Goal: Information Seeking & Learning: Learn about a topic

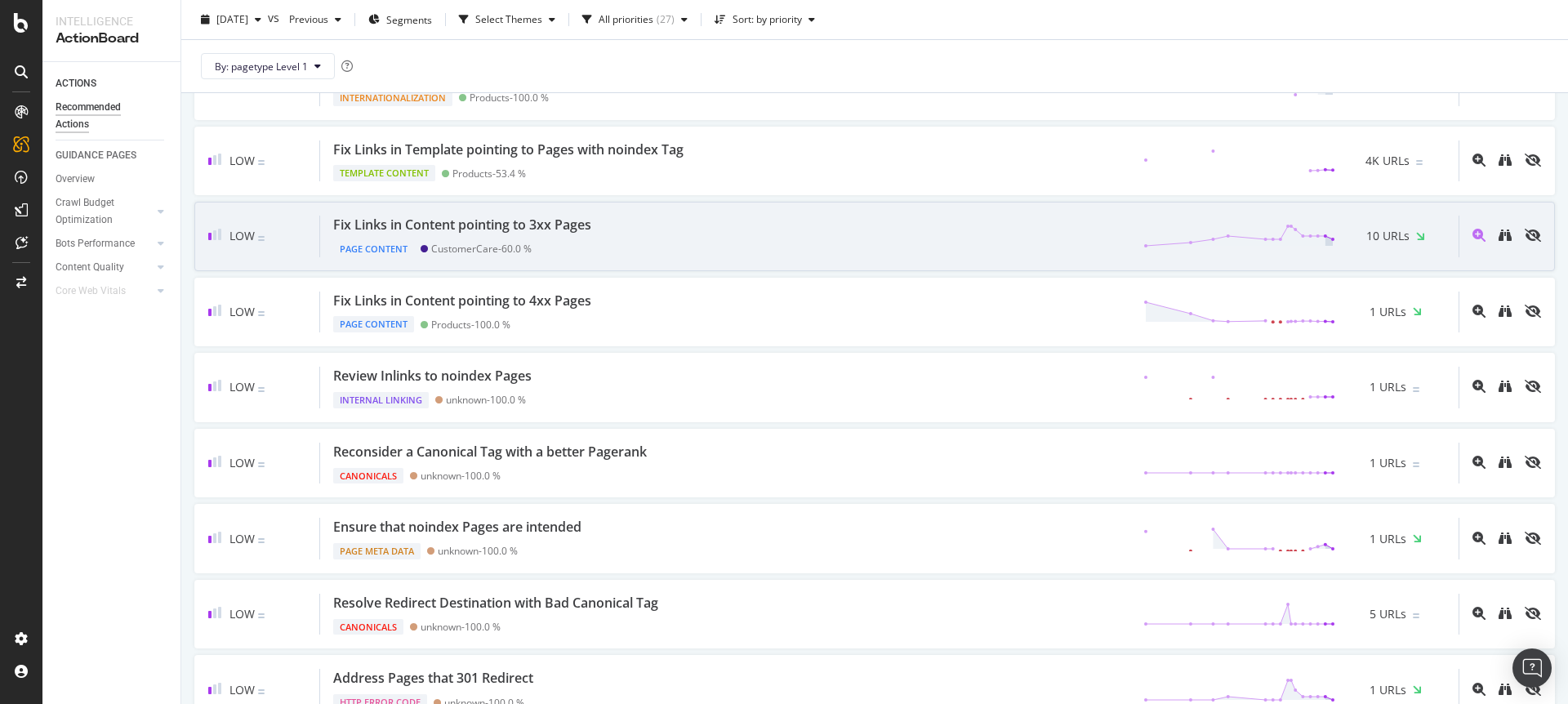
scroll to position [1079, 0]
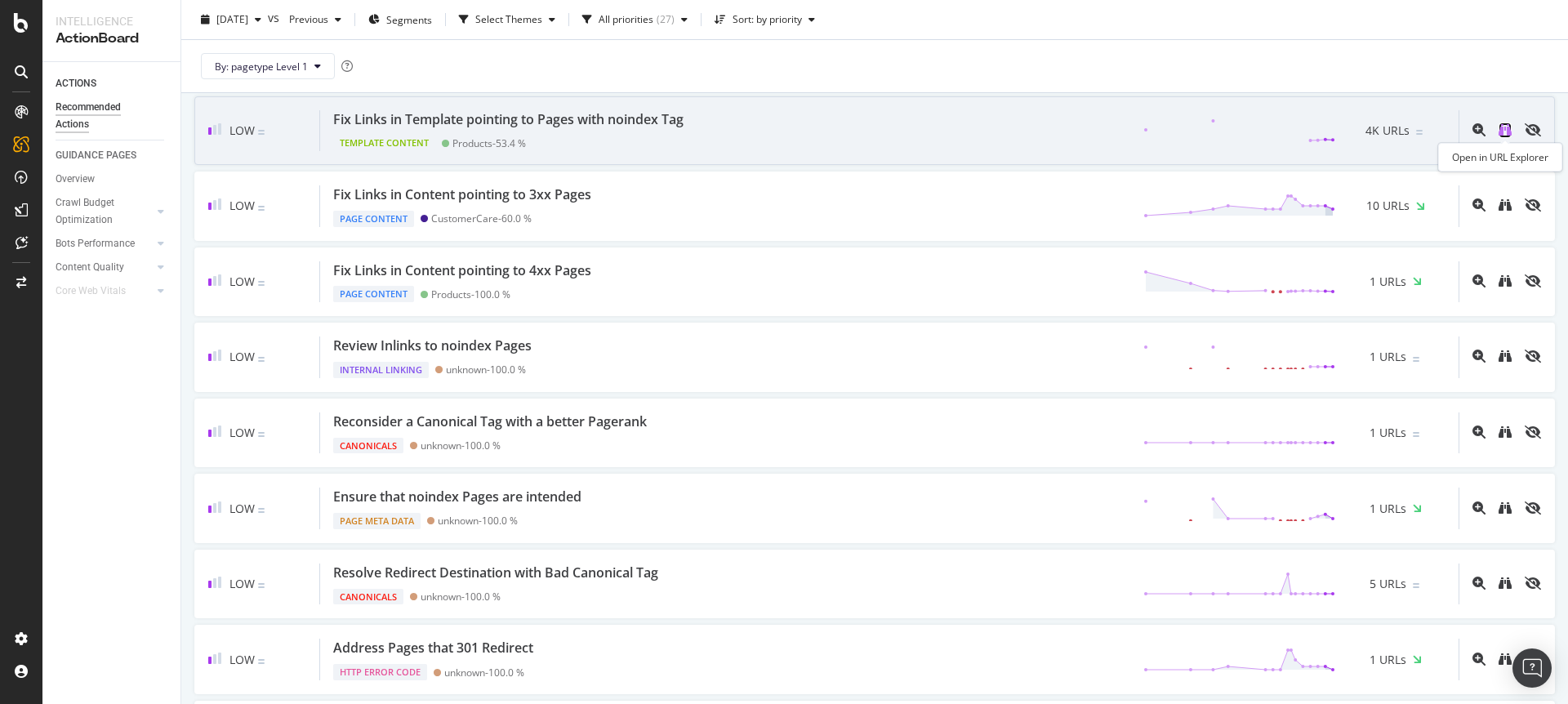
click at [1500, 133] on icon "binoculars" at bounding box center [1505, 130] width 13 height 13
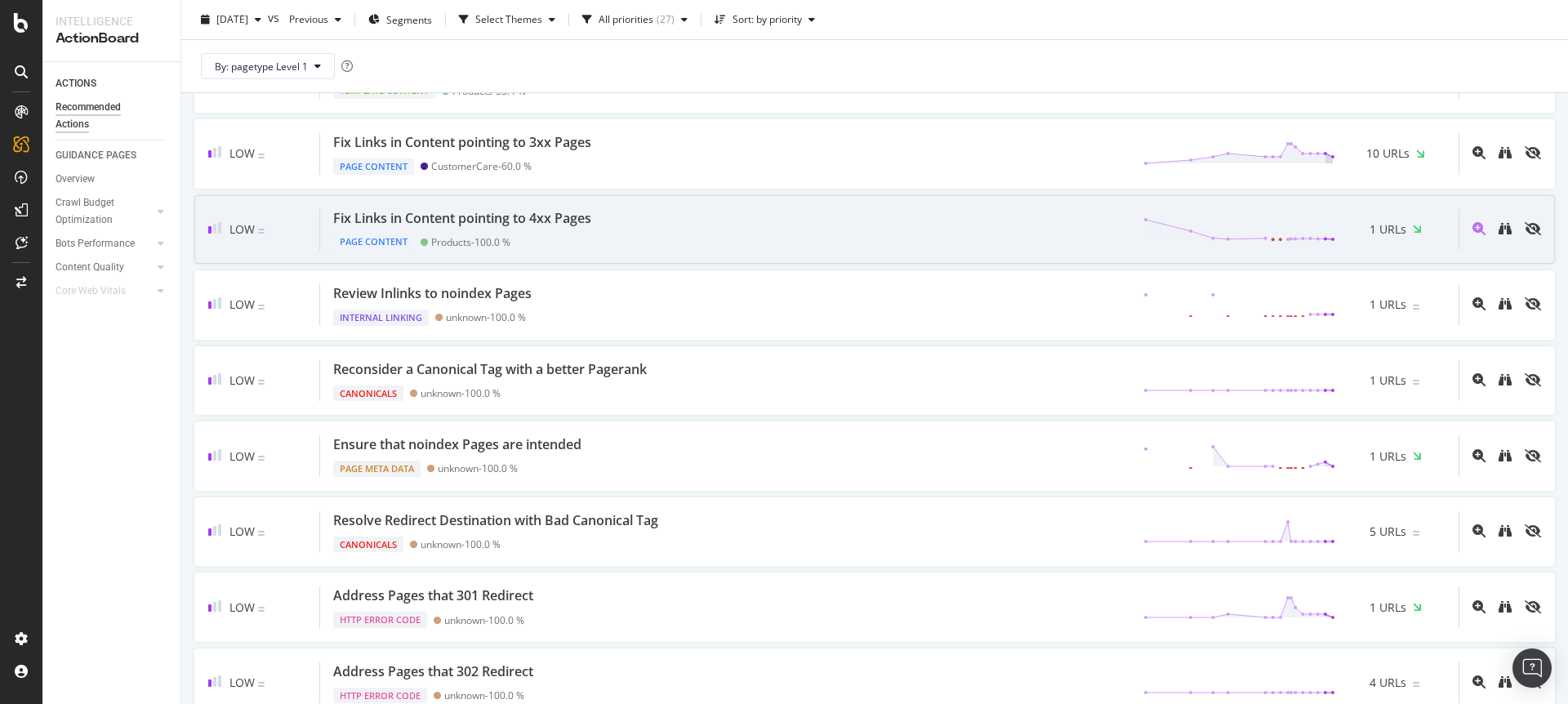
scroll to position [1145, 0]
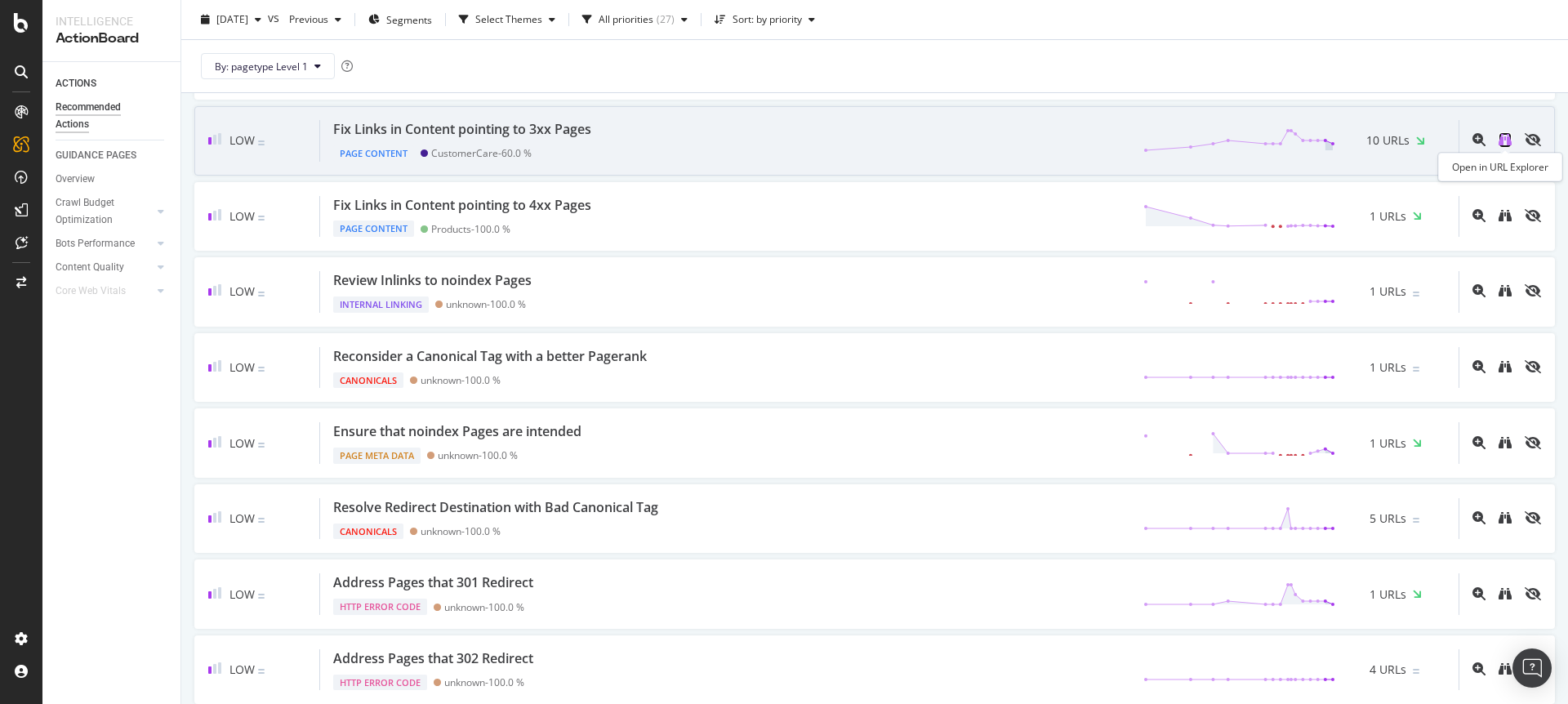
click at [1500, 141] on icon "binoculars" at bounding box center [1505, 140] width 13 height 13
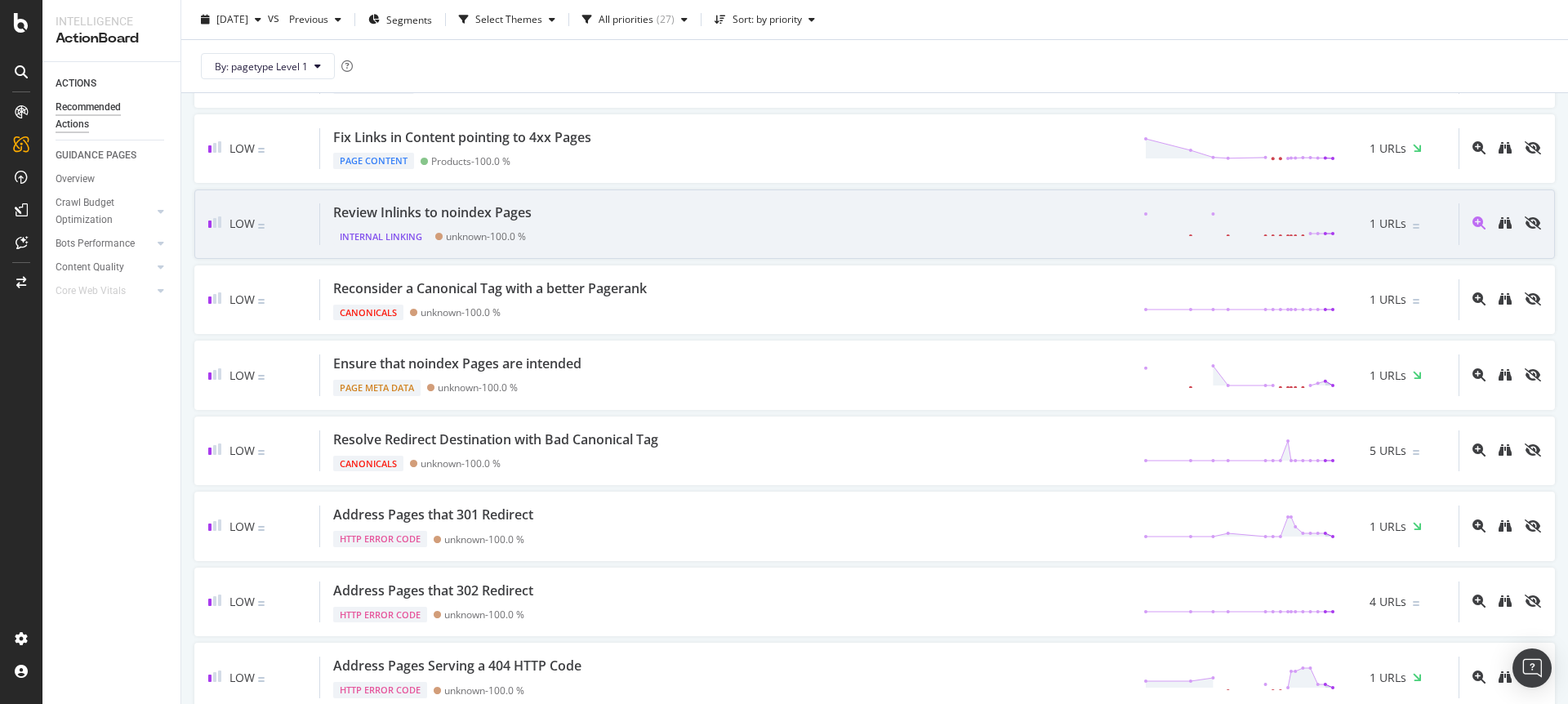
scroll to position [1225, 0]
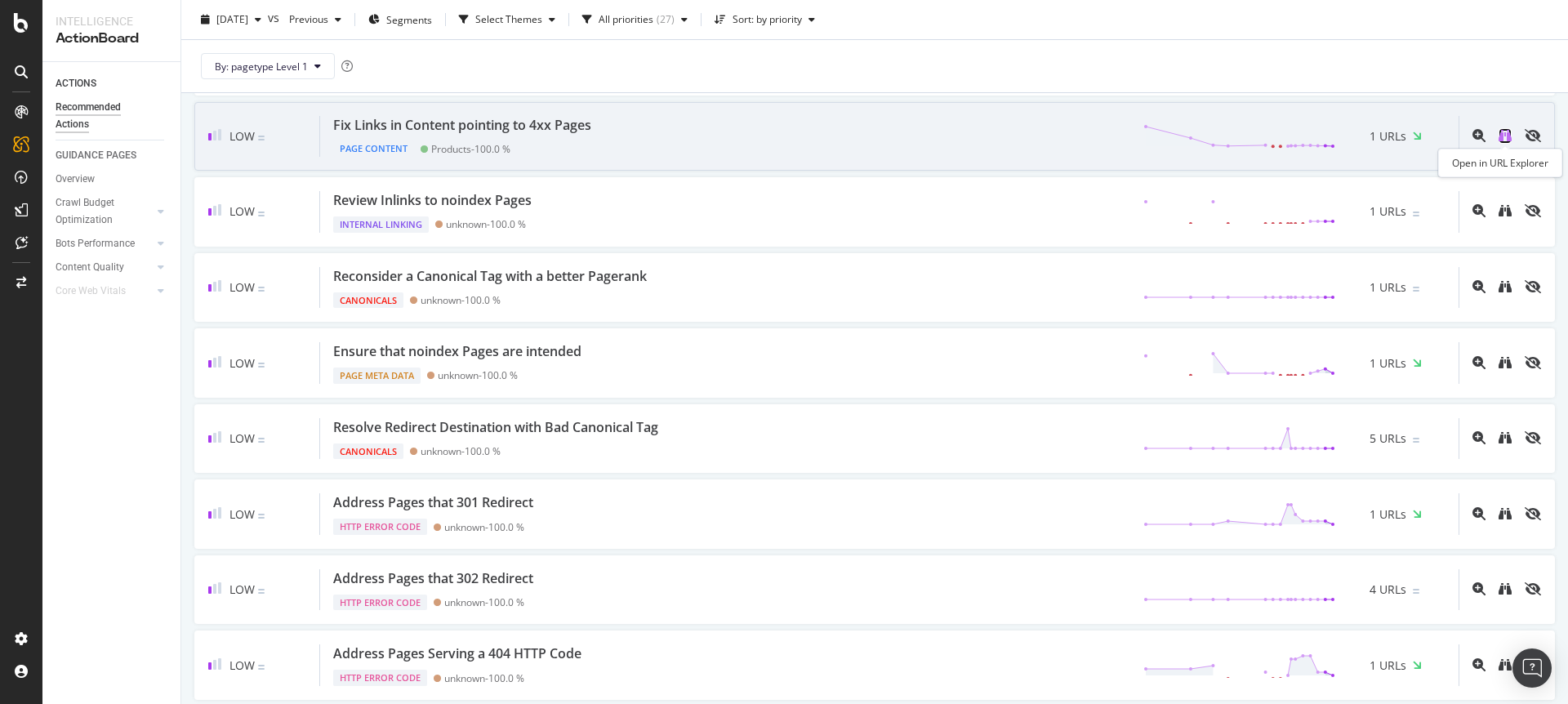
click at [1505, 138] on icon "binoculars" at bounding box center [1505, 136] width 13 height 13
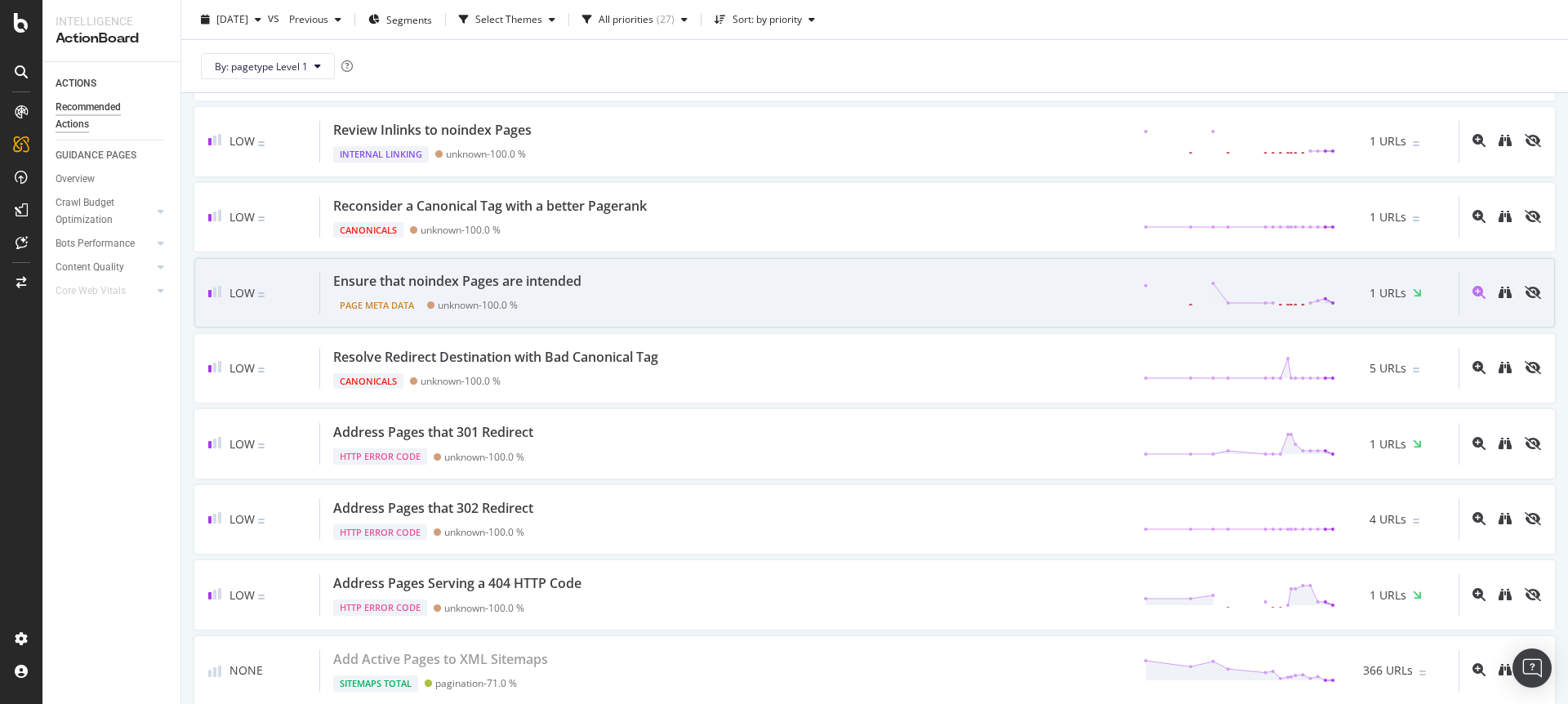
scroll to position [1298, 0]
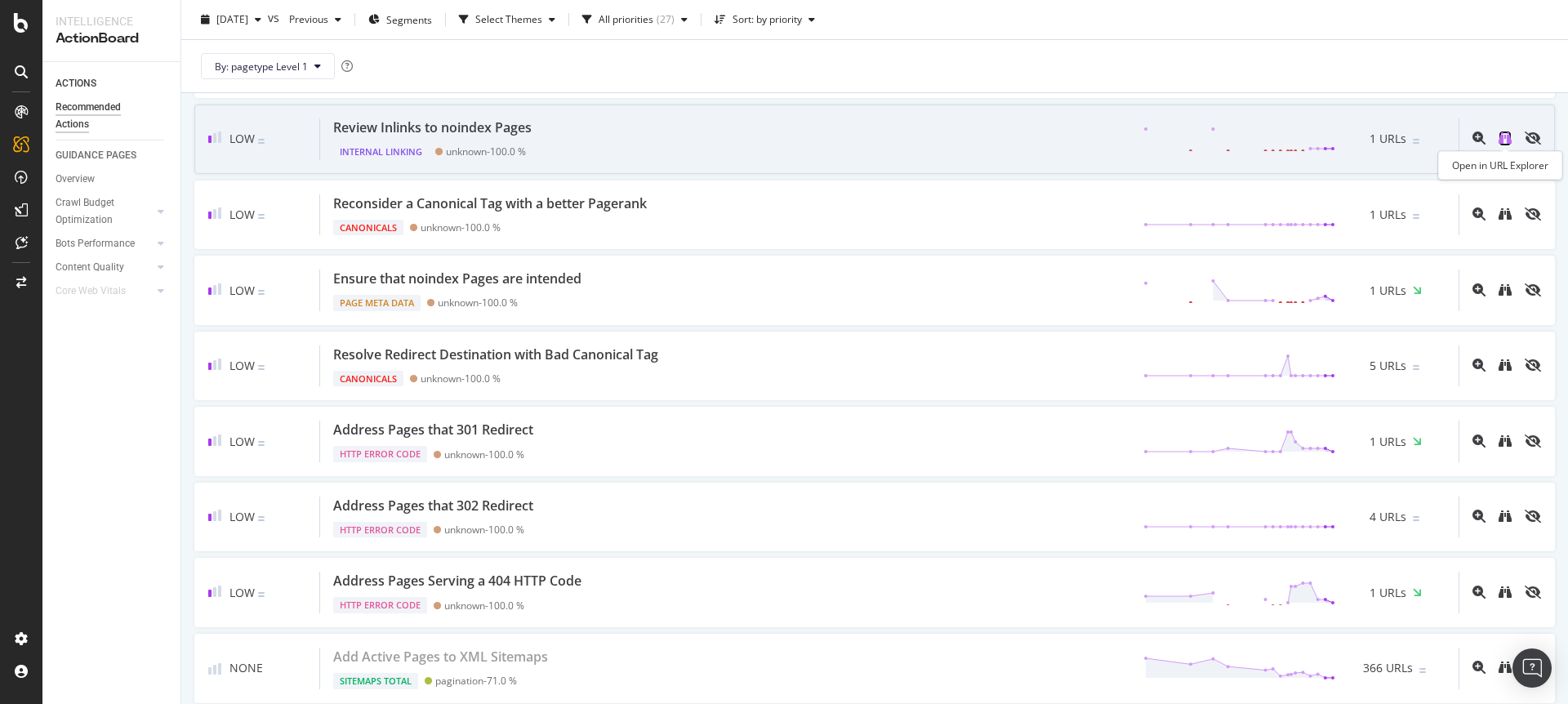
click at [1505, 139] on icon "binoculars" at bounding box center [1505, 138] width 13 height 13
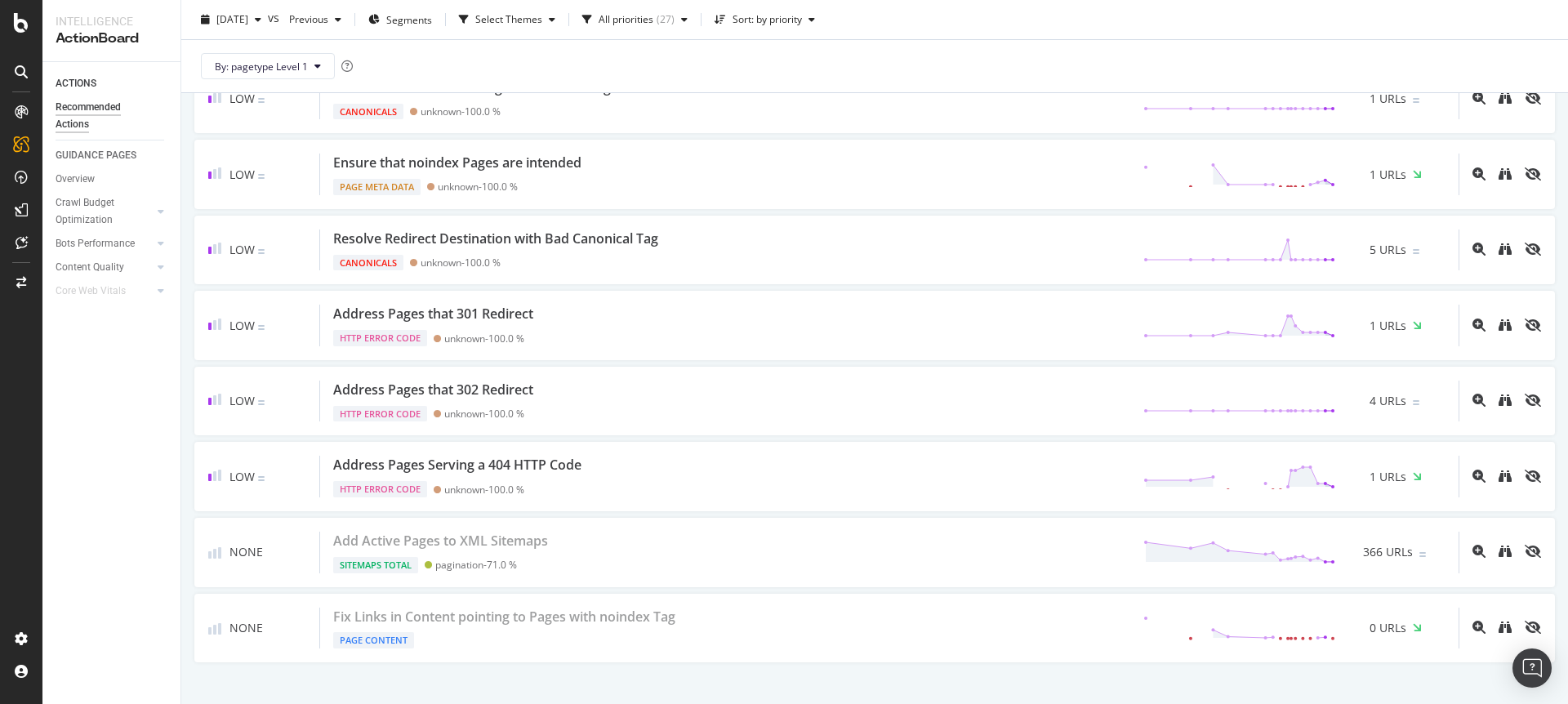
scroll to position [1442, 0]
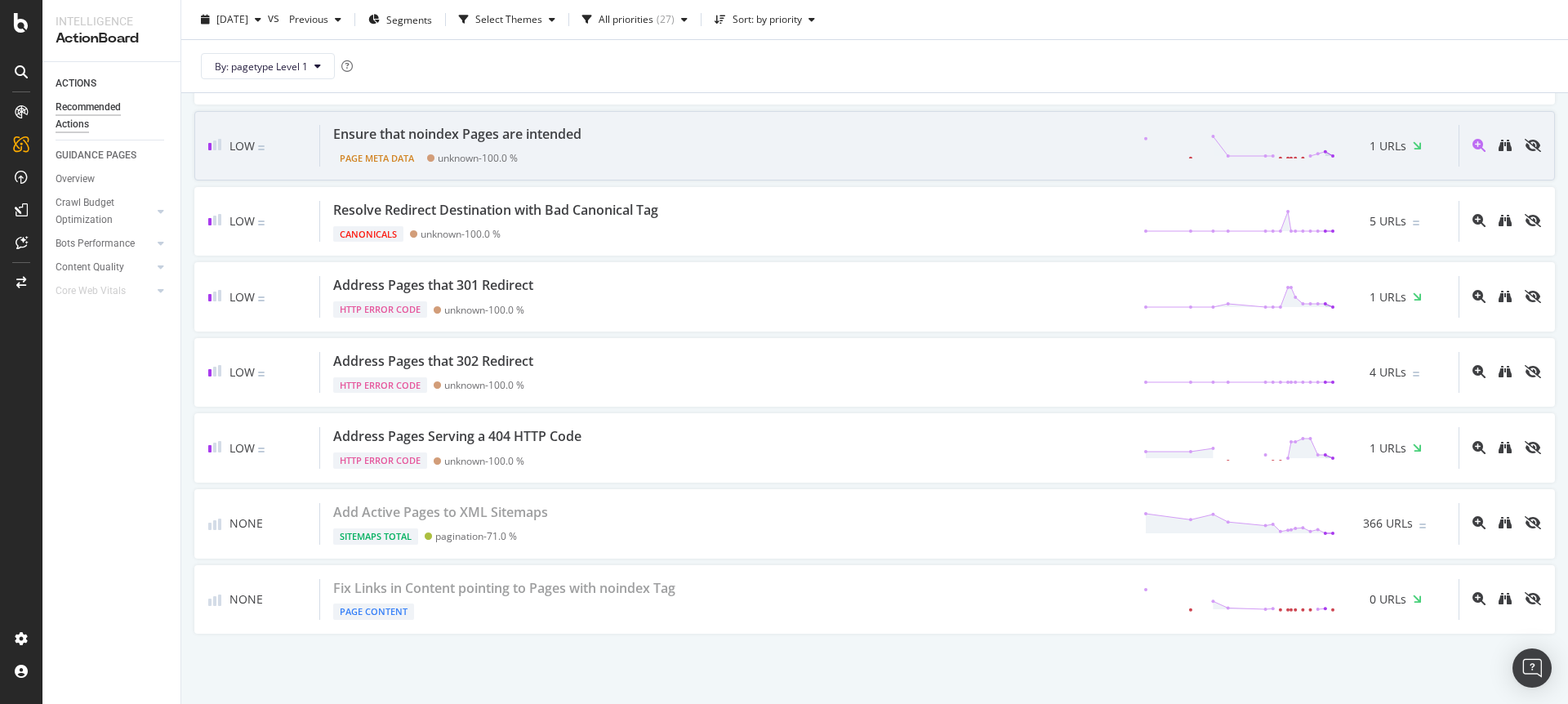
click at [1515, 146] on div at bounding box center [1500, 146] width 83 height 42
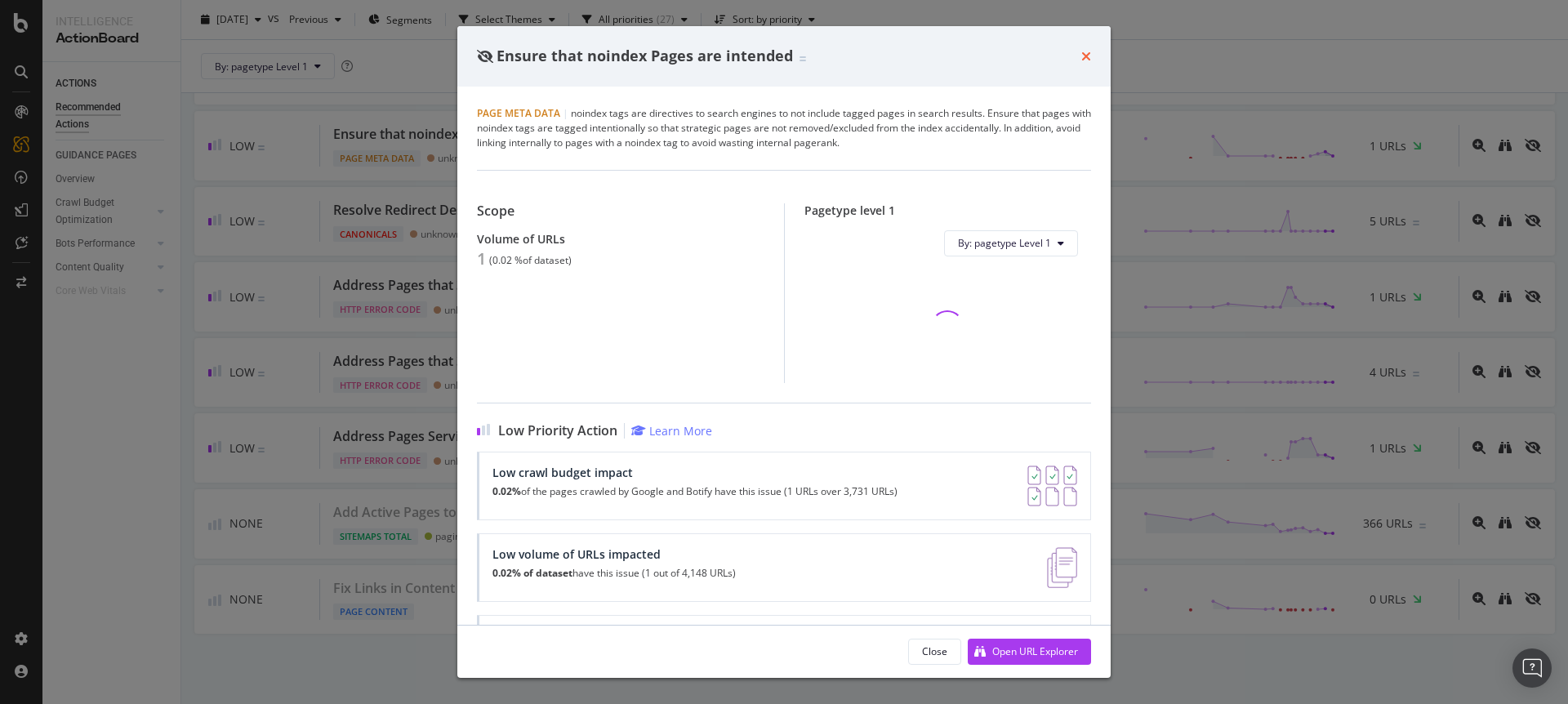
click at [1084, 61] on icon "times" at bounding box center [1086, 57] width 10 height 13
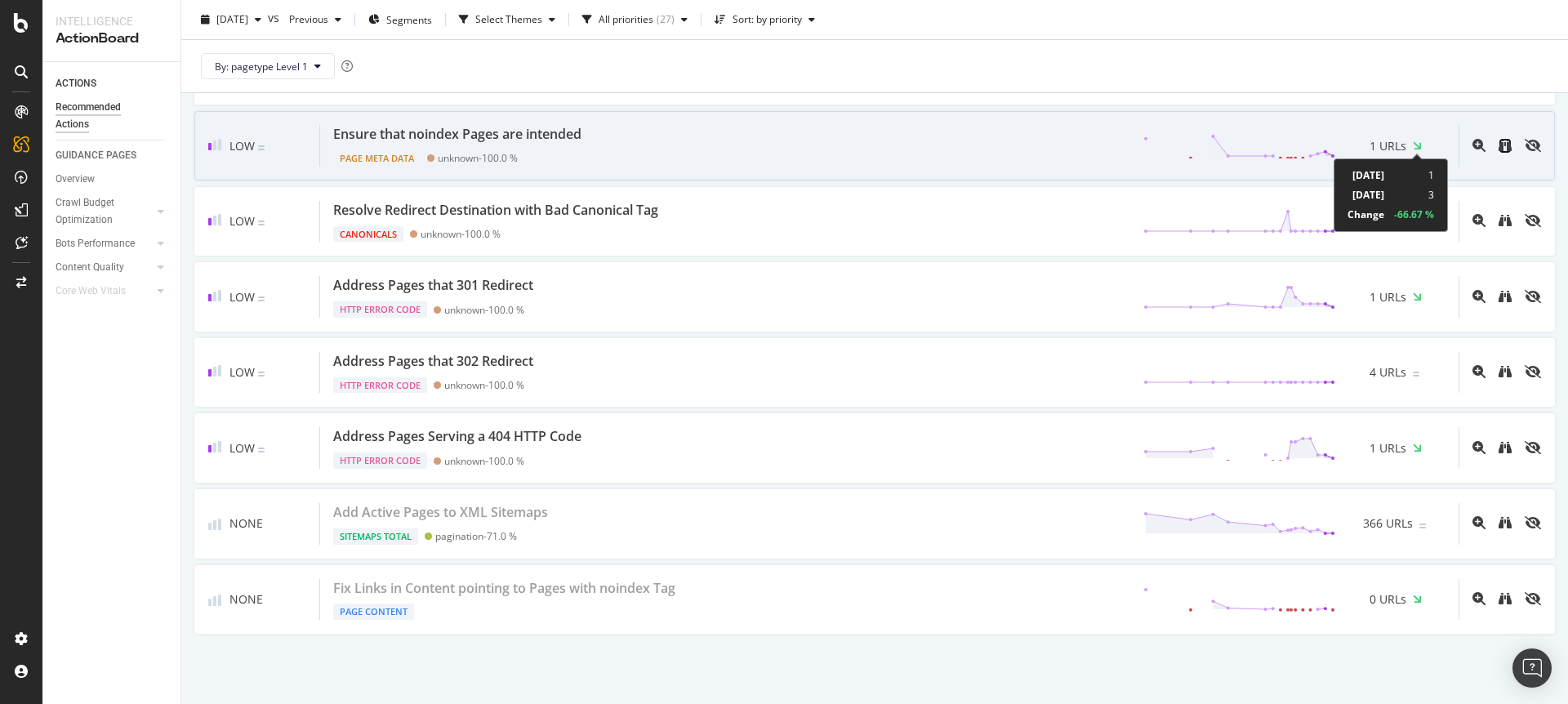
click at [1500, 152] on link at bounding box center [1505, 146] width 13 height 16
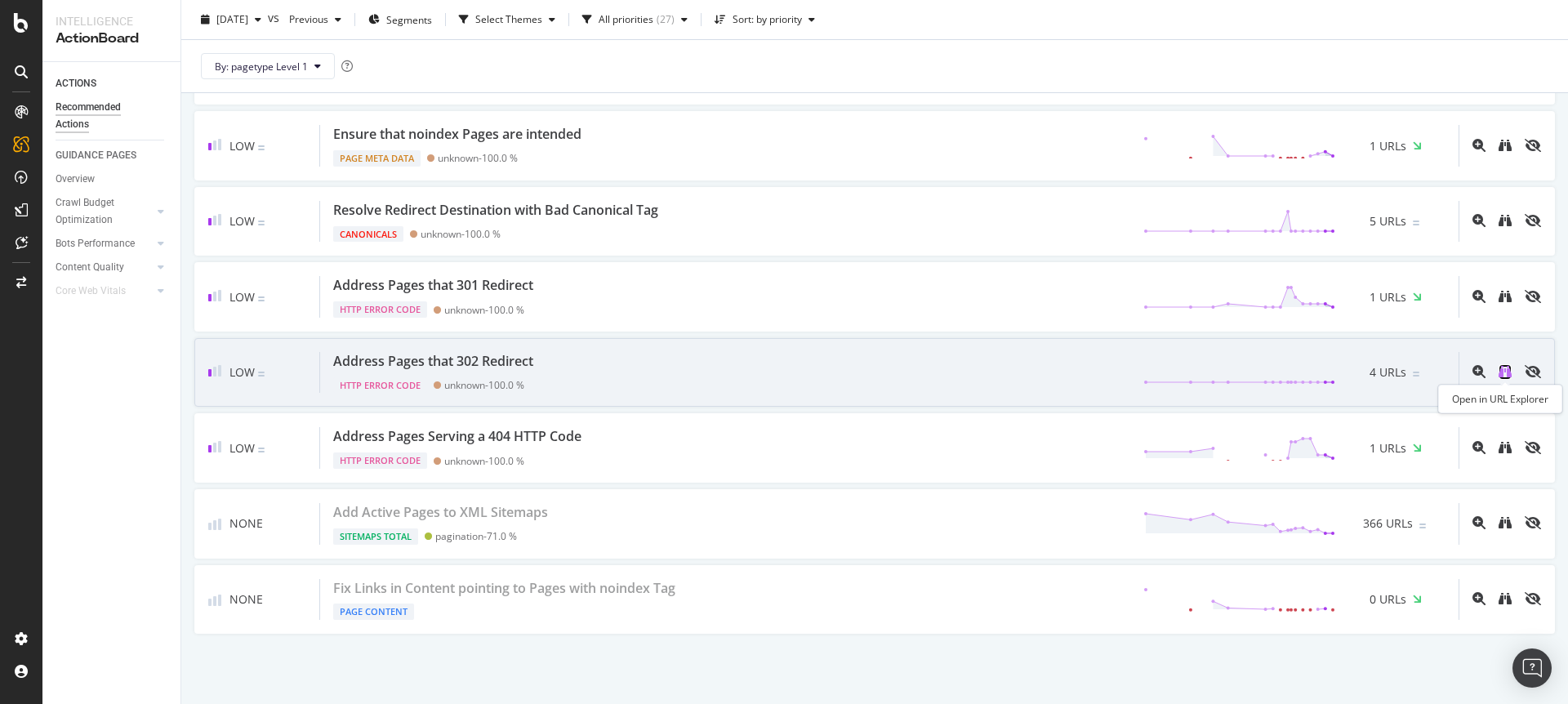
click at [1505, 374] on icon "binoculars" at bounding box center [1505, 372] width 13 height 13
click at [1501, 377] on icon "binoculars" at bounding box center [1505, 372] width 13 height 13
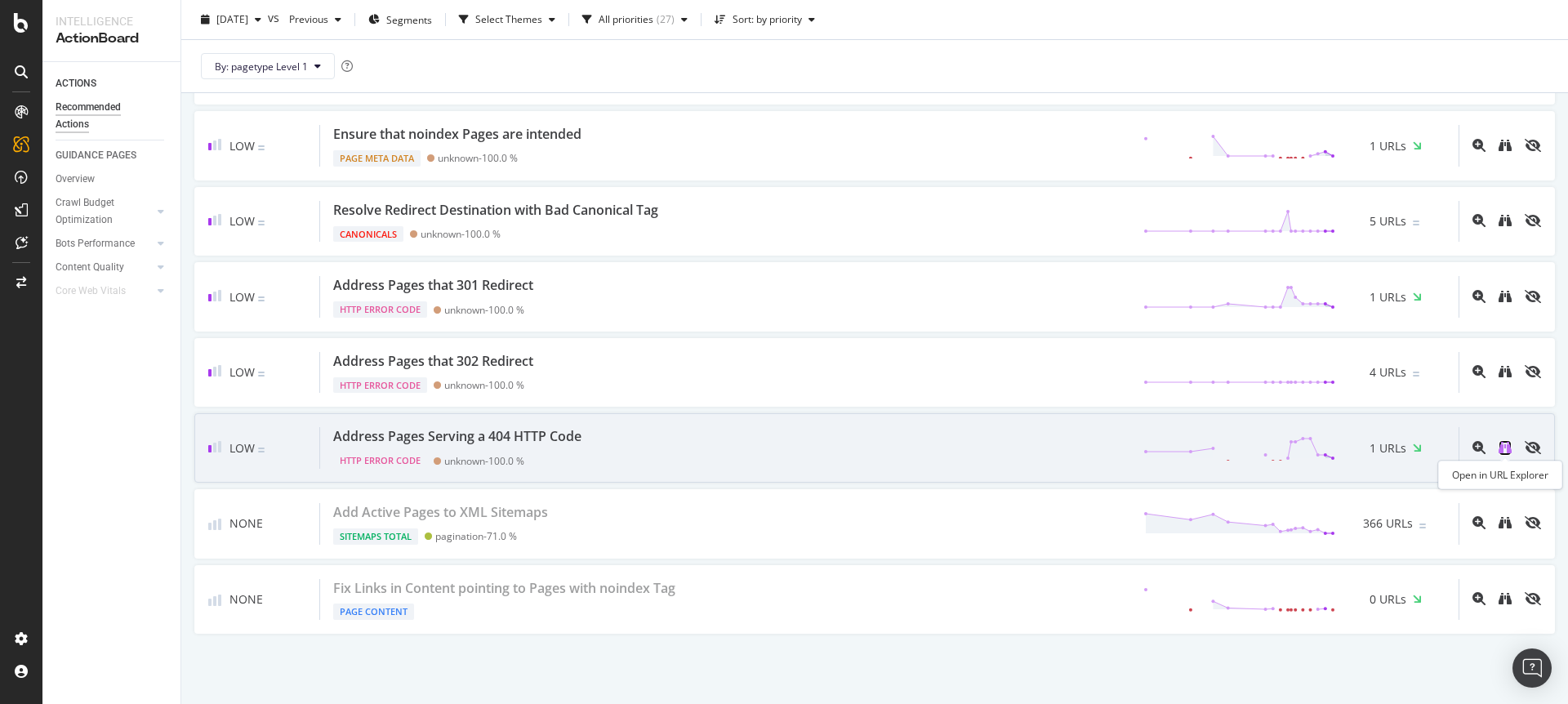
click at [1501, 446] on icon "binoculars" at bounding box center [1505, 448] width 13 height 13
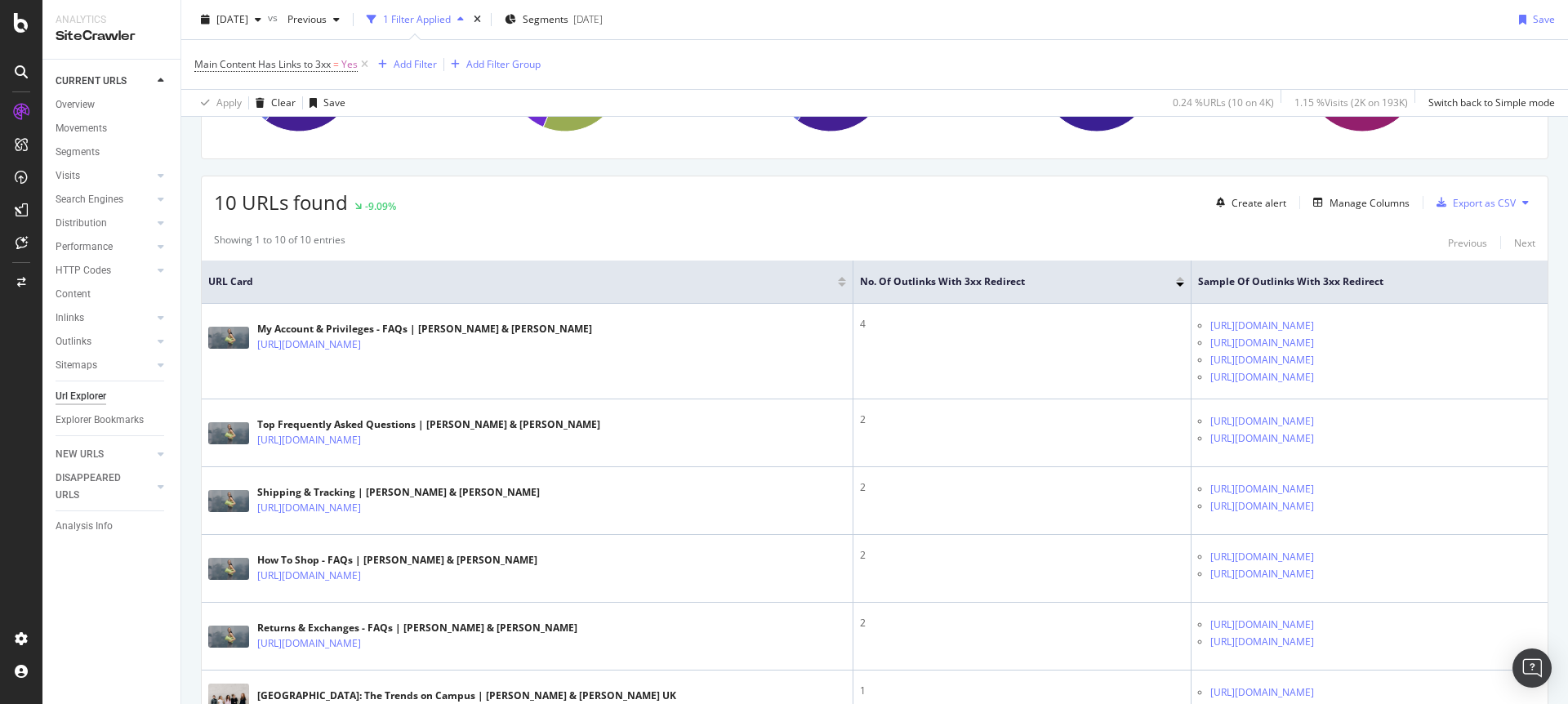
scroll to position [237, 0]
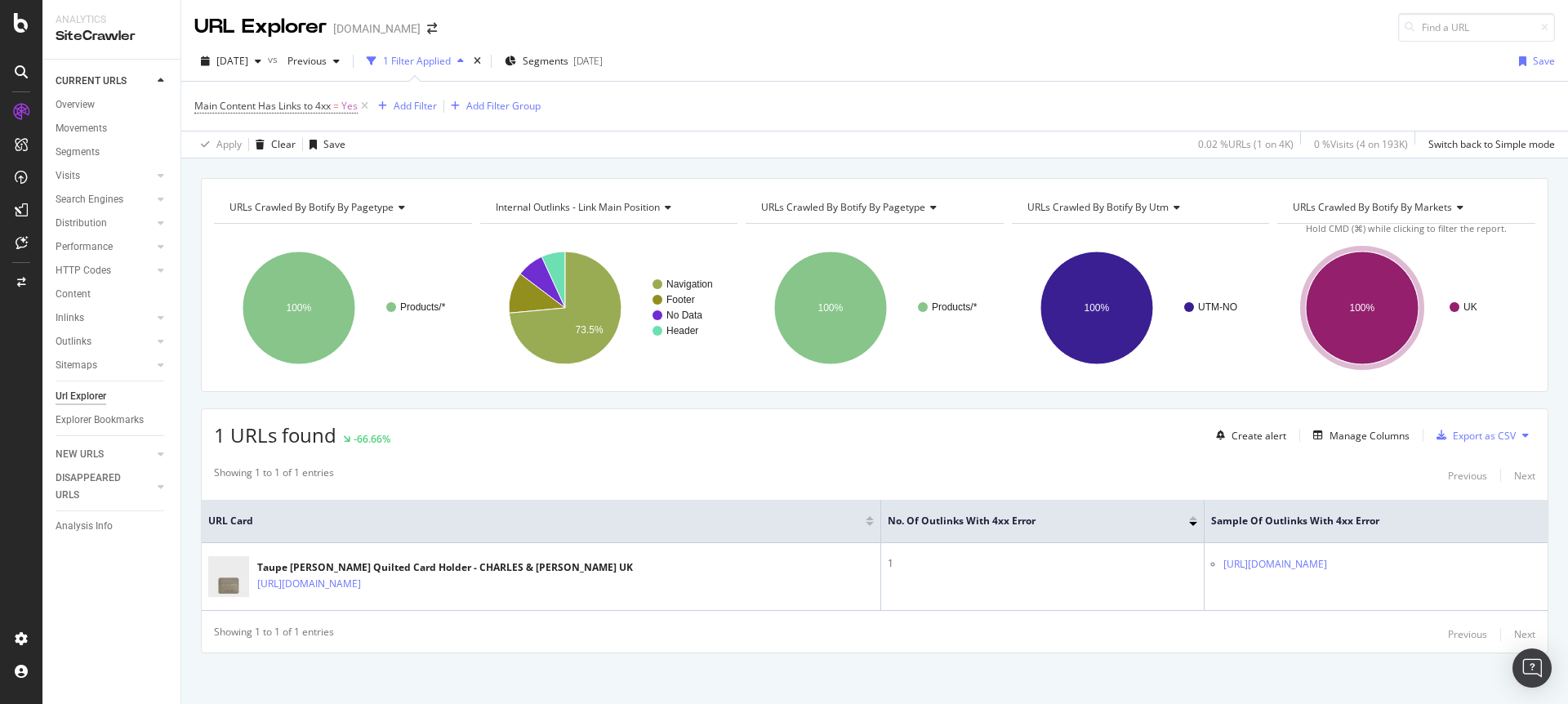
scroll to position [7, 0]
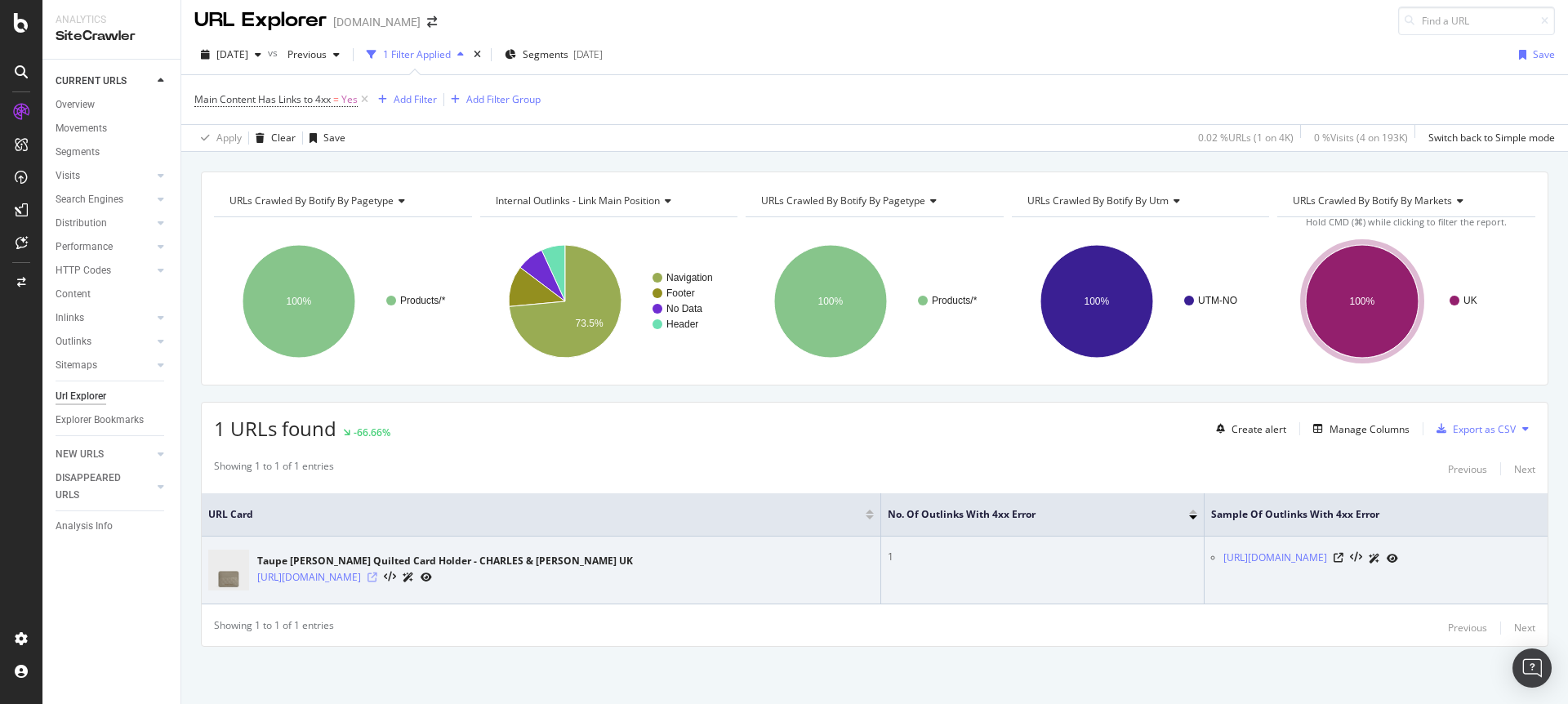
click at [378, 580] on icon at bounding box center [373, 578] width 10 height 10
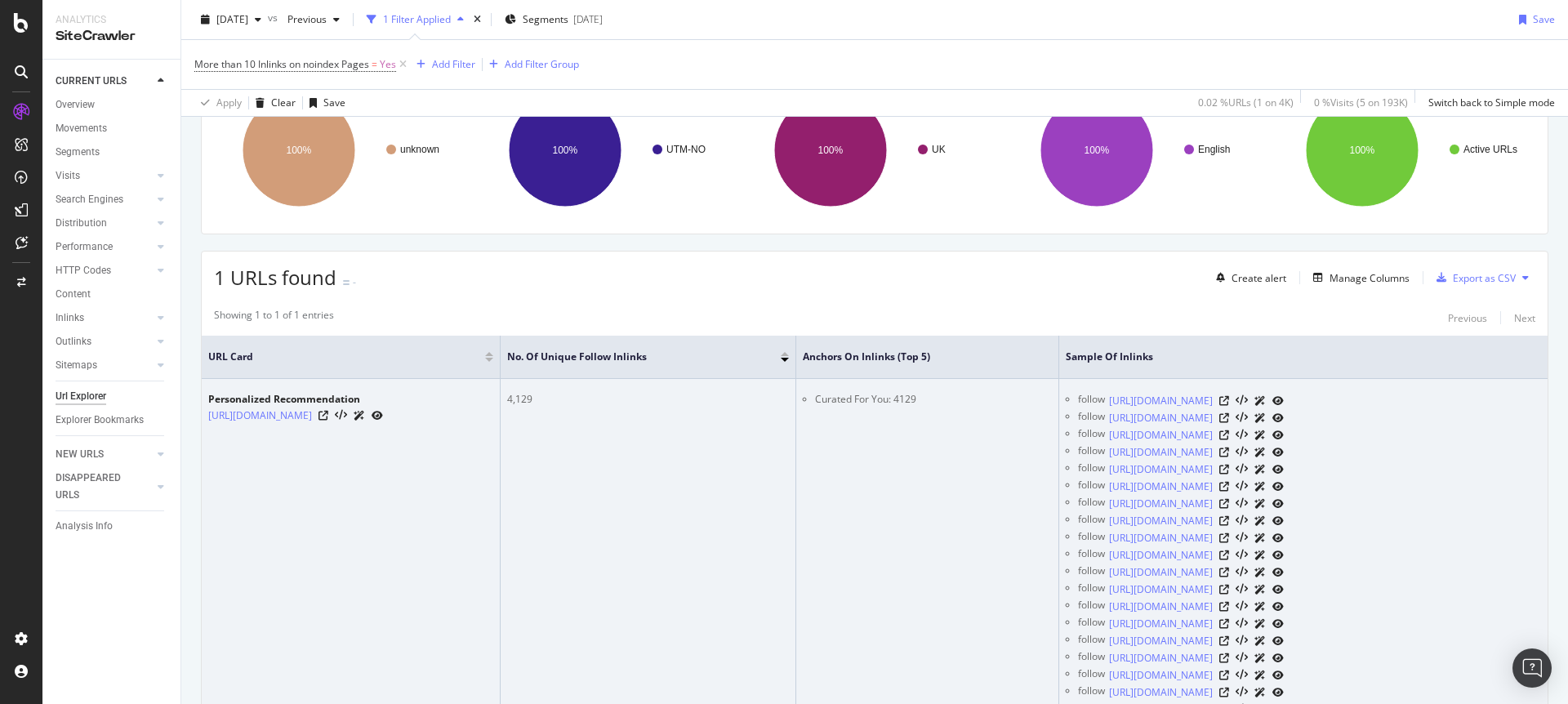
scroll to position [159, 0]
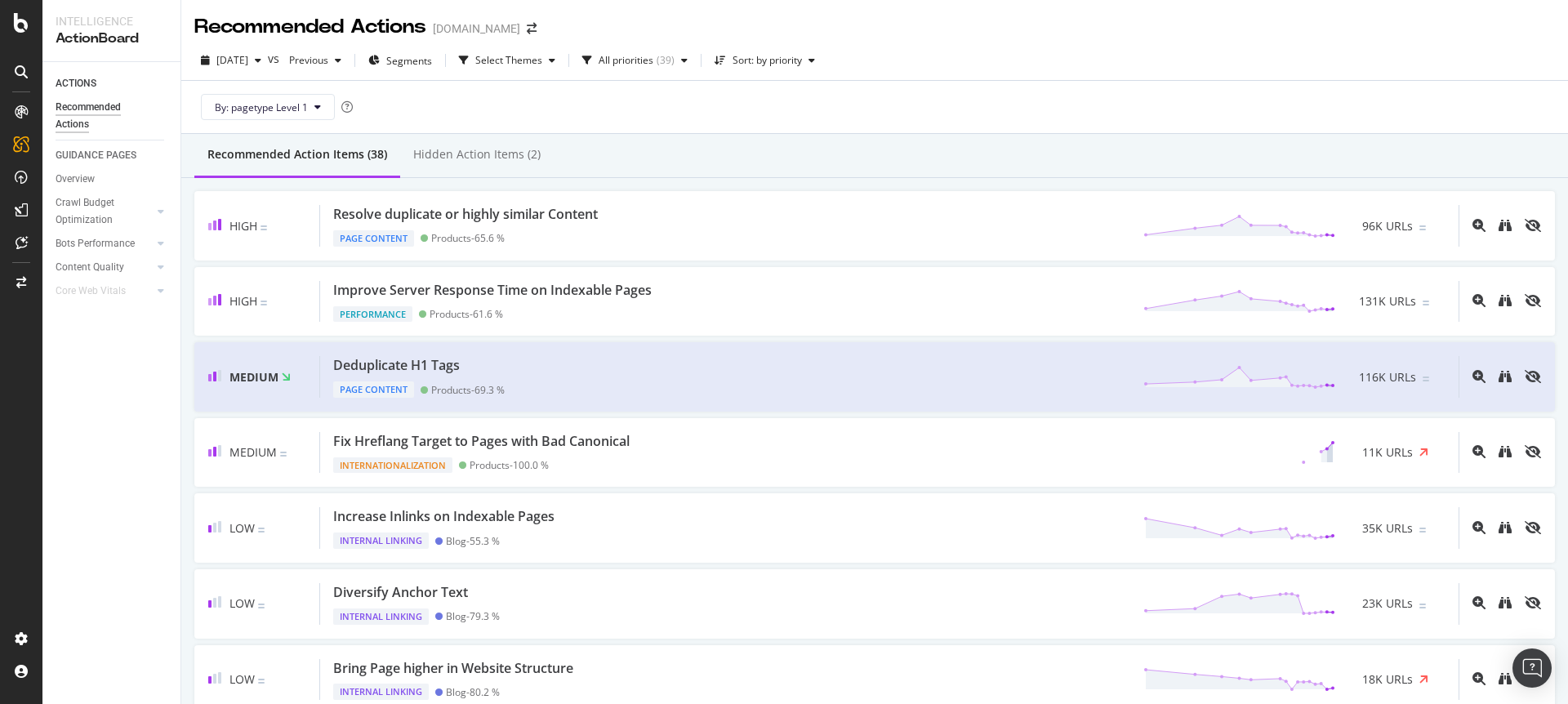
click at [1146, 148] on div "Recommended Action Items (38) Hidden Action Items (2)" at bounding box center [874, 156] width 1386 height 44
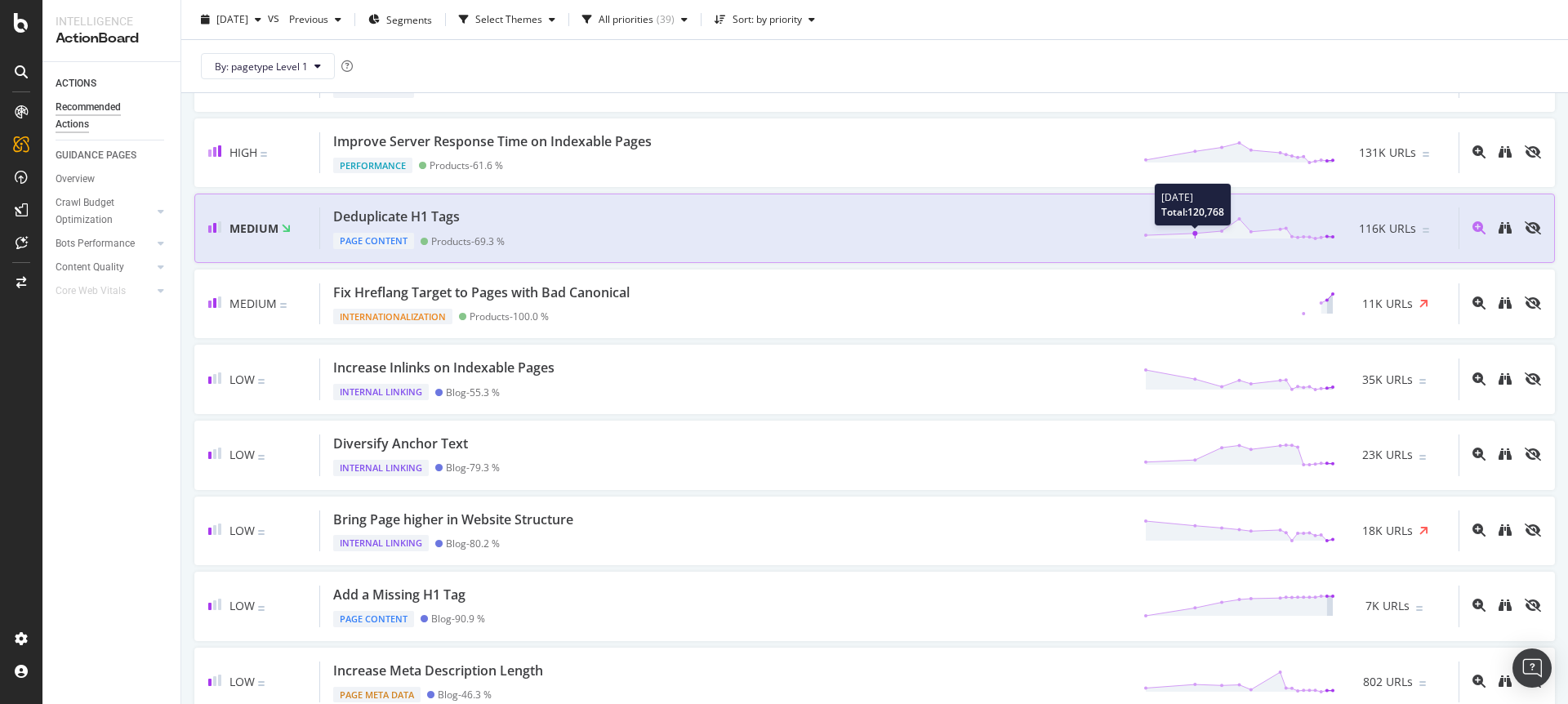
scroll to position [215, 0]
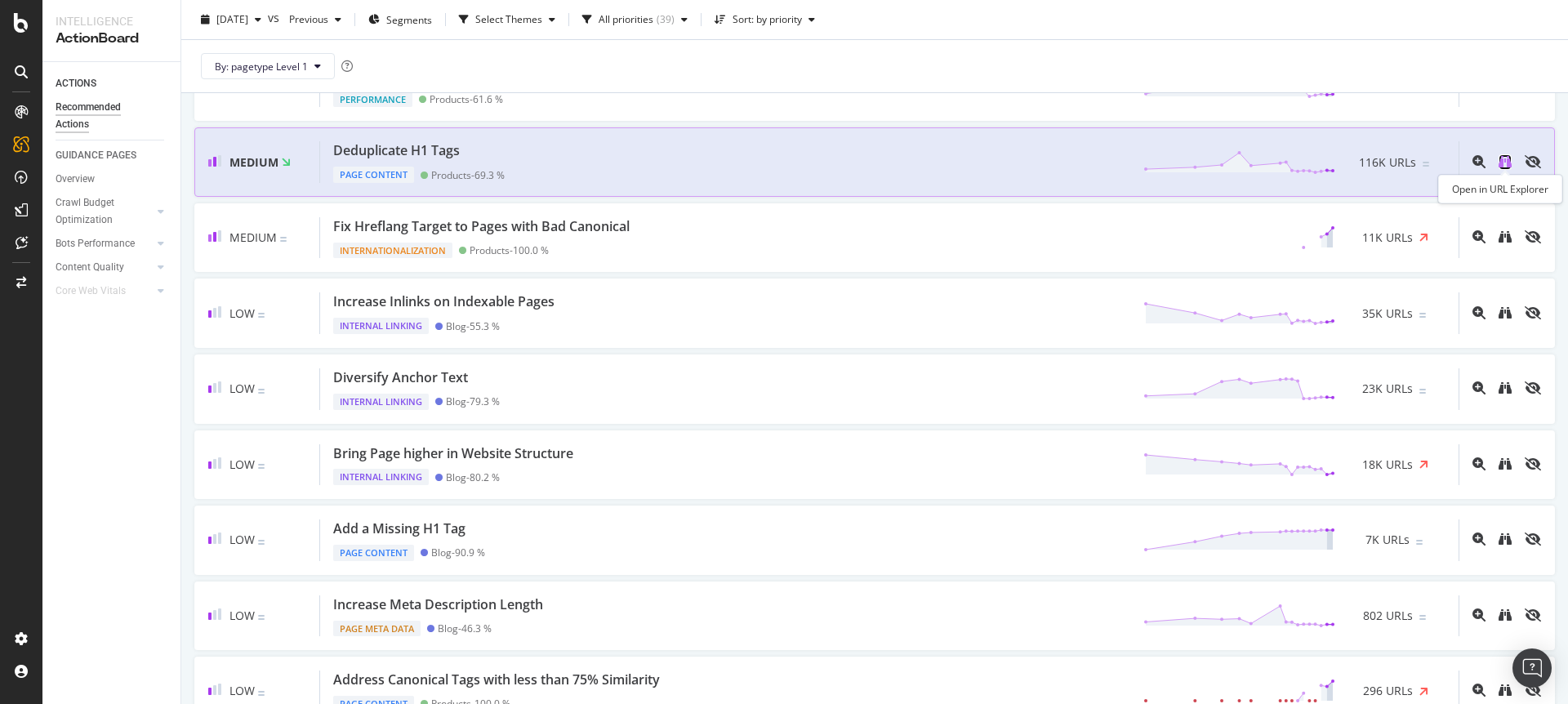
click at [1502, 158] on icon "binoculars" at bounding box center [1505, 162] width 13 height 13
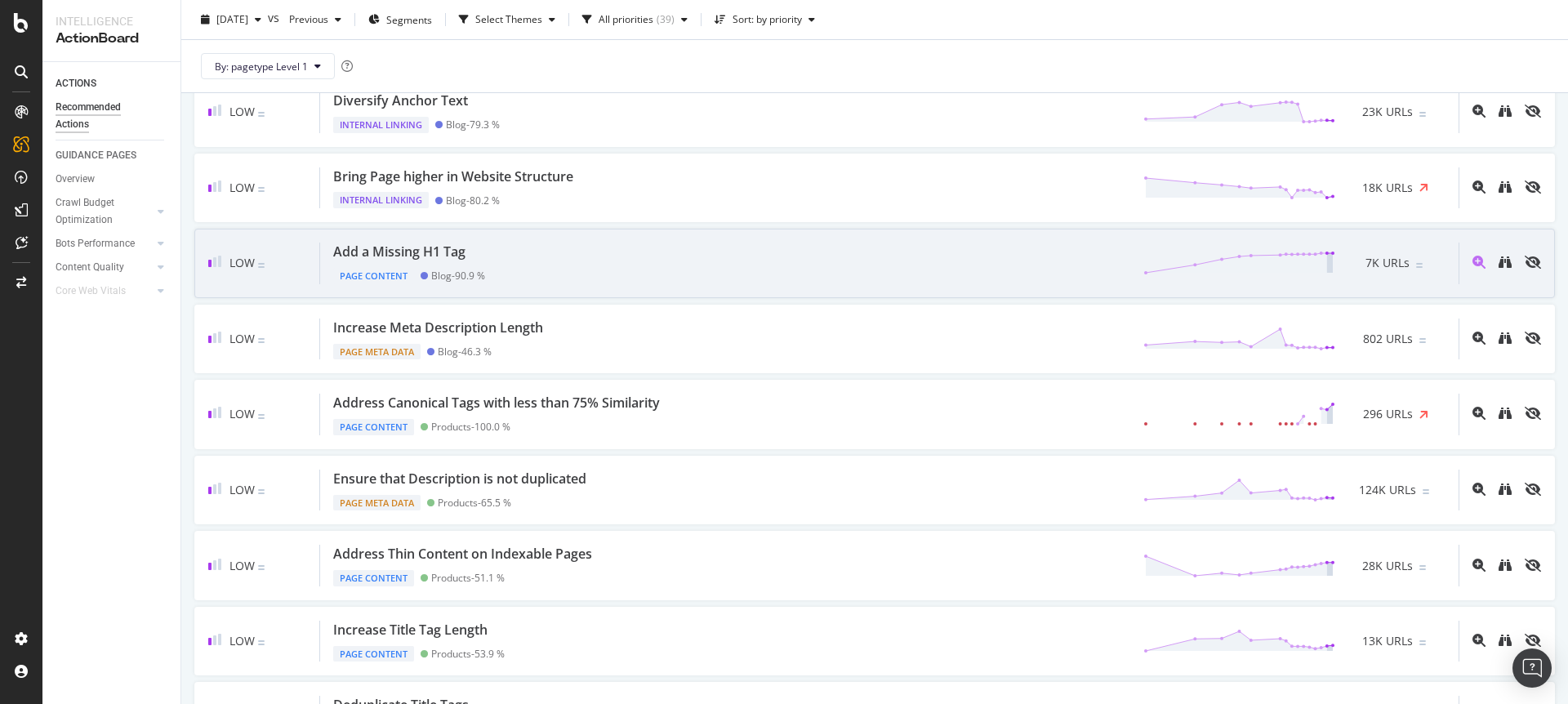
scroll to position [507, 0]
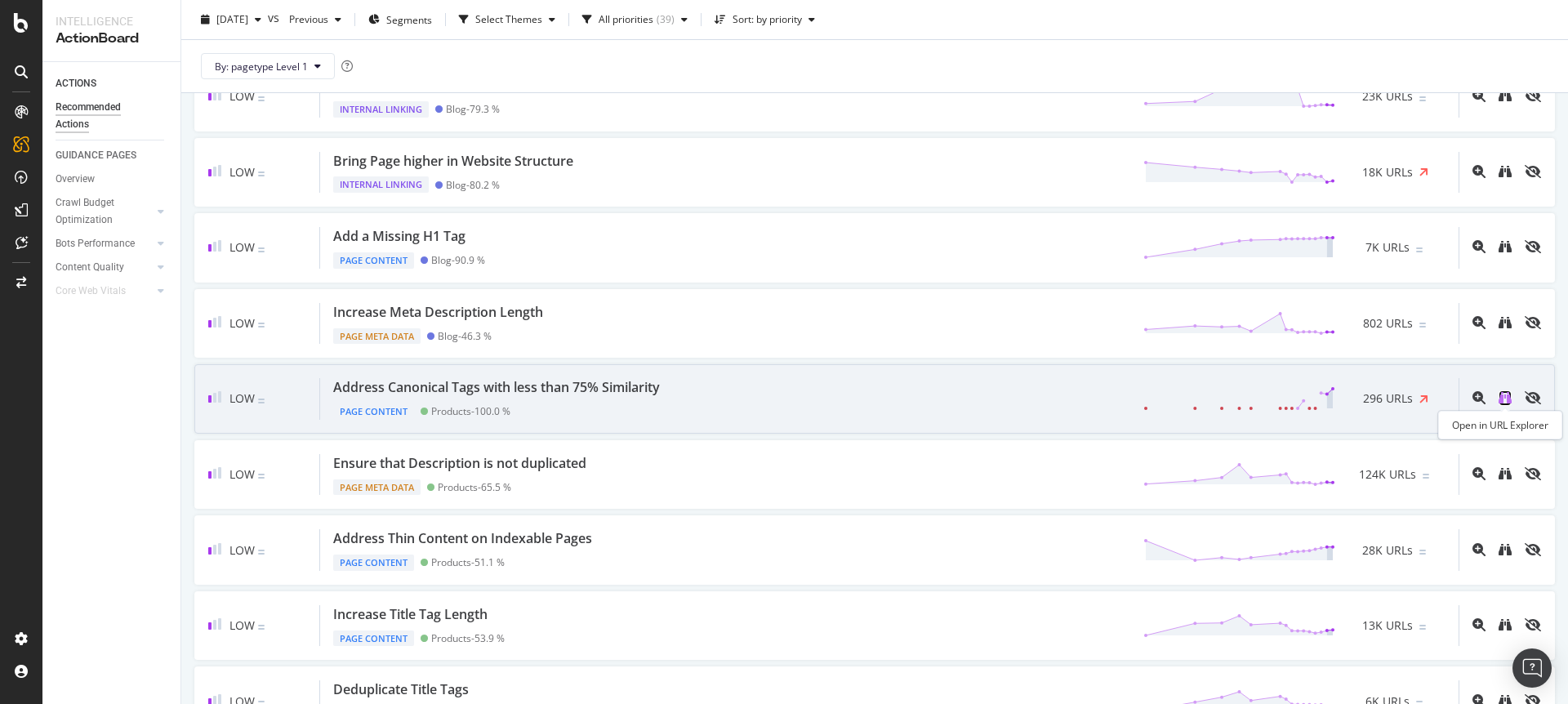
click at [1505, 400] on icon "binoculars" at bounding box center [1505, 398] width 13 height 13
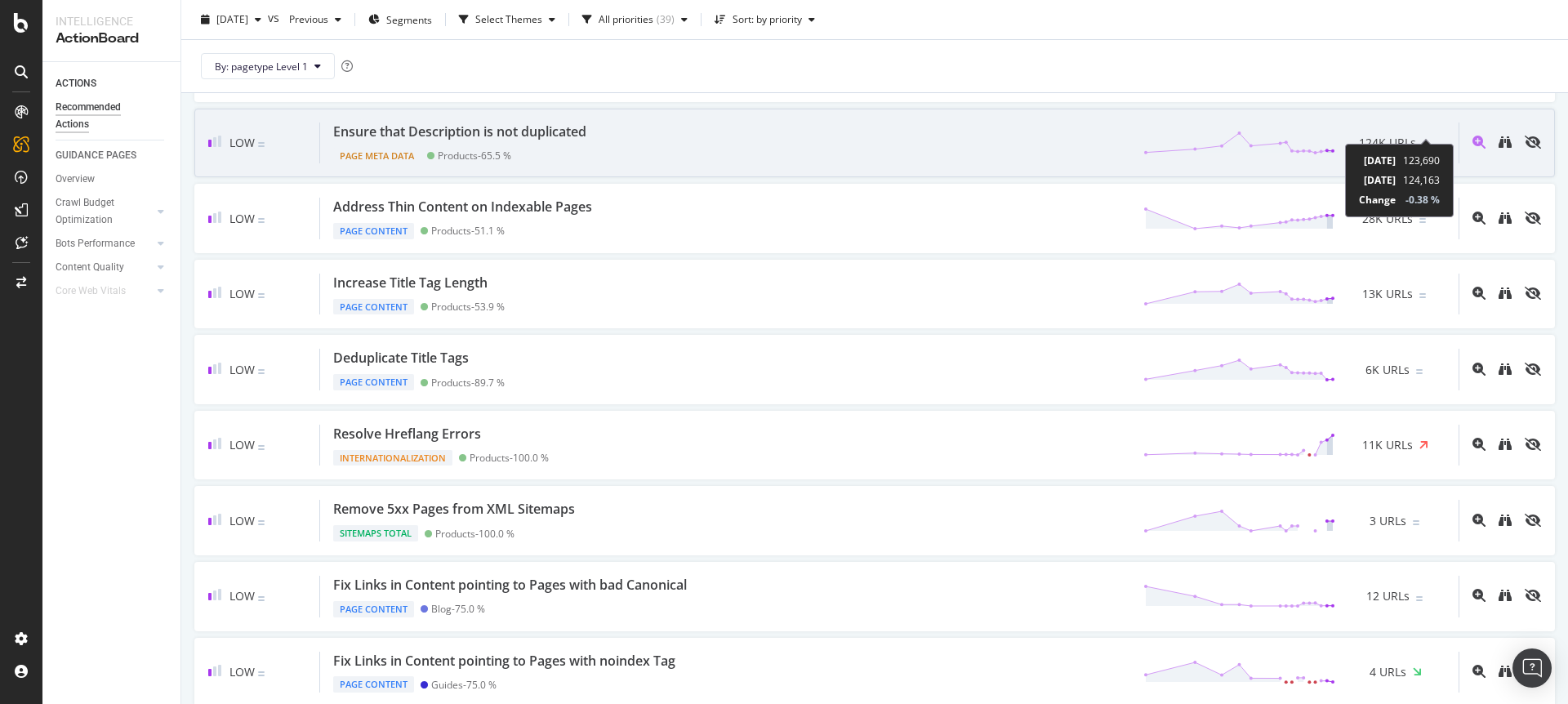
scroll to position [849, 0]
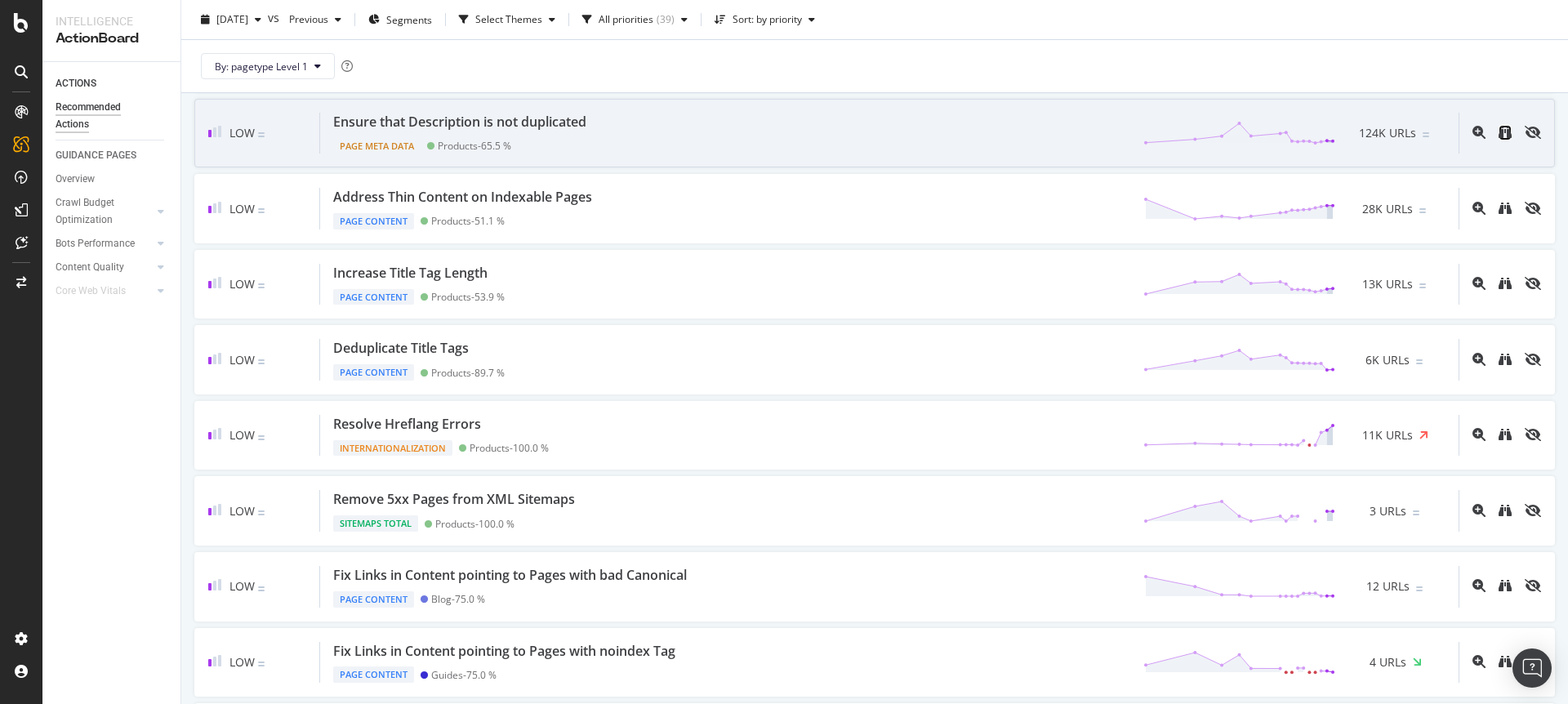
click at [1505, 139] on link at bounding box center [1505, 133] width 13 height 16
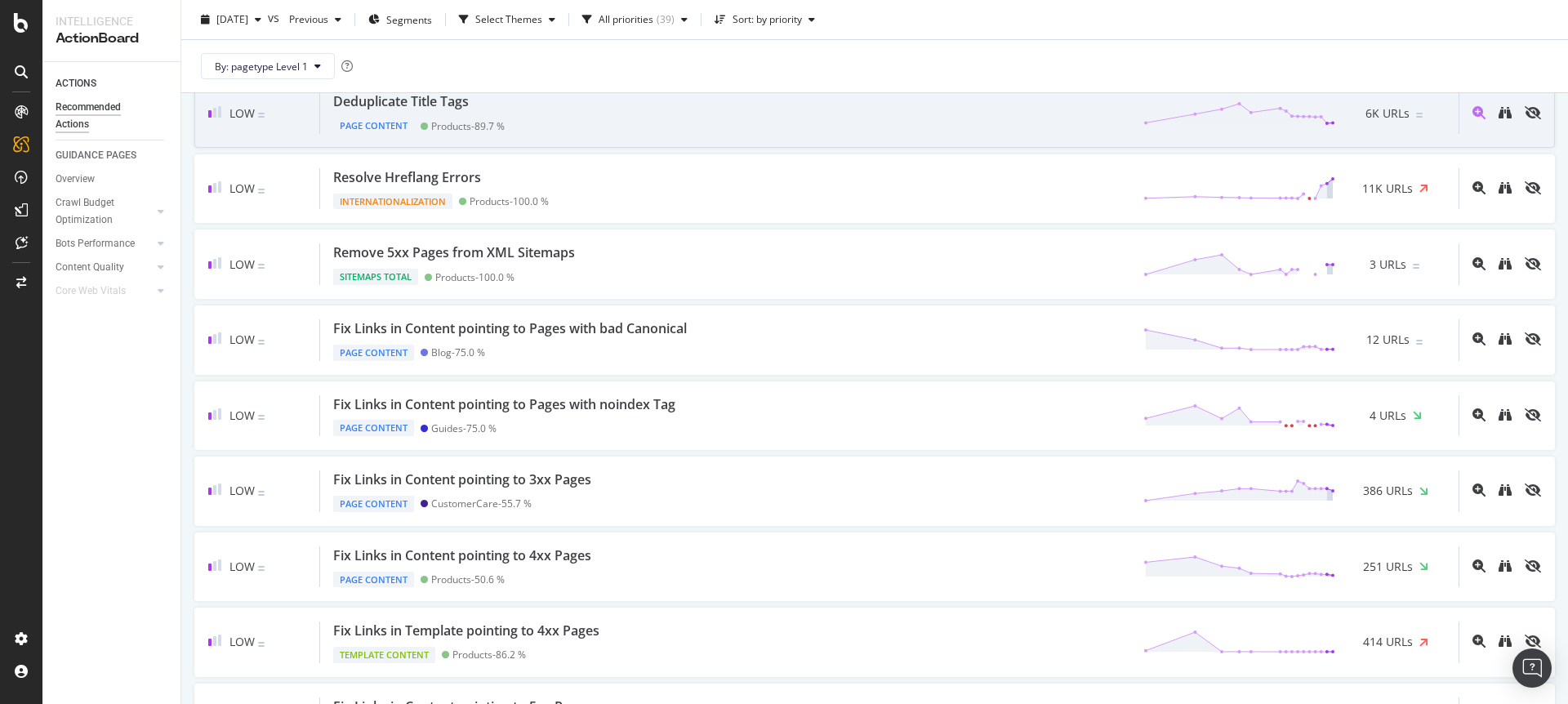
scroll to position [1083, 0]
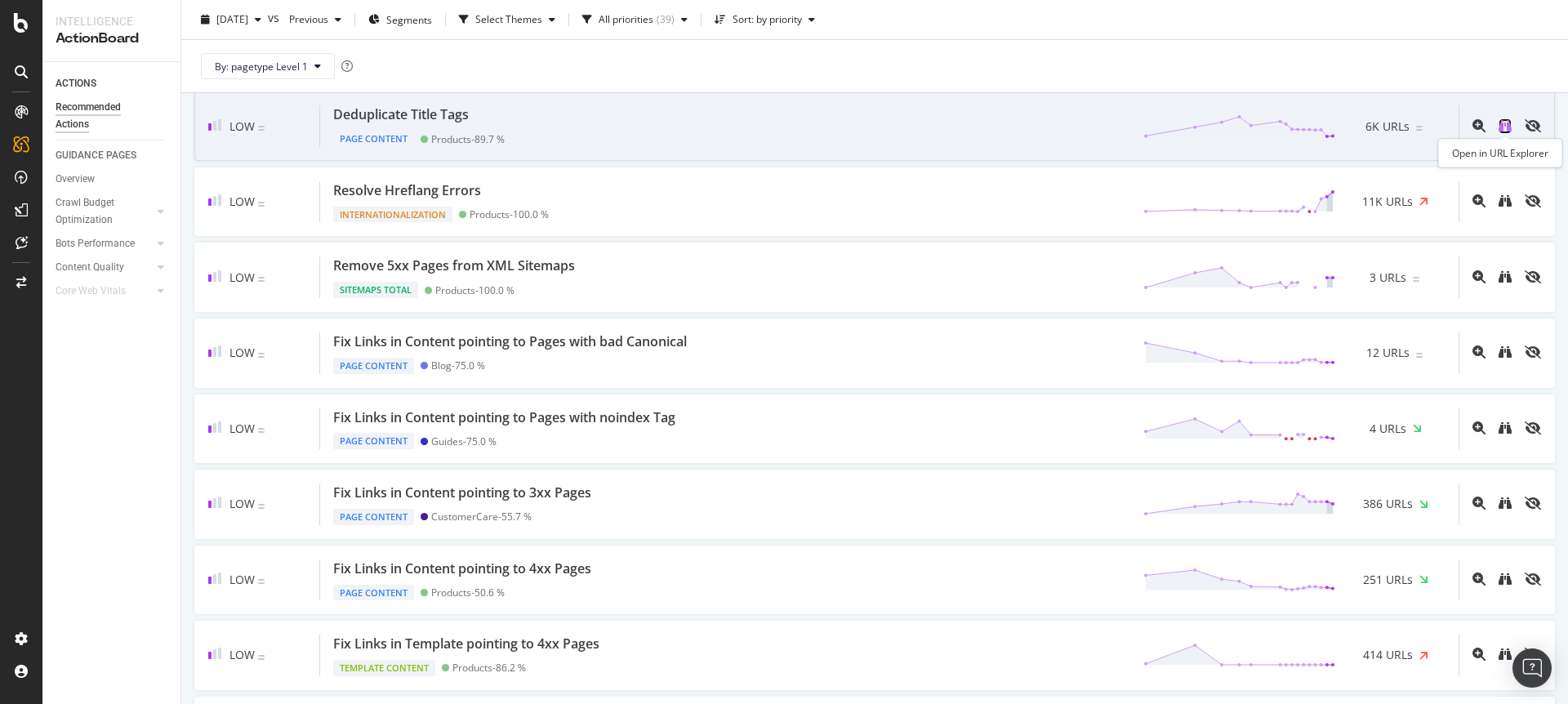
click at [1506, 127] on icon "binoculars" at bounding box center [1505, 126] width 13 height 13
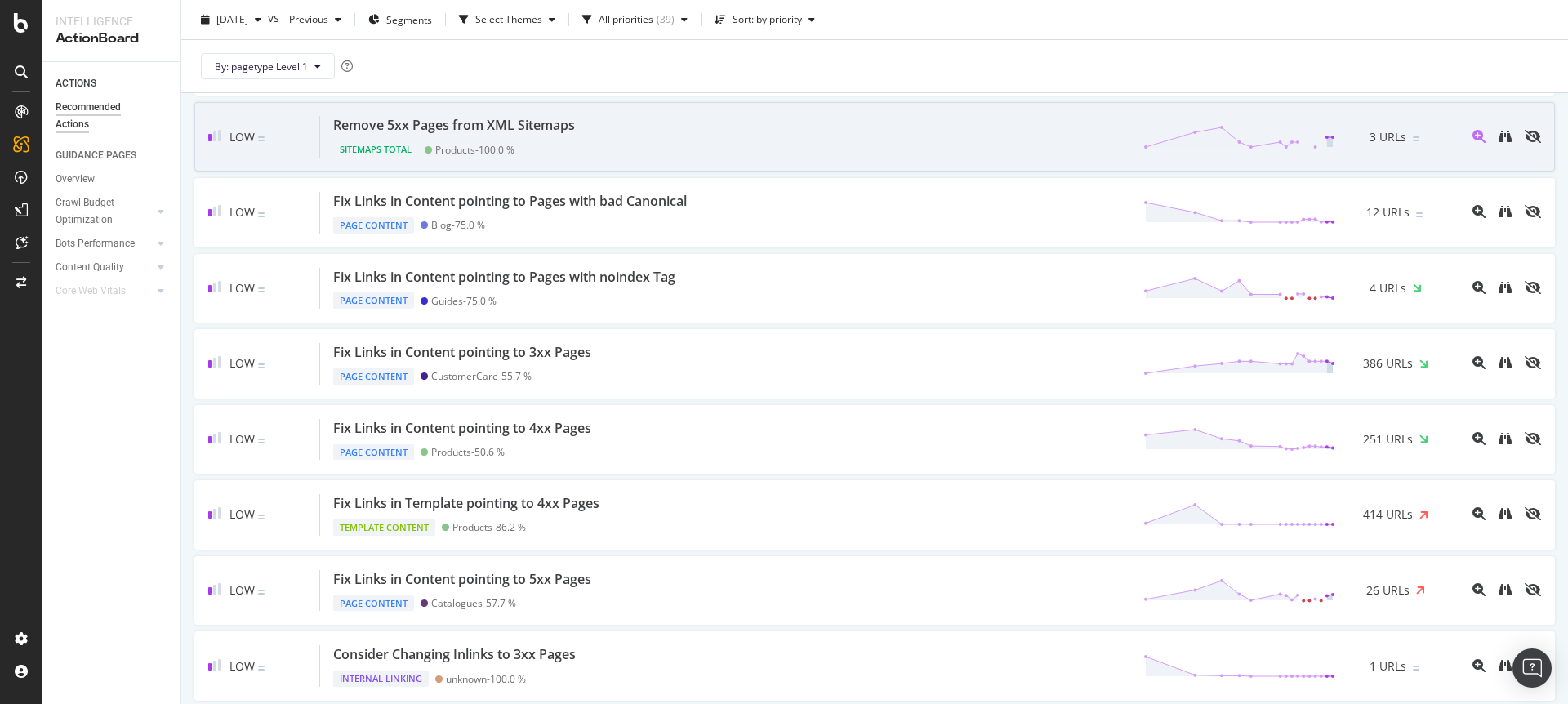
scroll to position [1222, 0]
click at [1505, 142] on icon "binoculars" at bounding box center [1505, 138] width 13 height 13
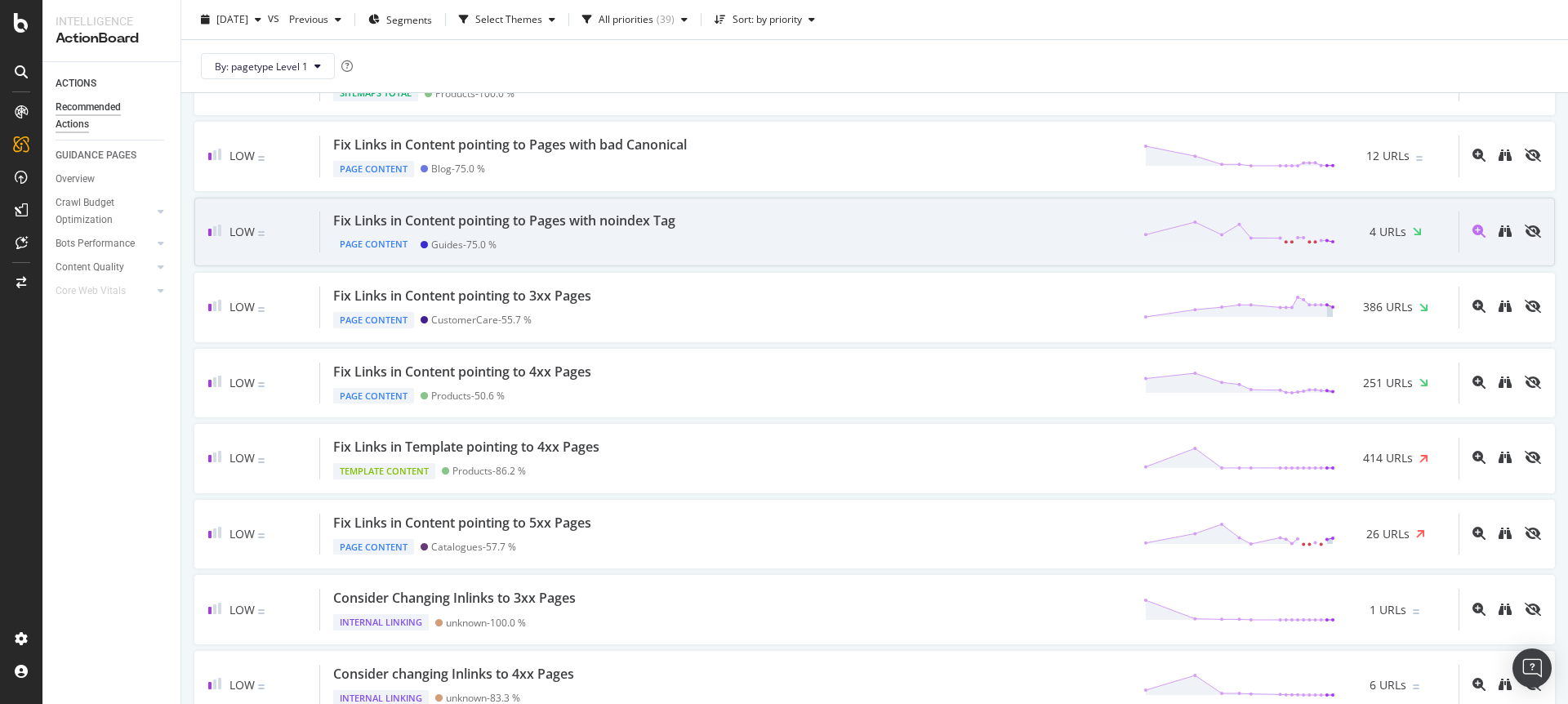
scroll to position [1310, 0]
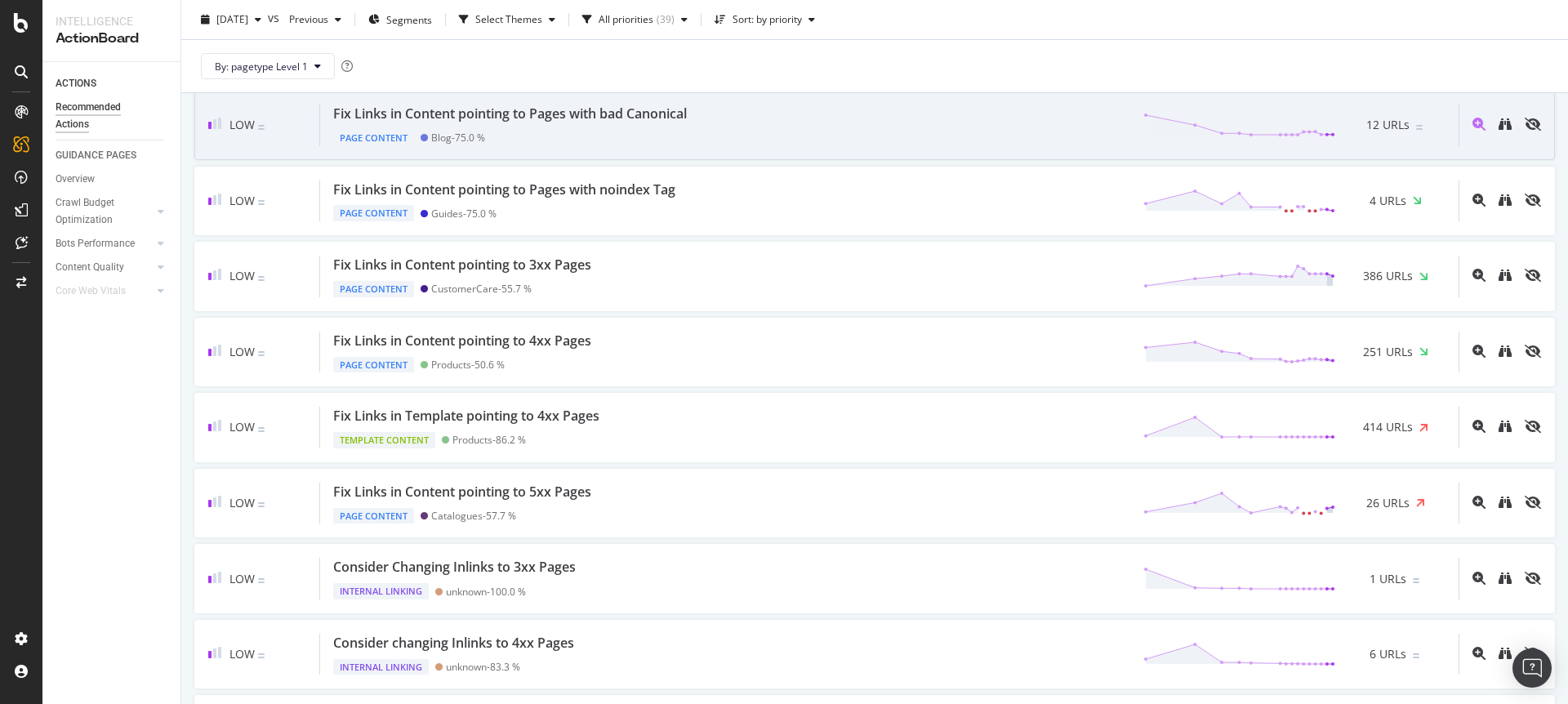
click at [1513, 124] on div at bounding box center [1500, 125] width 83 height 42
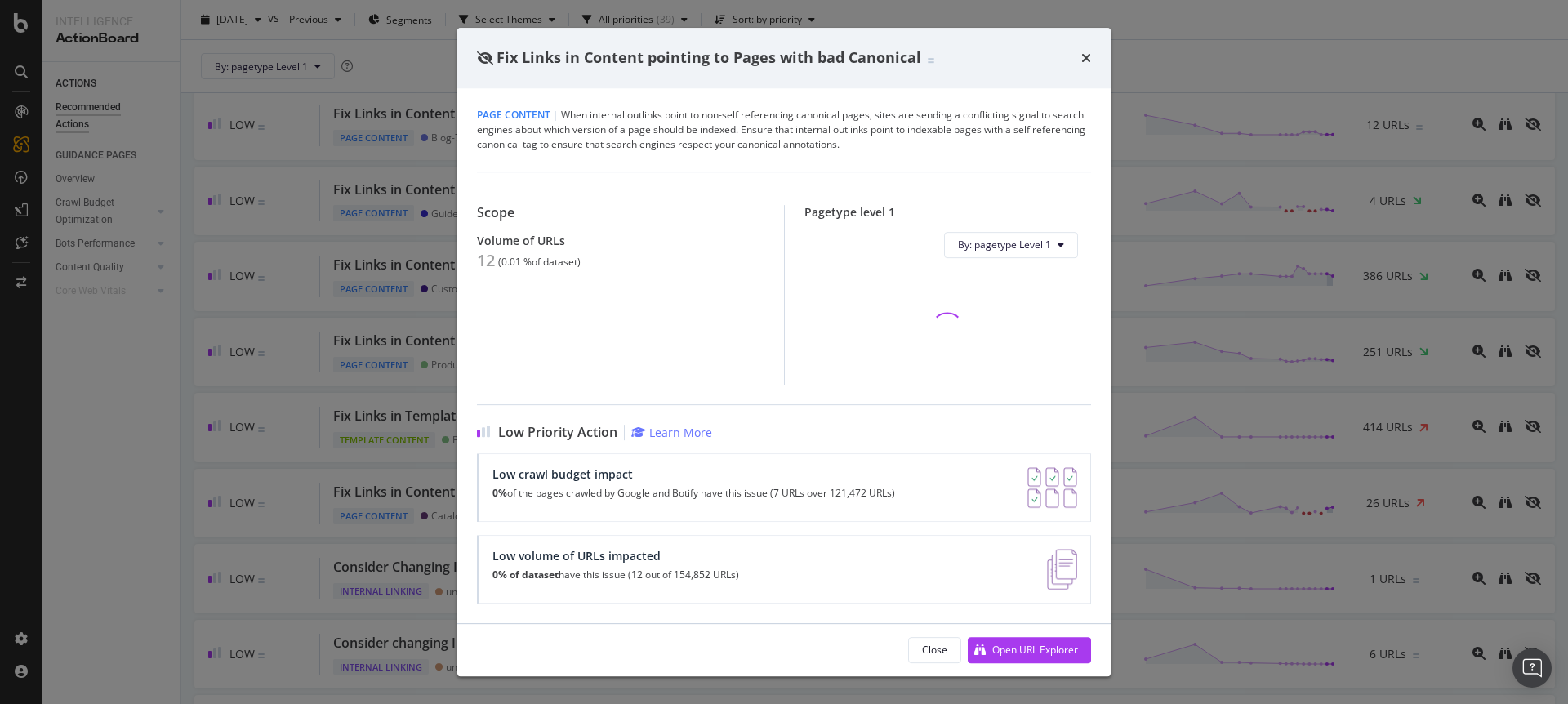
click at [1508, 123] on div "Fix Links in Content pointing to Pages with bad Canonical Page Content | When i…" at bounding box center [784, 352] width 1568 height 704
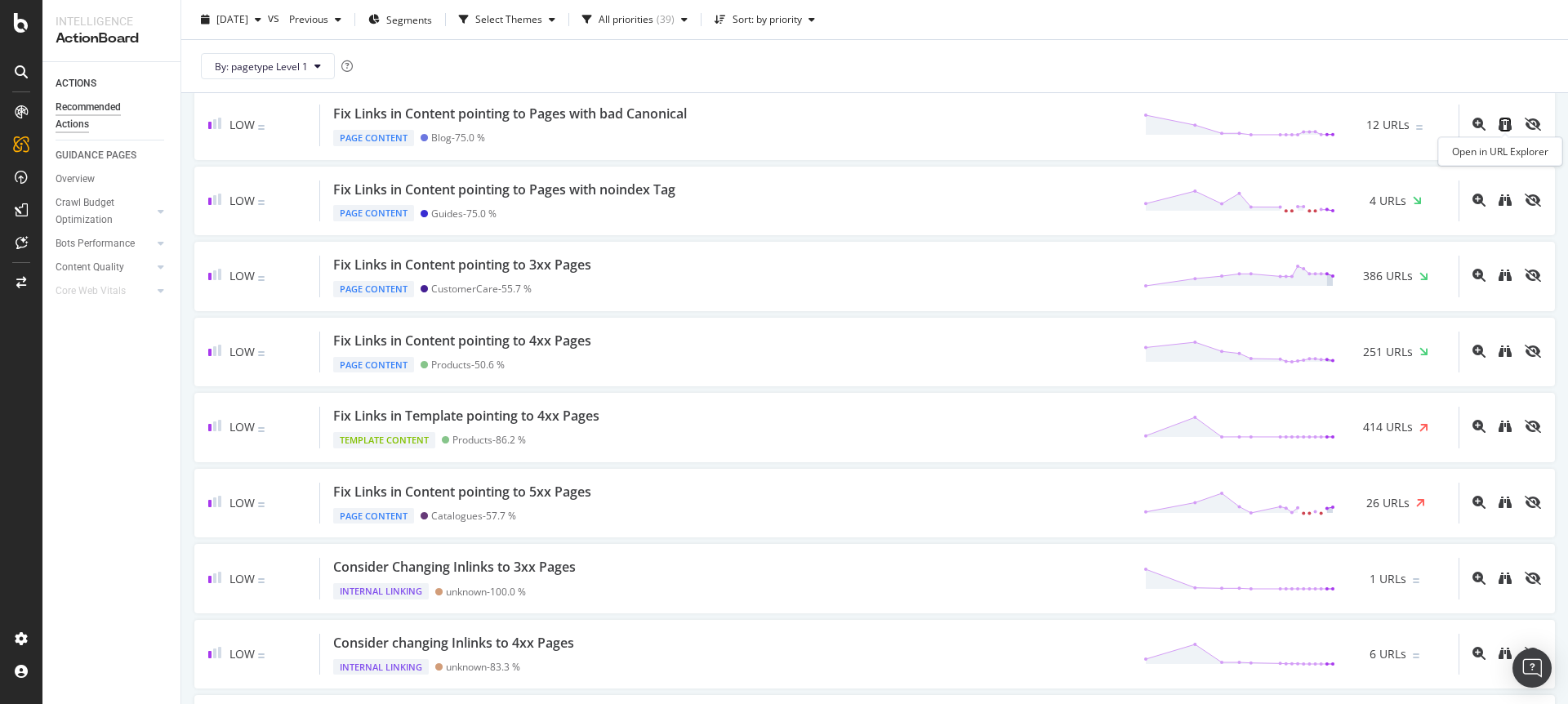
click at [1508, 123] on icon "binoculars" at bounding box center [1505, 124] width 13 height 13
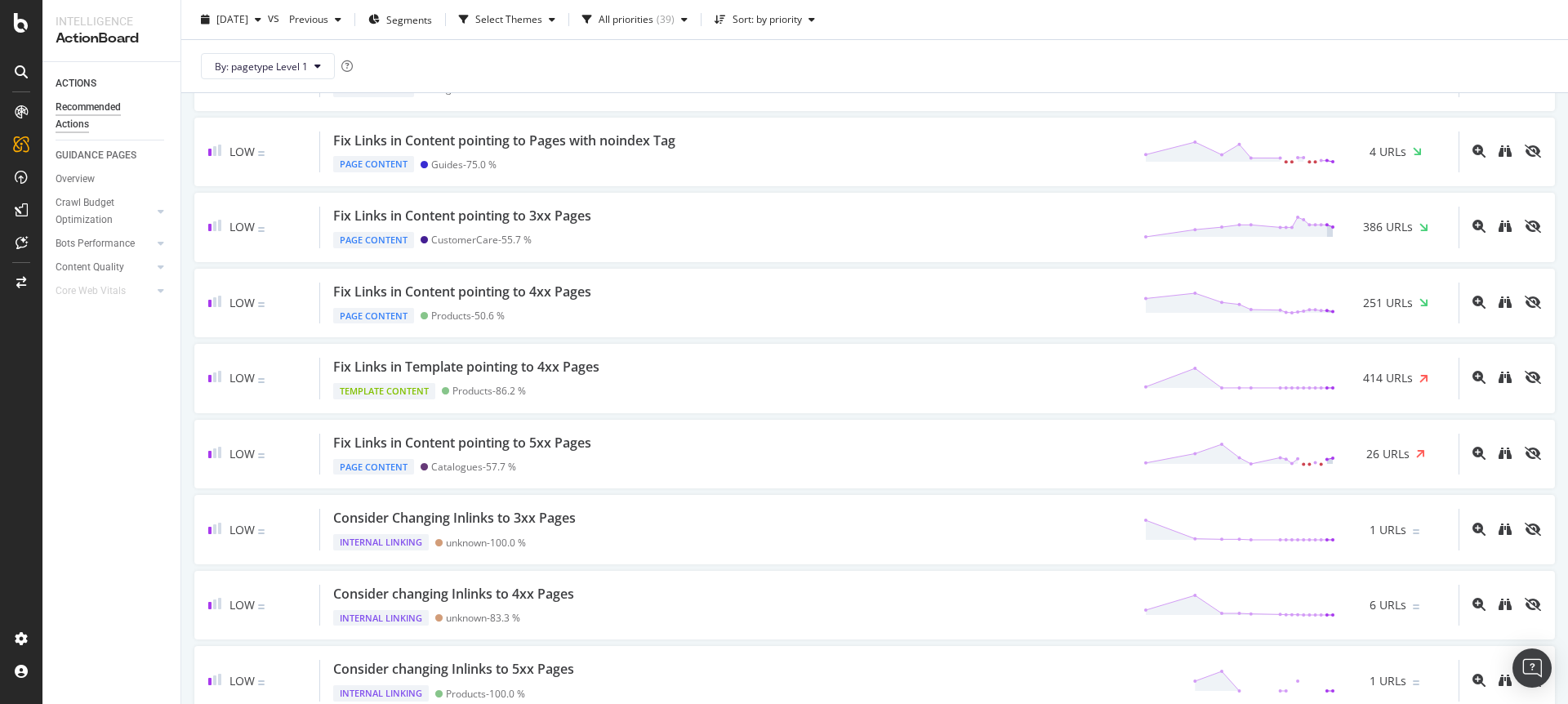
scroll to position [1359, 0]
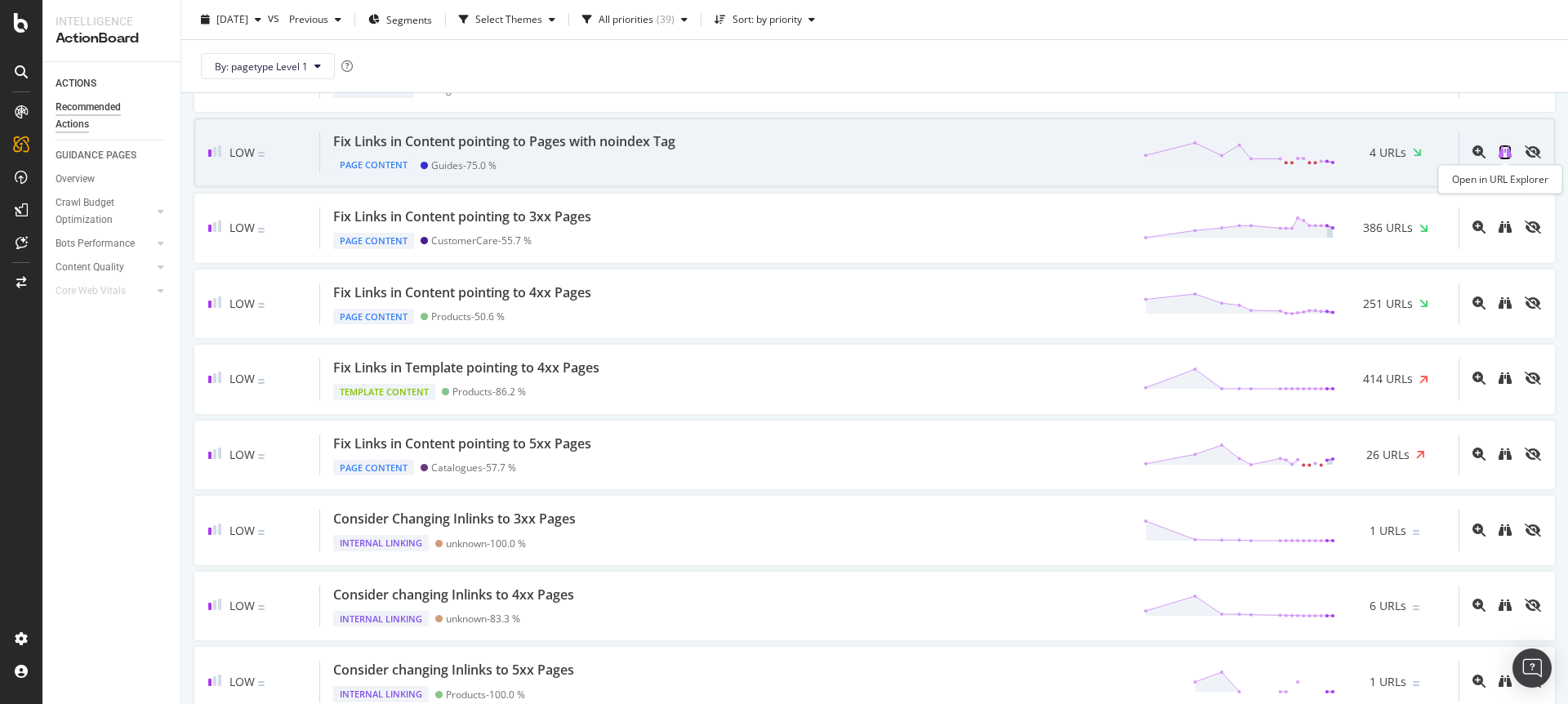
click at [1505, 152] on icon "binoculars" at bounding box center [1505, 152] width 13 height 13
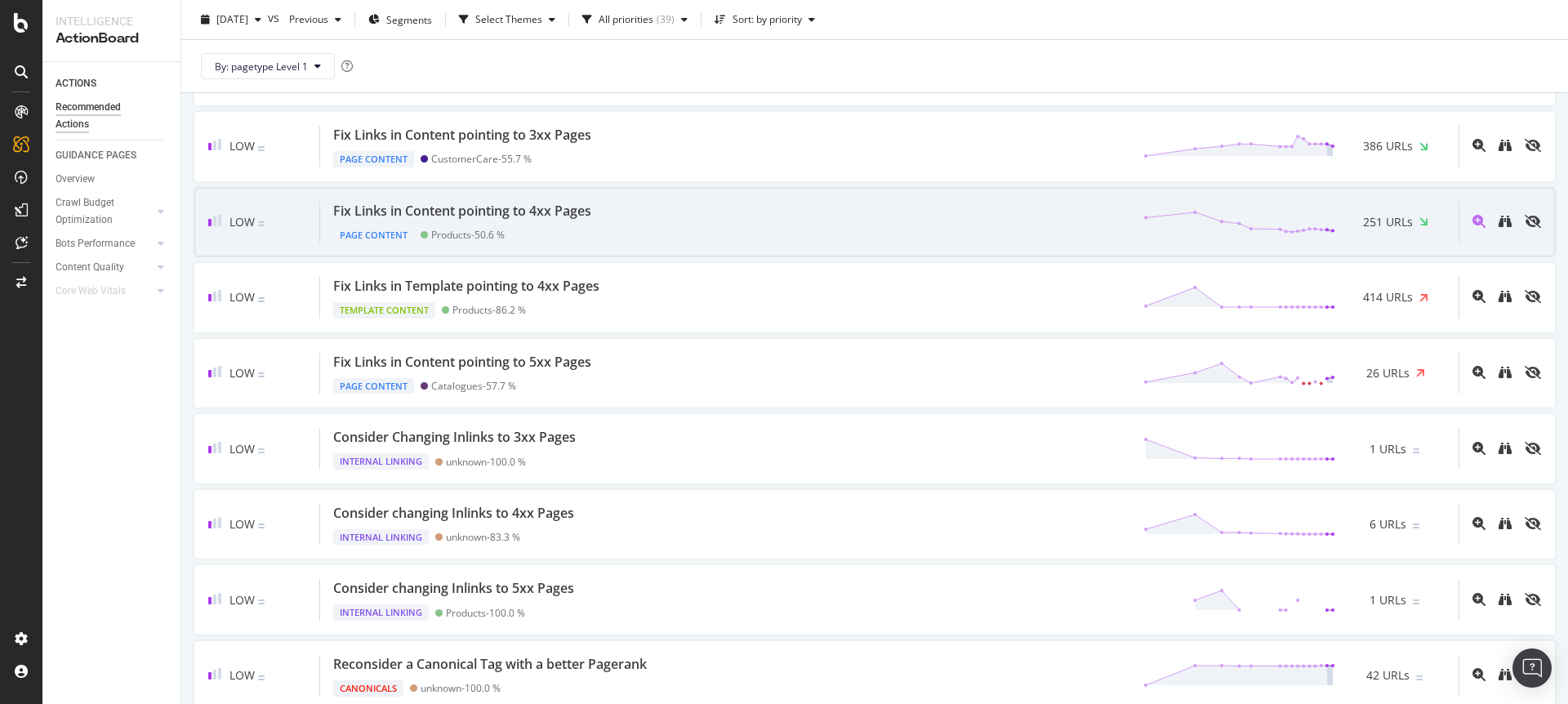
scroll to position [1441, 0]
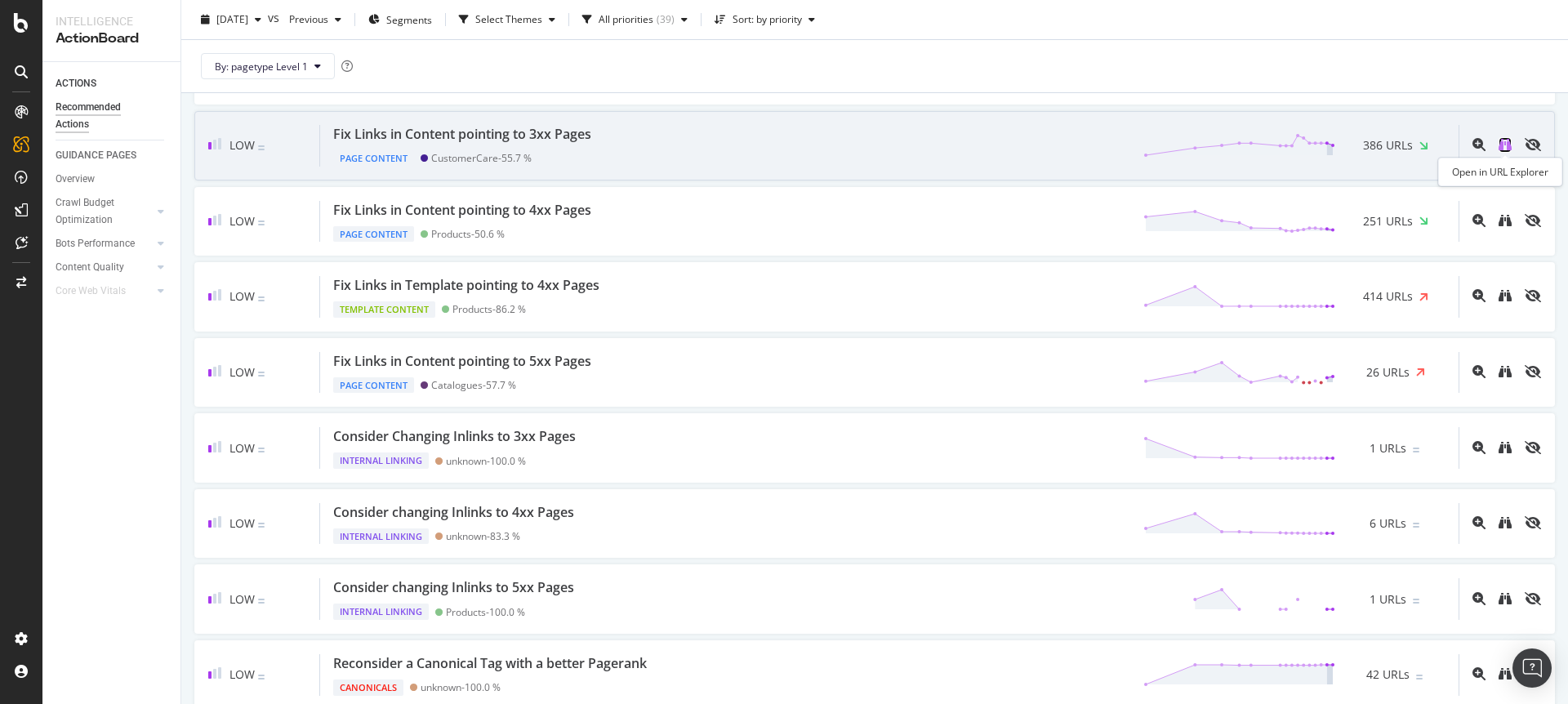
click at [1506, 148] on icon "binoculars" at bounding box center [1505, 145] width 13 height 13
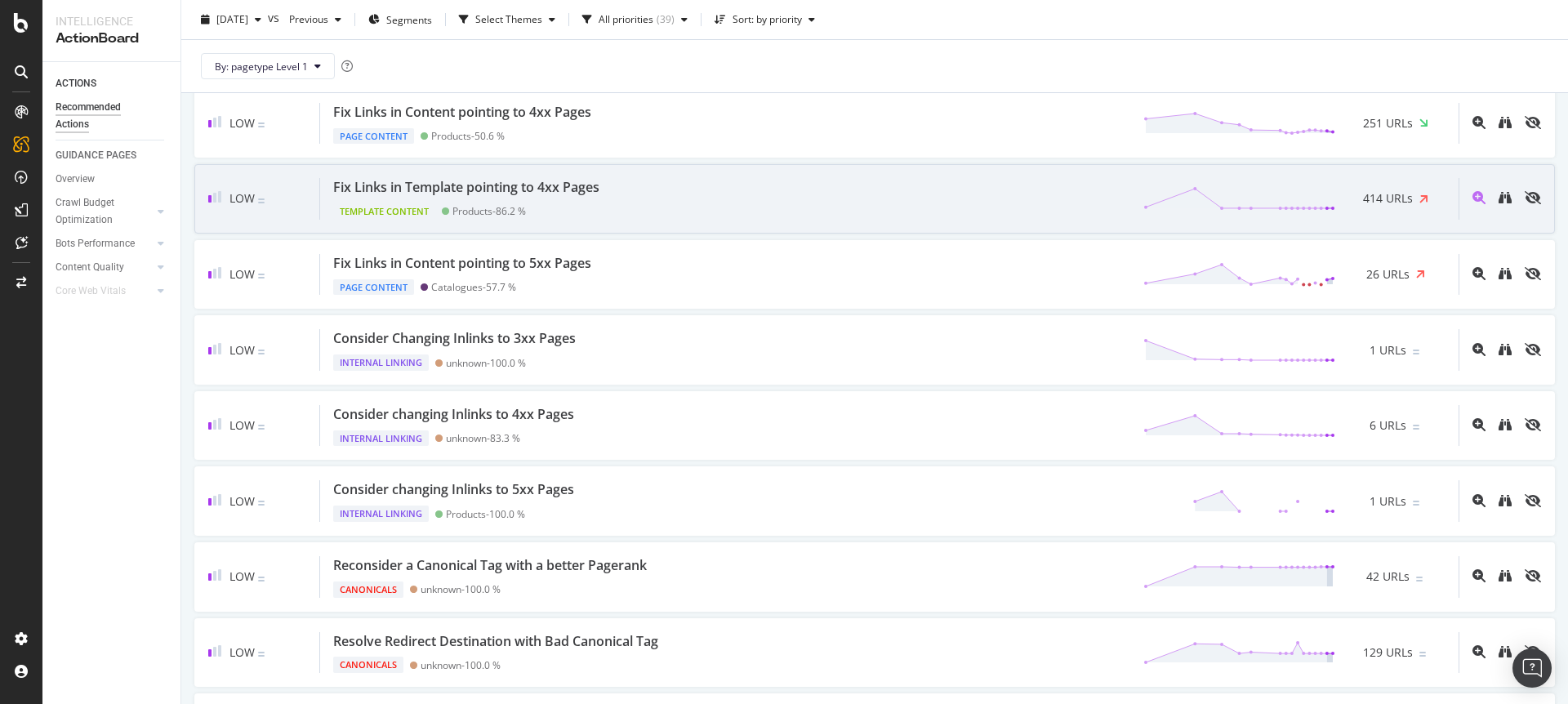
scroll to position [1530, 0]
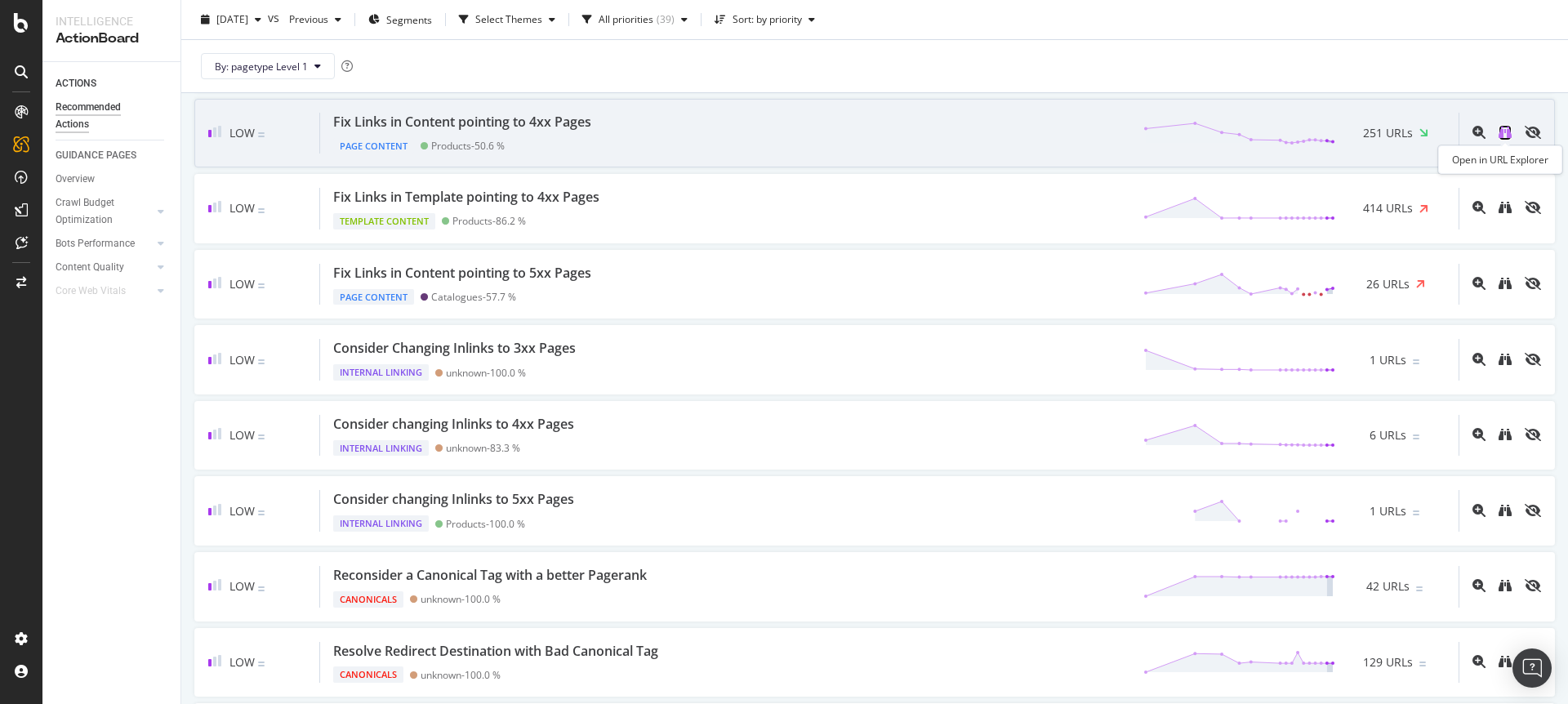
click at [1502, 137] on icon "binoculars" at bounding box center [1505, 133] width 13 height 13
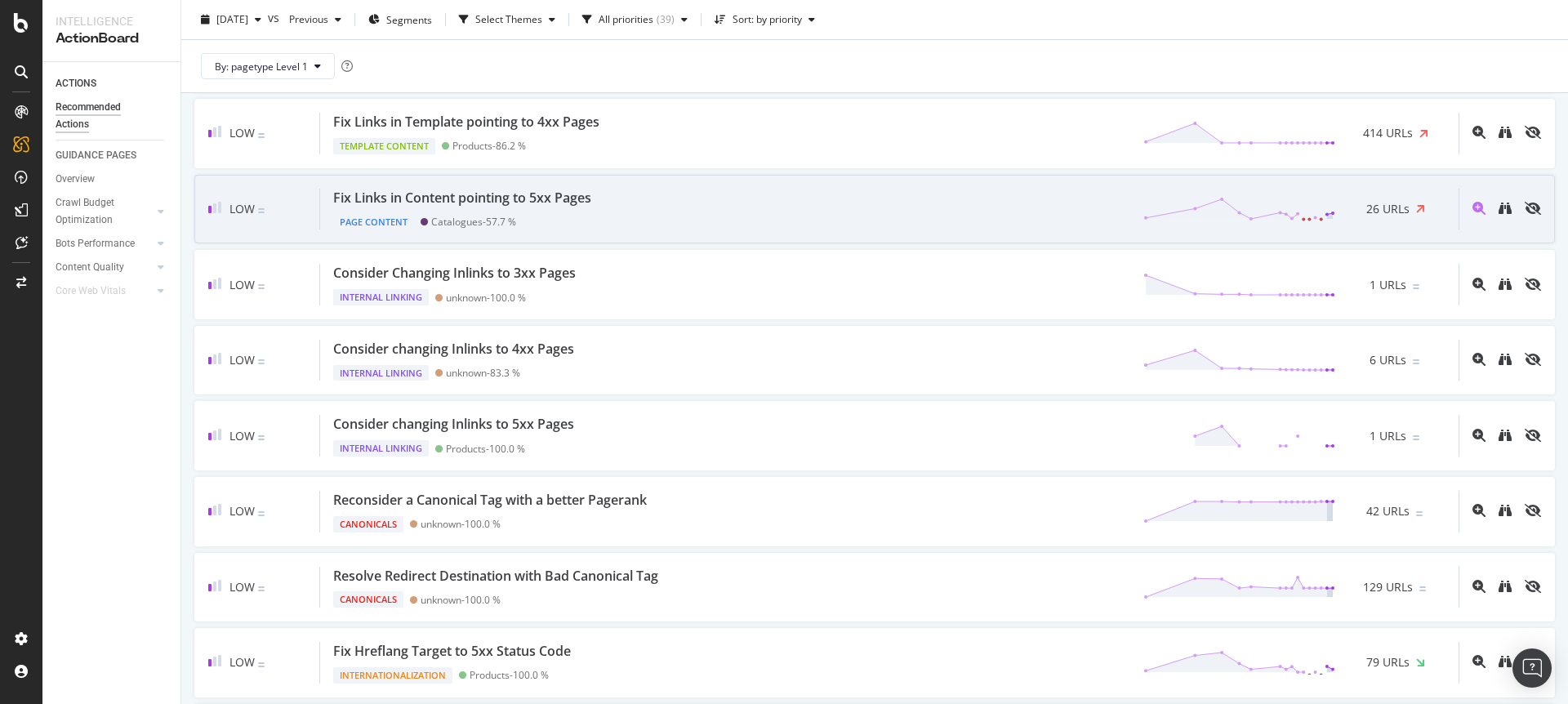
scroll to position [1596, 0]
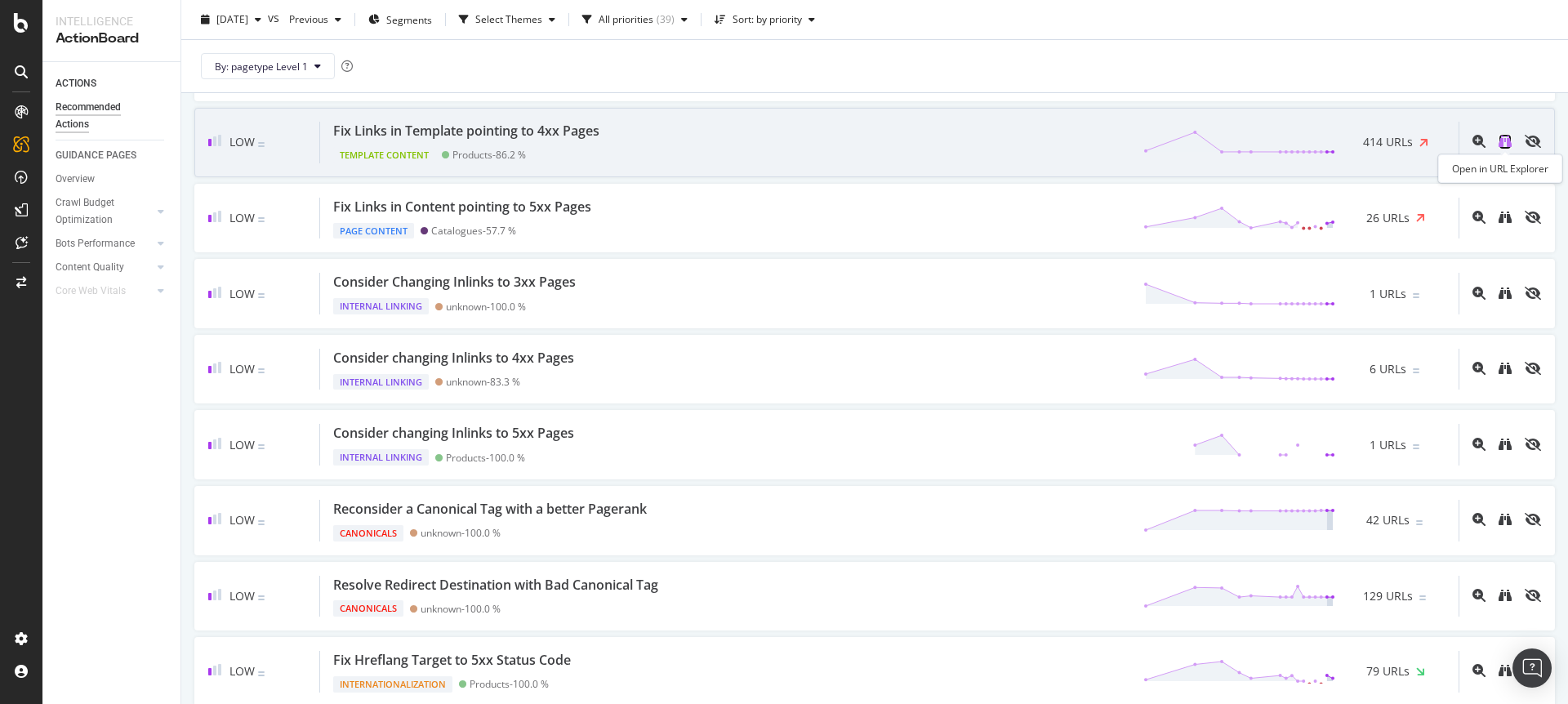
click at [1505, 141] on icon "binoculars" at bounding box center [1505, 142] width 13 height 13
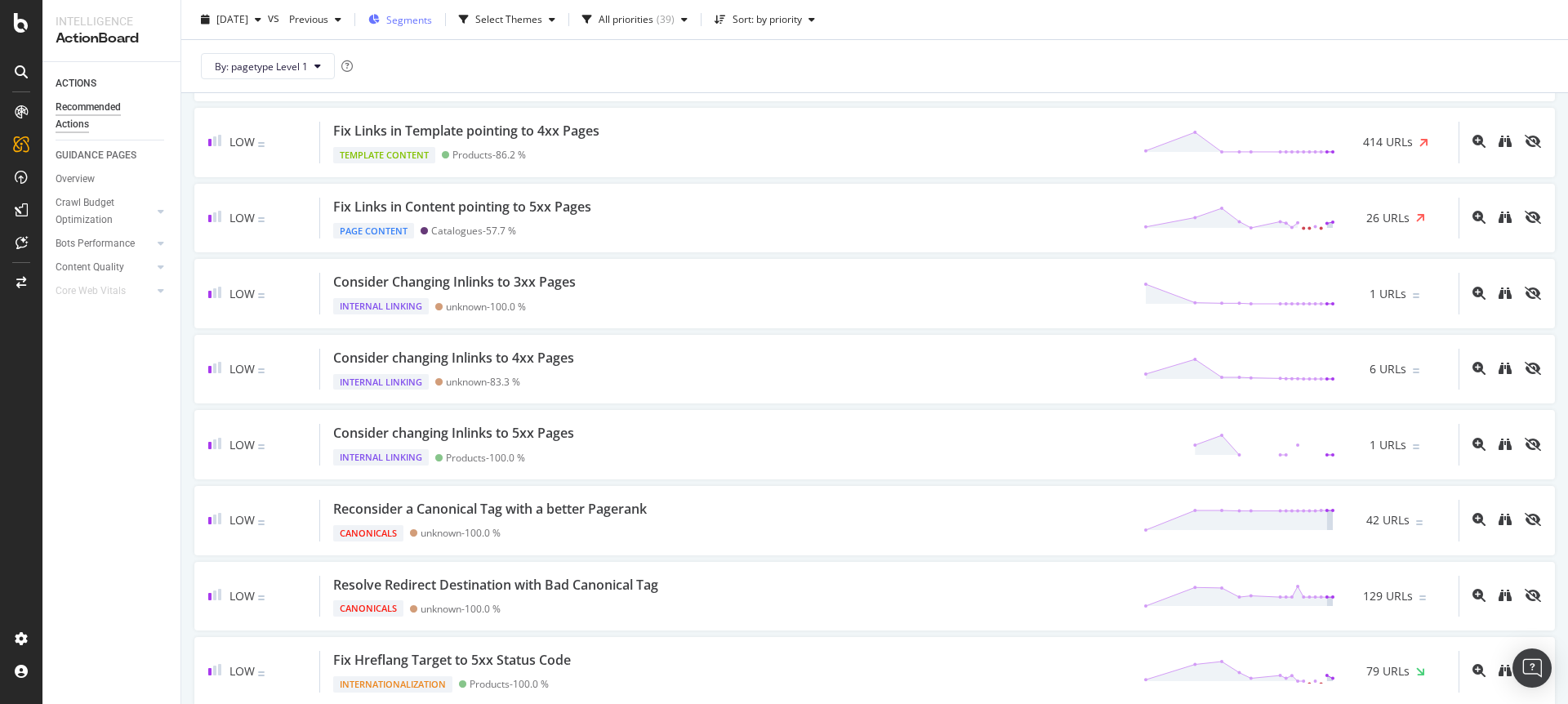
click at [432, 20] on span "Segments" at bounding box center [408, 19] width 46 height 14
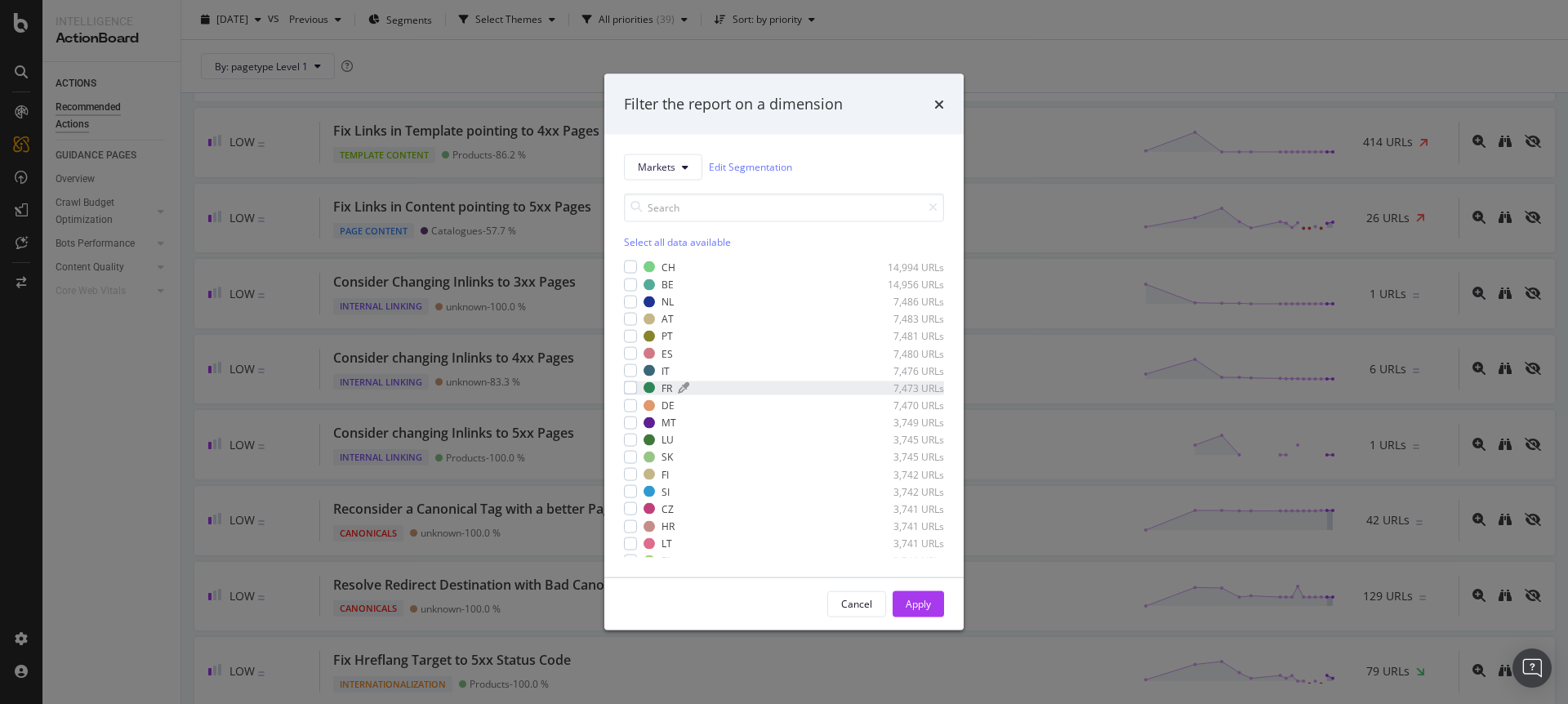
drag, startPoint x: 665, startPoint y: 238, endPoint x: 681, endPoint y: 386, distance: 148.9
click at [666, 238] on div "Select all data available" at bounding box center [784, 241] width 320 height 14
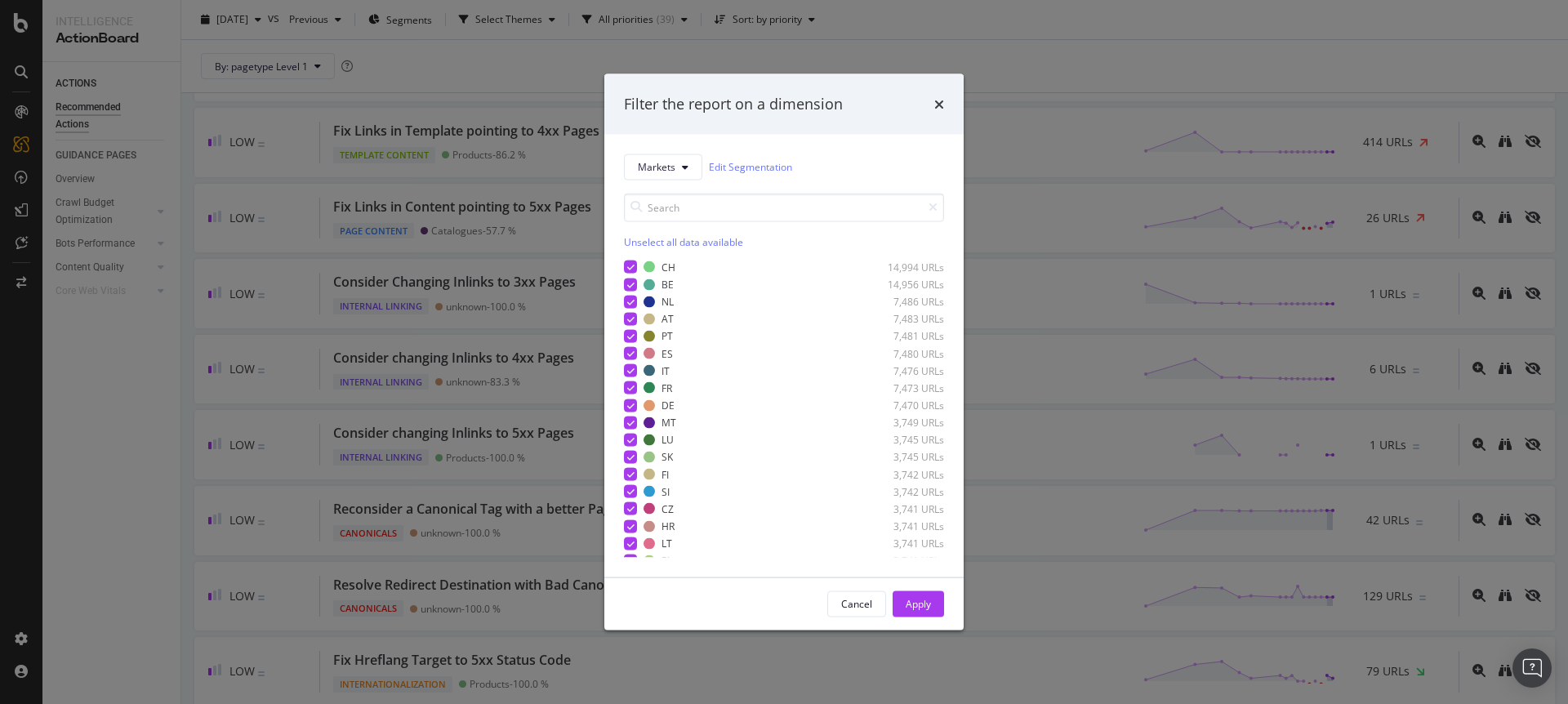
scroll to position [200, 0]
drag, startPoint x: 629, startPoint y: 533, endPoint x: 678, endPoint y: 542, distance: 49.8
click at [630, 533] on icon "modal" at bounding box center [630, 534] width 8 height 8
click at [922, 605] on div "Apply" at bounding box center [918, 604] width 25 height 14
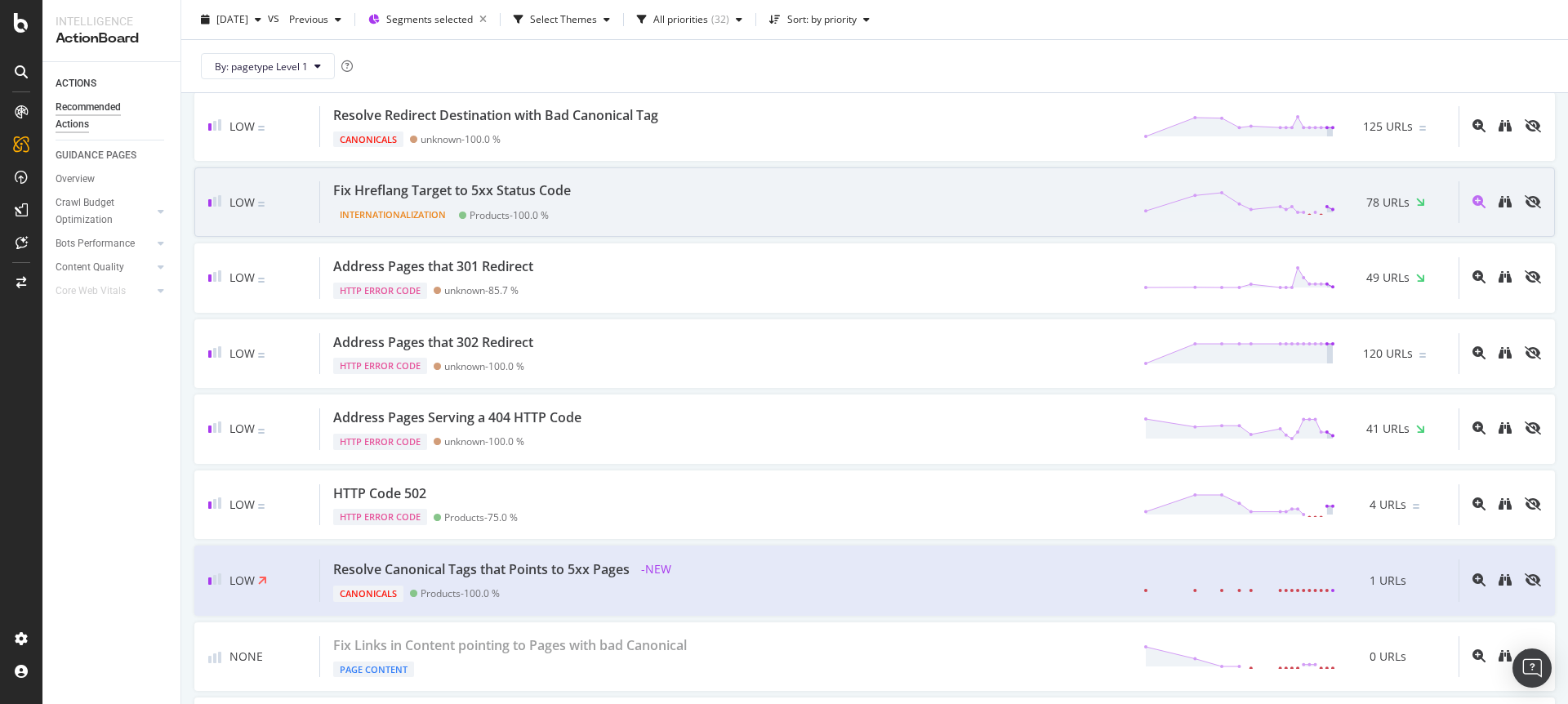
scroll to position [1821, 0]
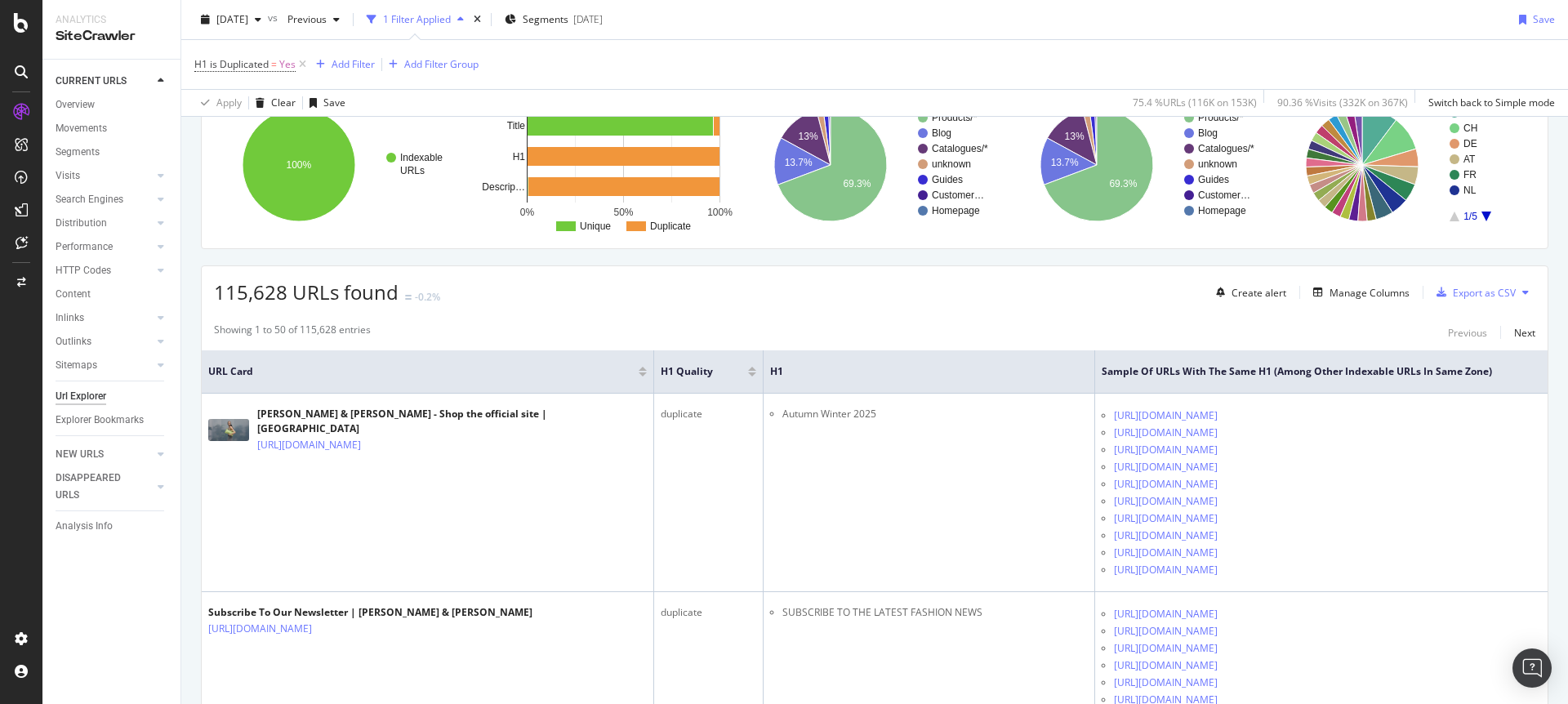
scroll to position [144, 0]
click at [526, 299] on div "115,628 URLs found -0.2% Create alert Manage Columns Export as CSV" at bounding box center [874, 284] width 1345 height 40
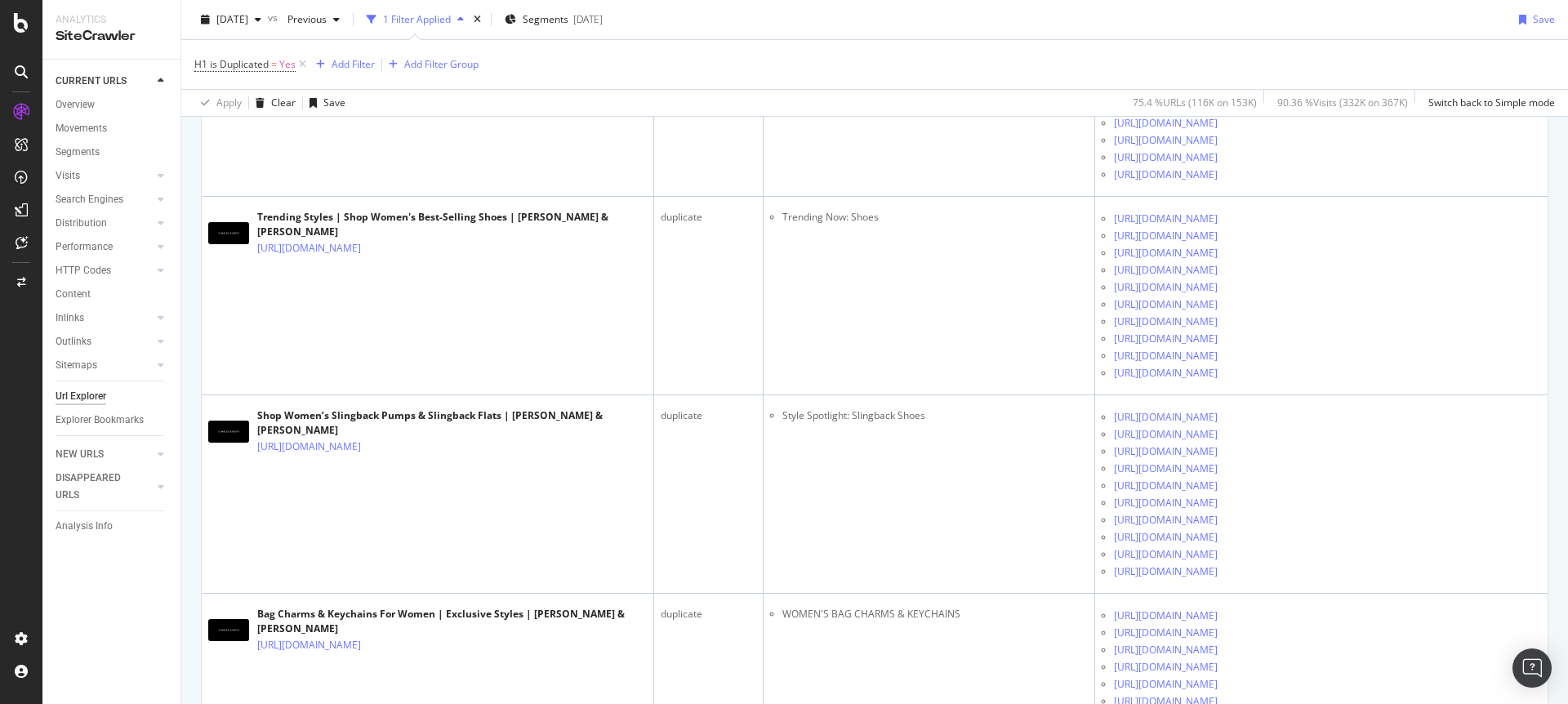
scroll to position [1561, 0]
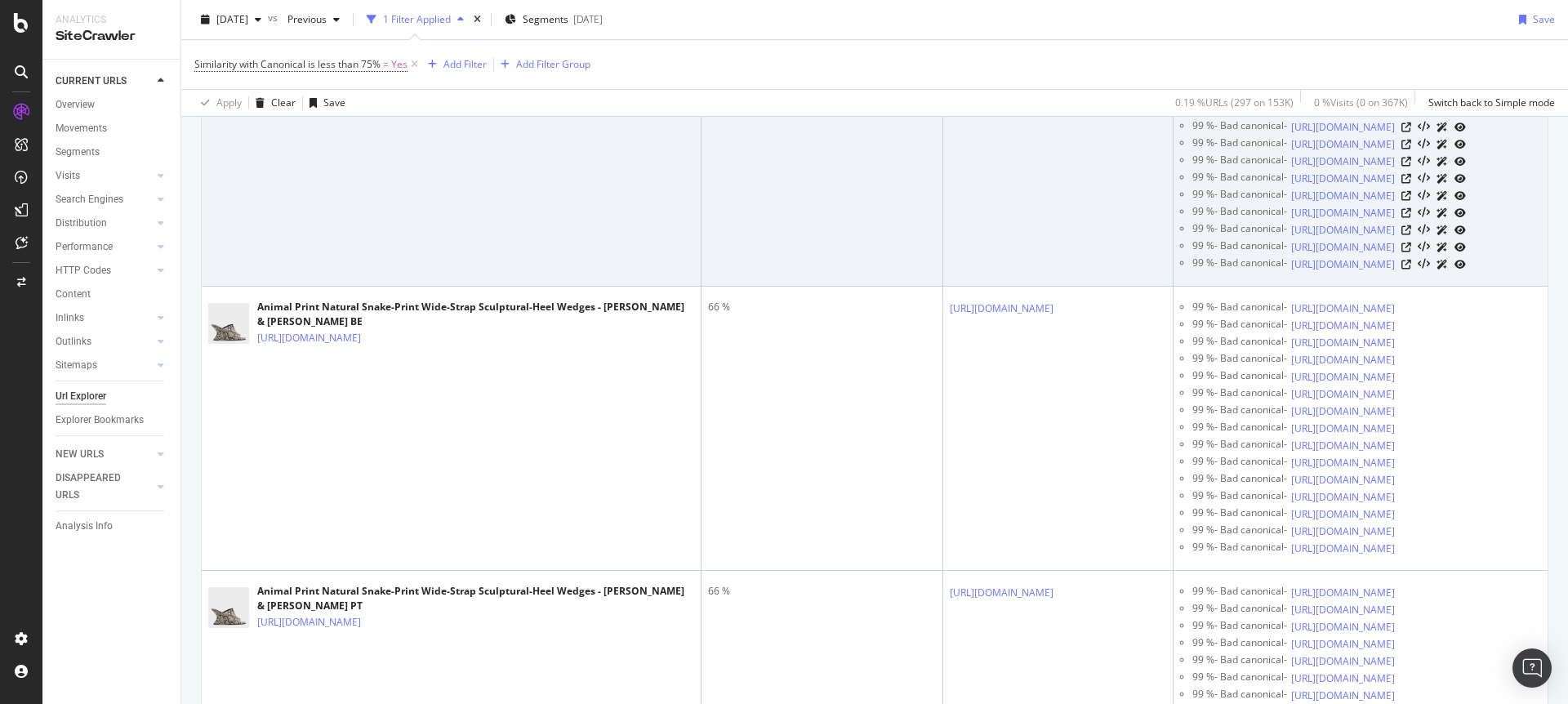
scroll to position [1446, 0]
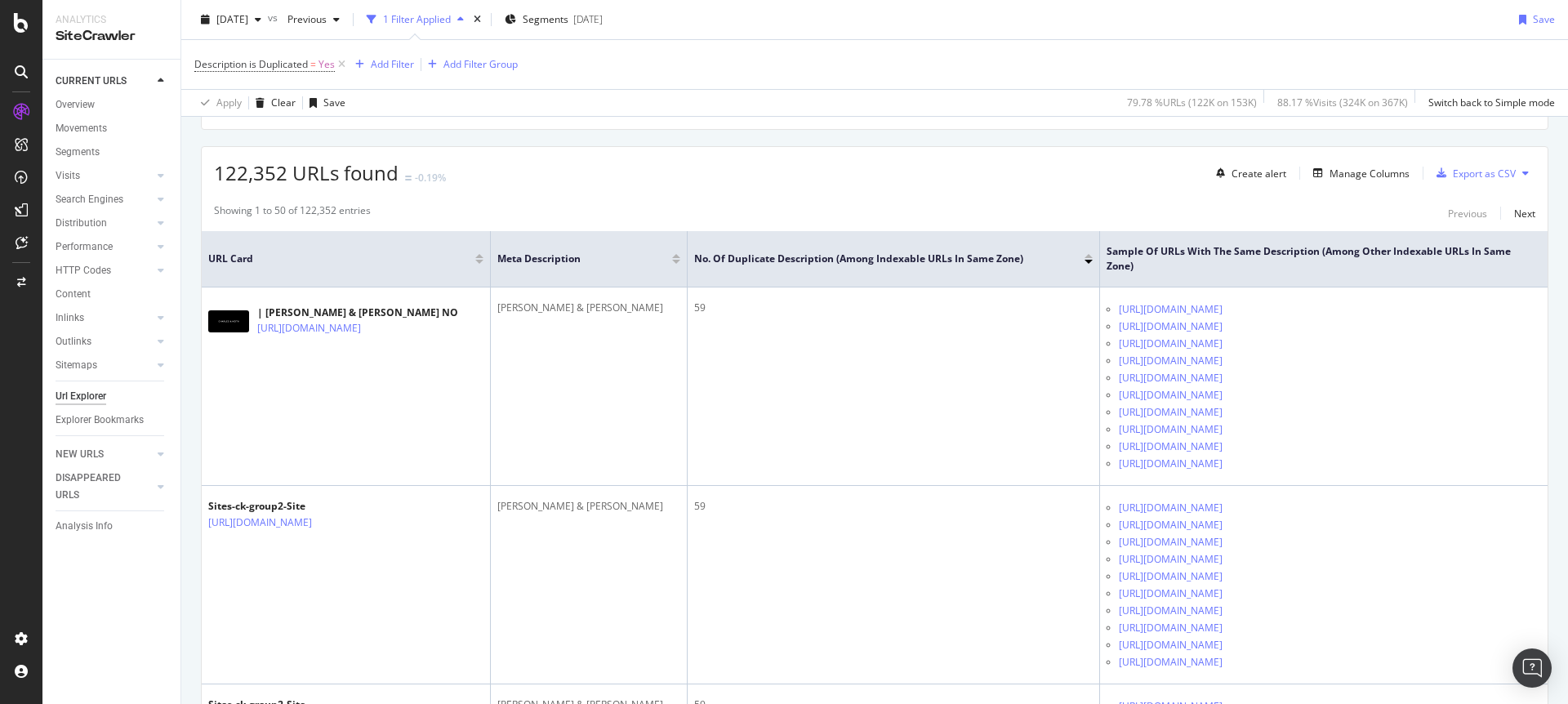
scroll to position [264, 0]
click at [819, 173] on div "122,352 URLs found -0.19% Create alert Manage Columns Export as CSV" at bounding box center [874, 164] width 1345 height 40
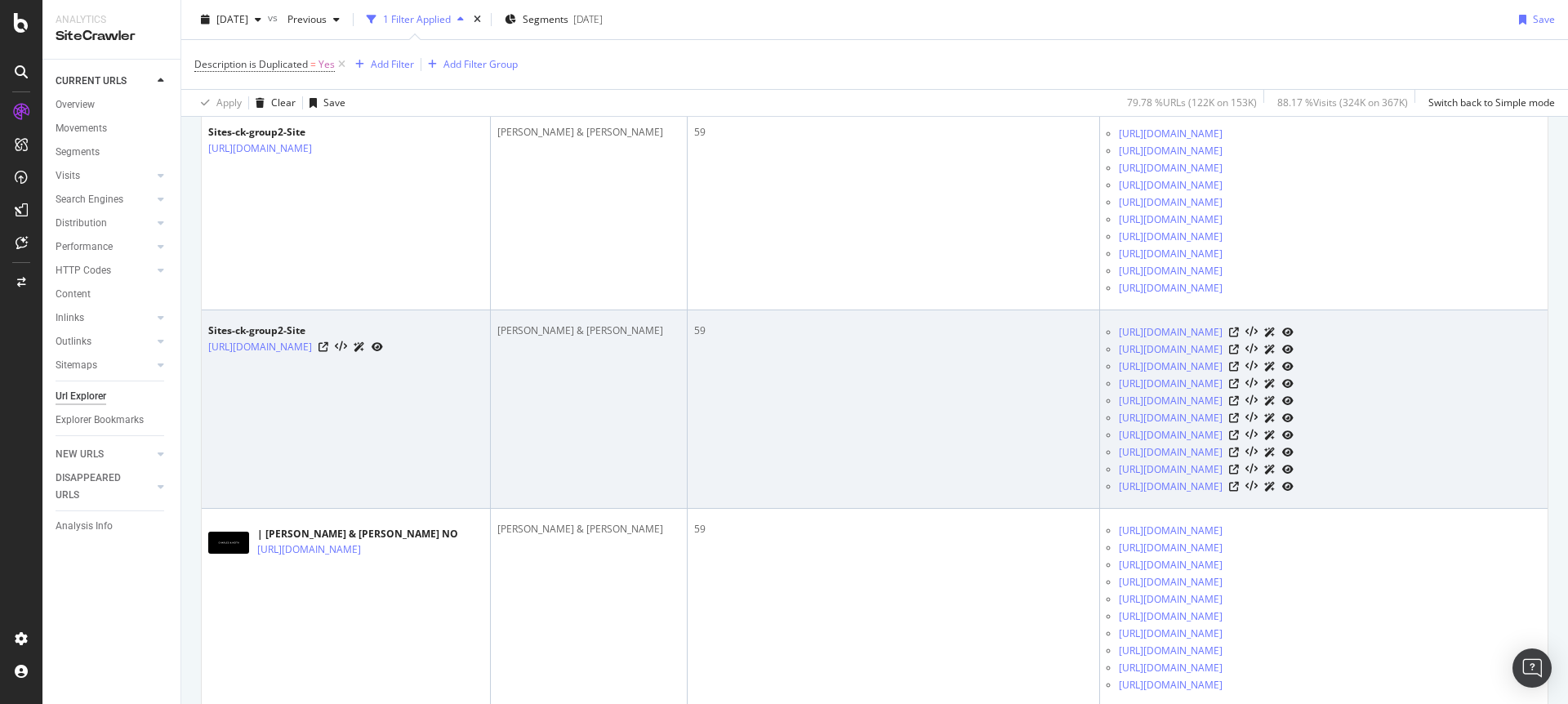
scroll to position [639, 0]
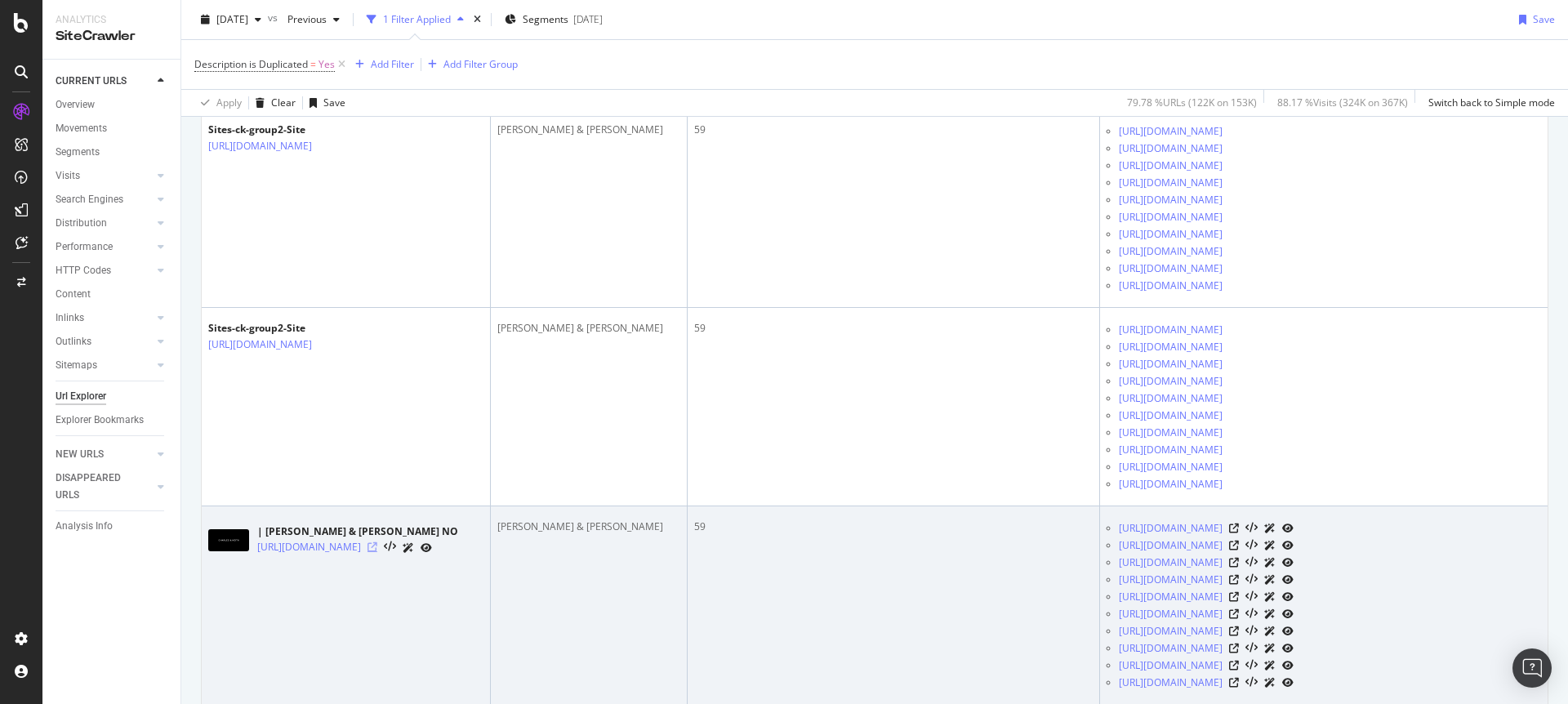
click at [378, 549] on icon at bounding box center [373, 547] width 10 height 10
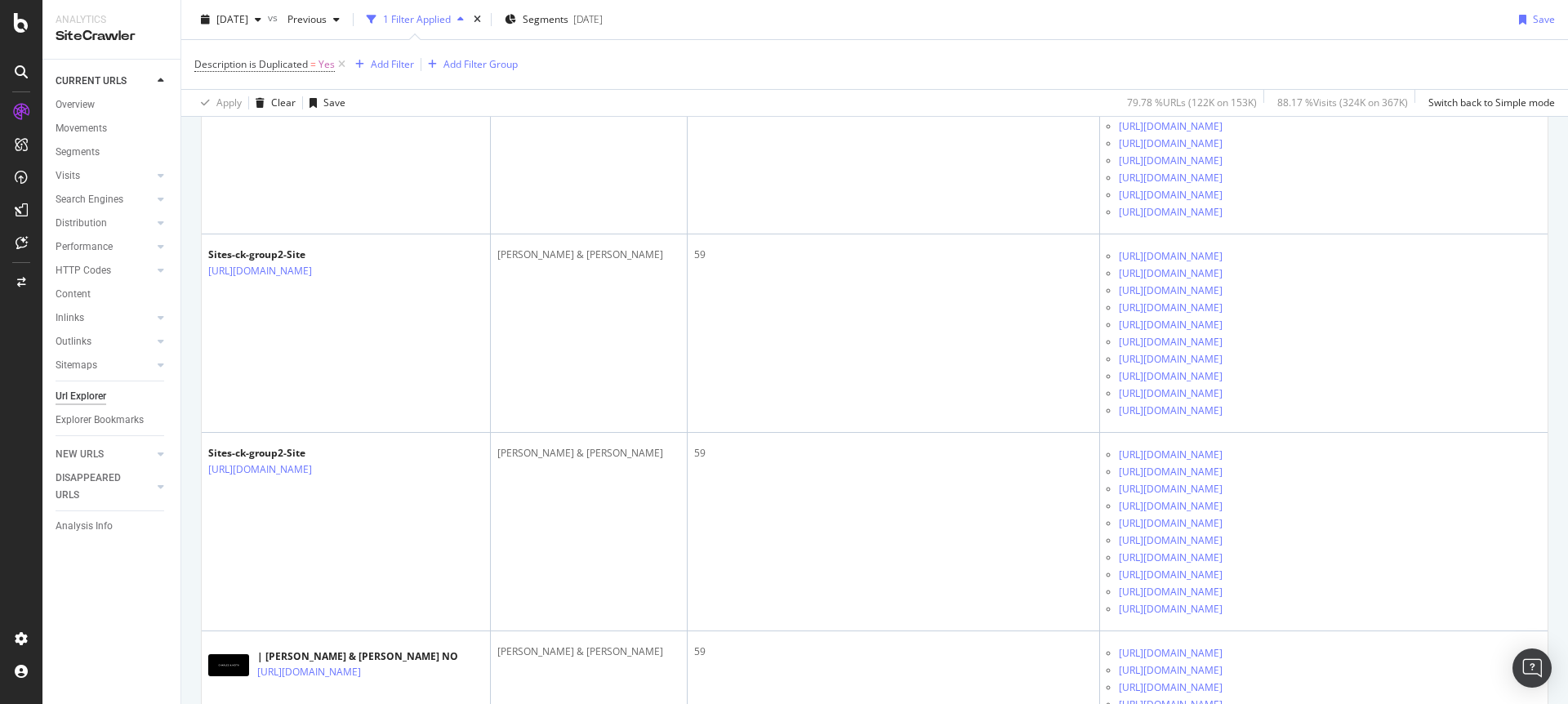
scroll to position [0, 0]
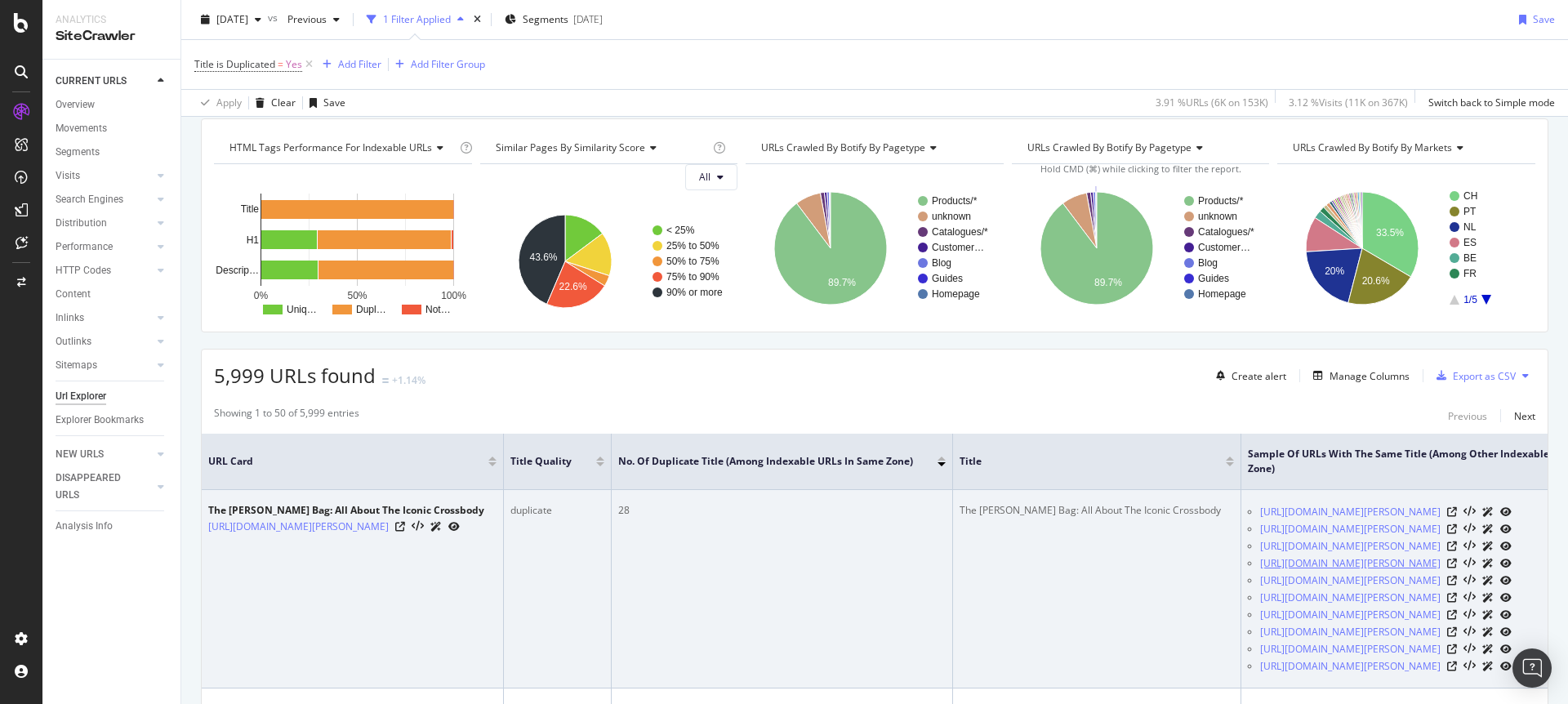
scroll to position [64, 0]
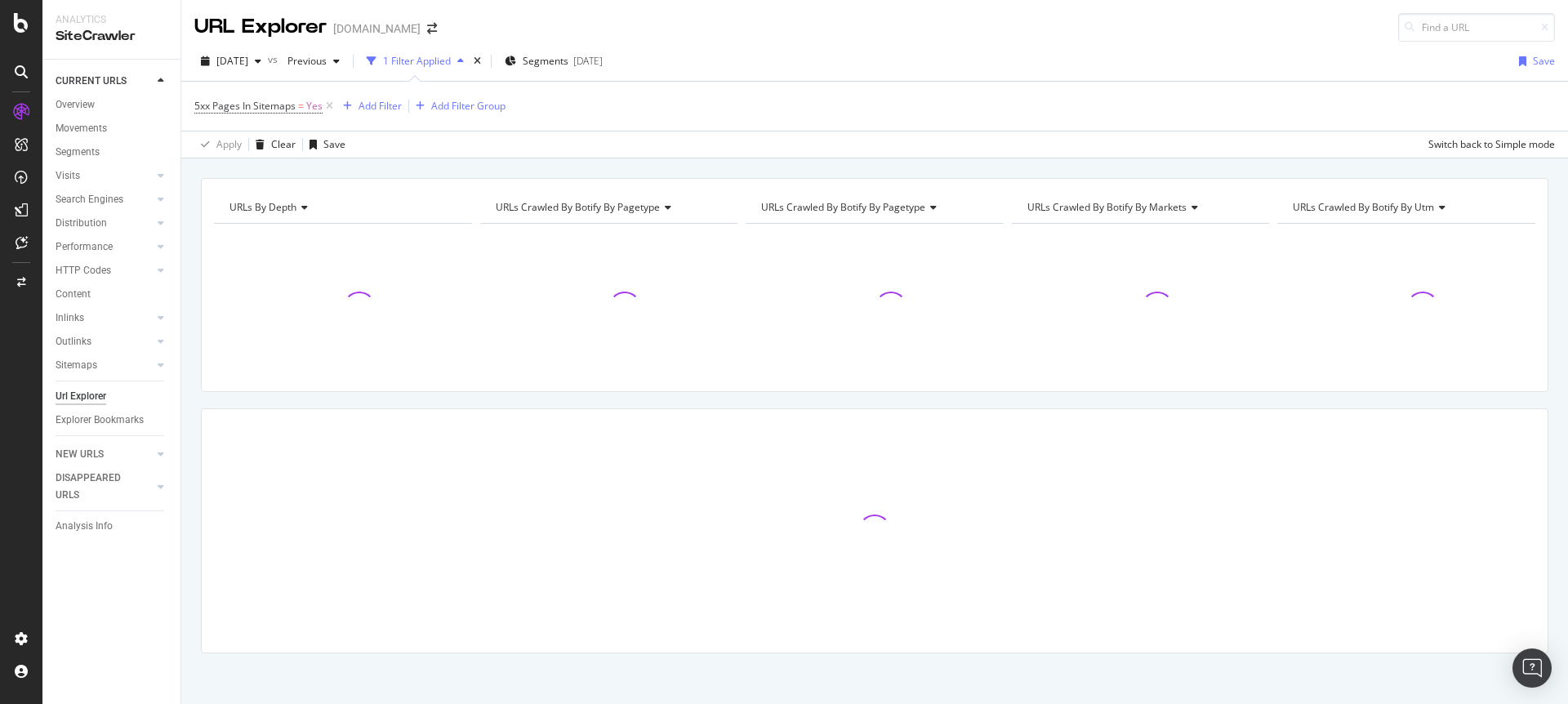
click at [982, 165] on div "URLs by Depth Chart (by Value) Table Expand Export as CSV Export as PNG Add to …" at bounding box center [874, 178] width 1386 height 39
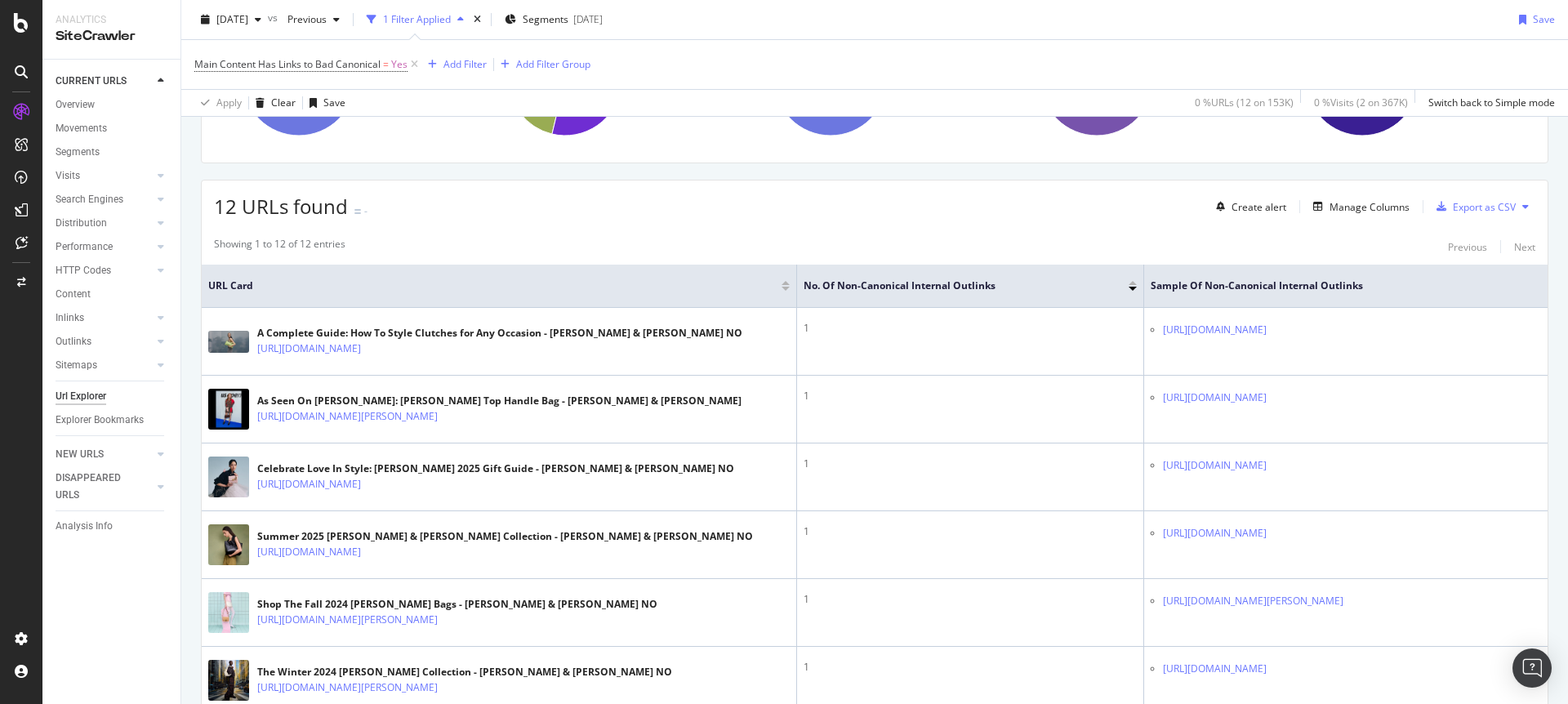
scroll to position [212, 0]
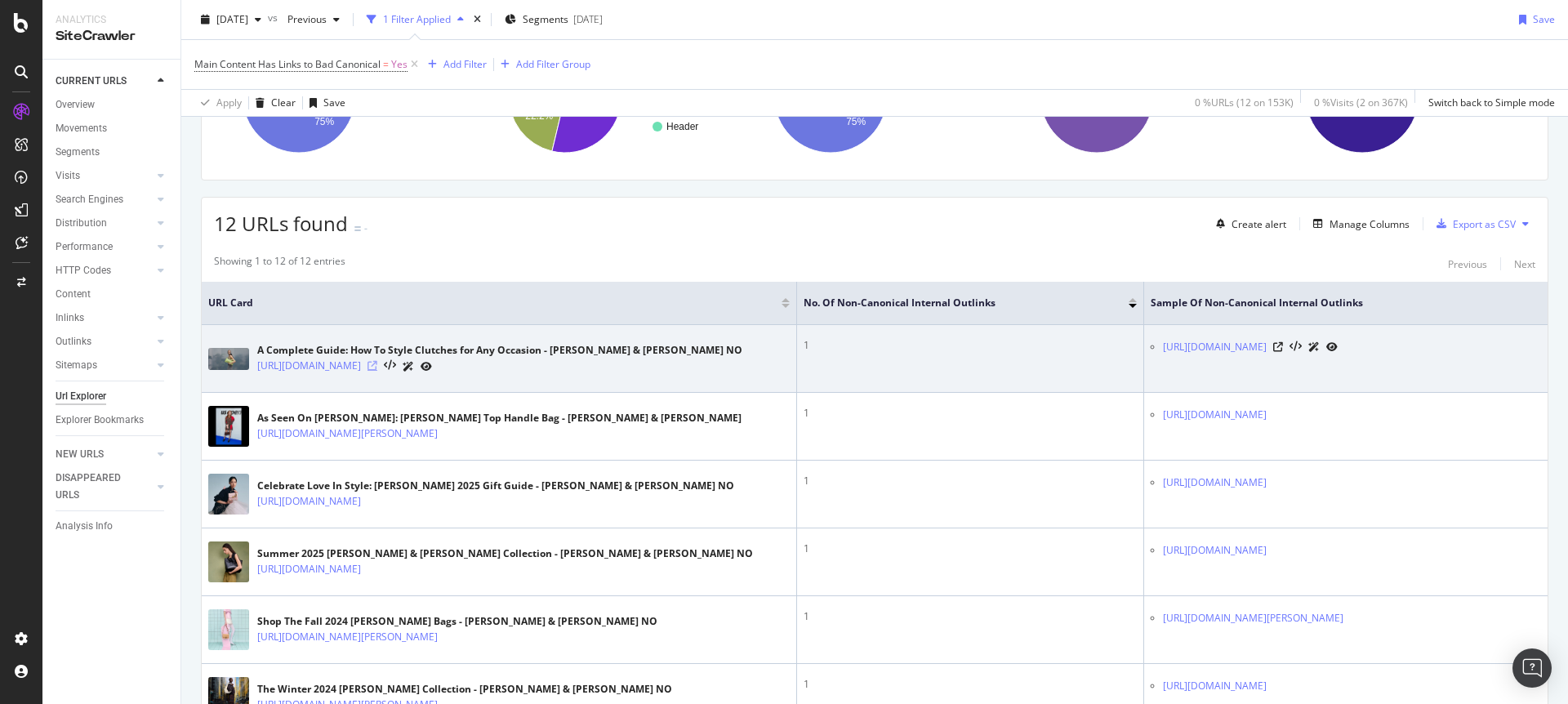
click at [378, 364] on icon at bounding box center [373, 366] width 10 height 10
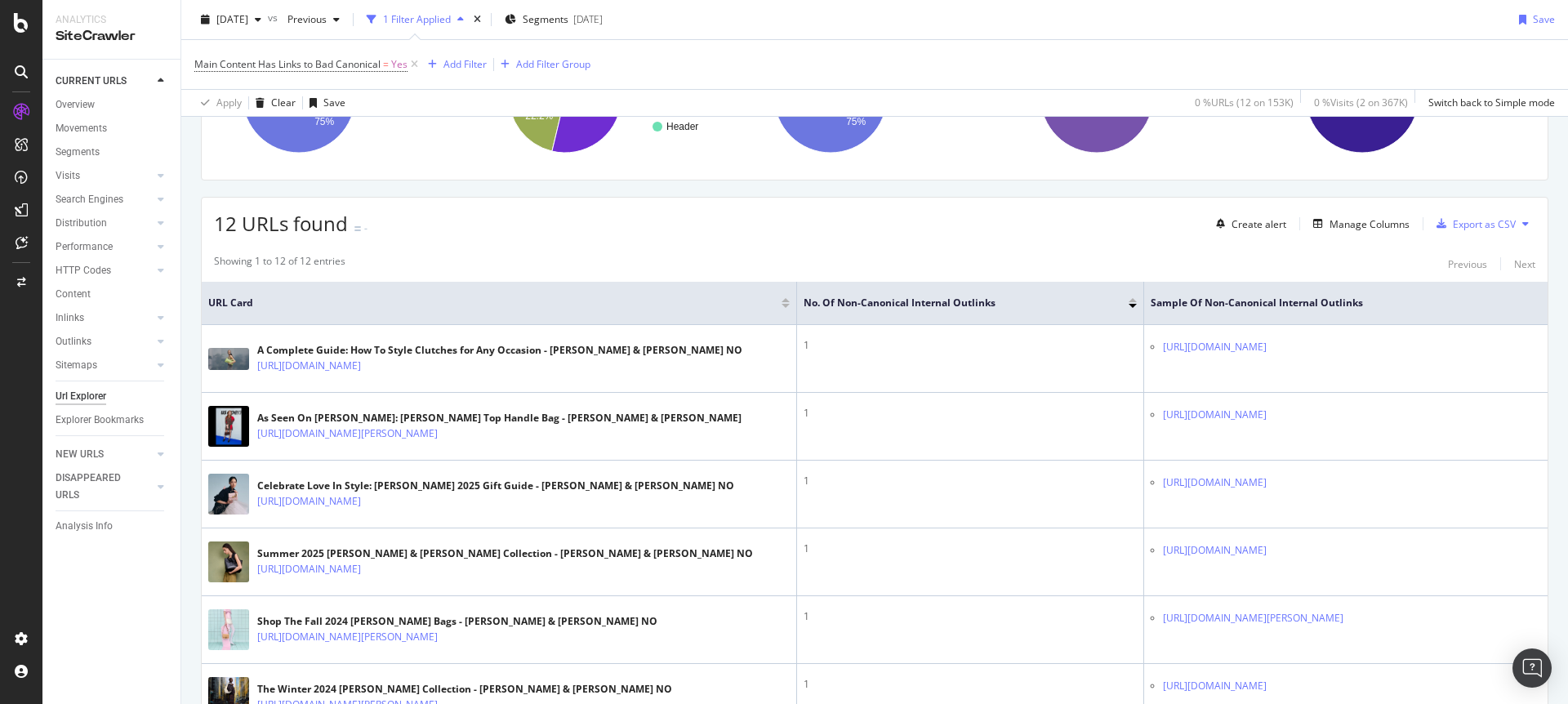
click at [625, 208] on div "12 URLs found - Create alert Manage Columns Export as CSV" at bounding box center [874, 218] width 1345 height 40
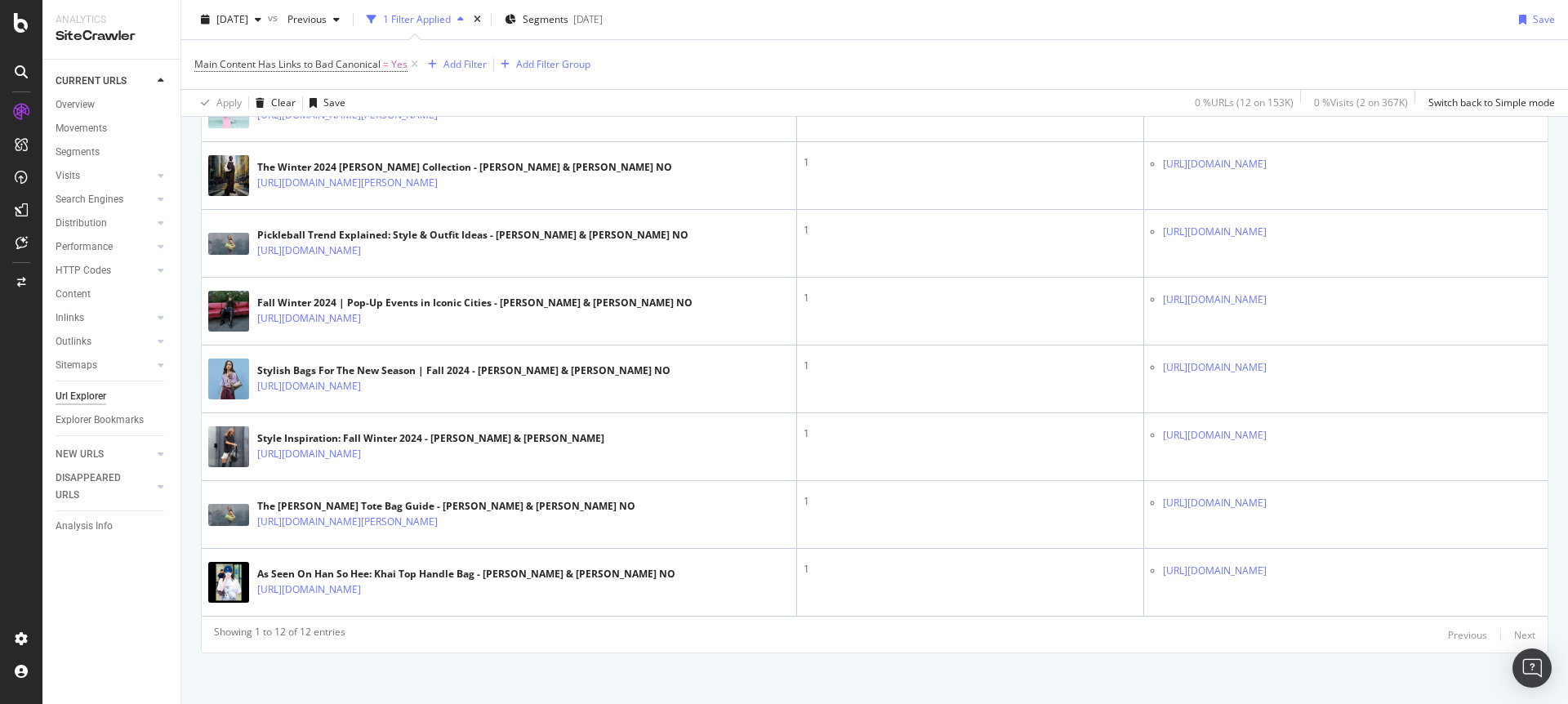
scroll to position [738, 0]
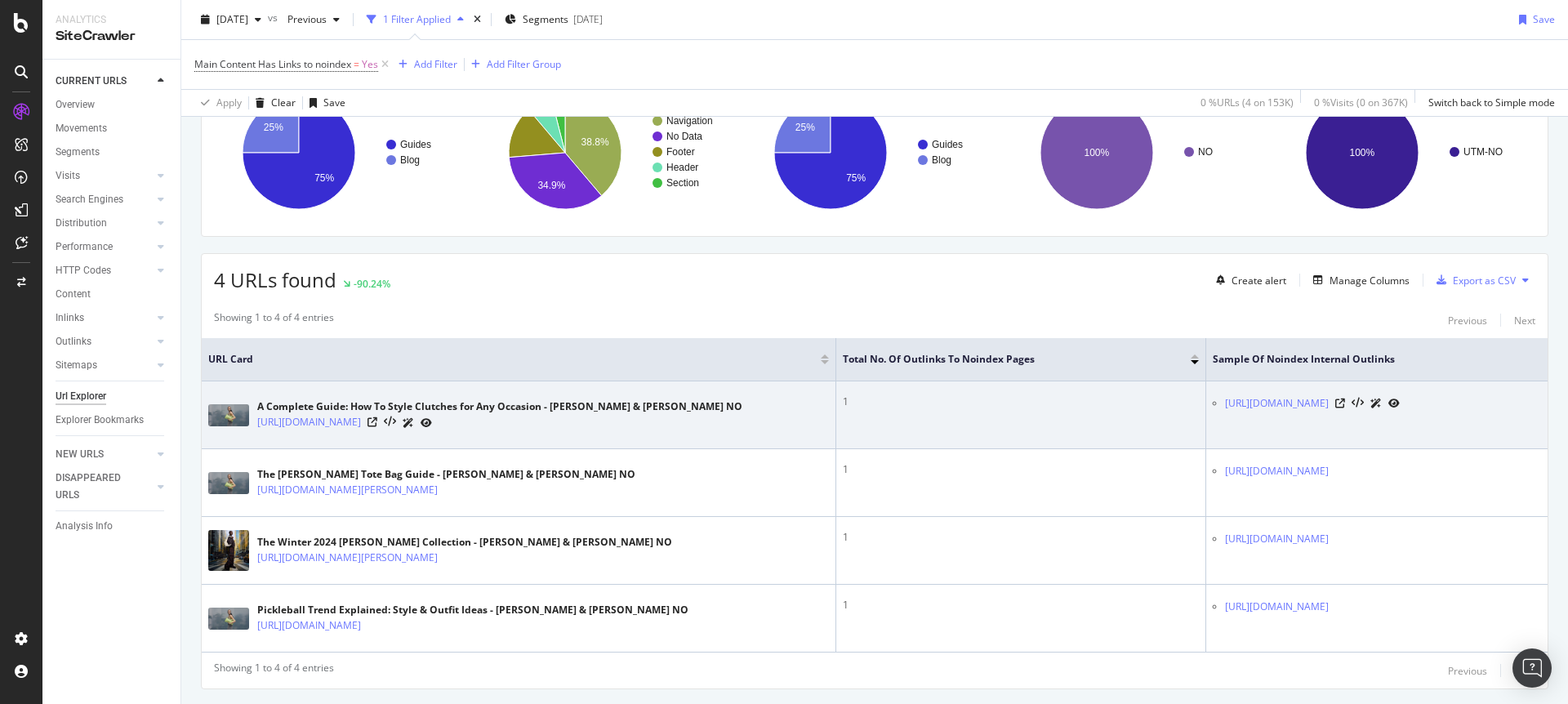
scroll to position [154, 0]
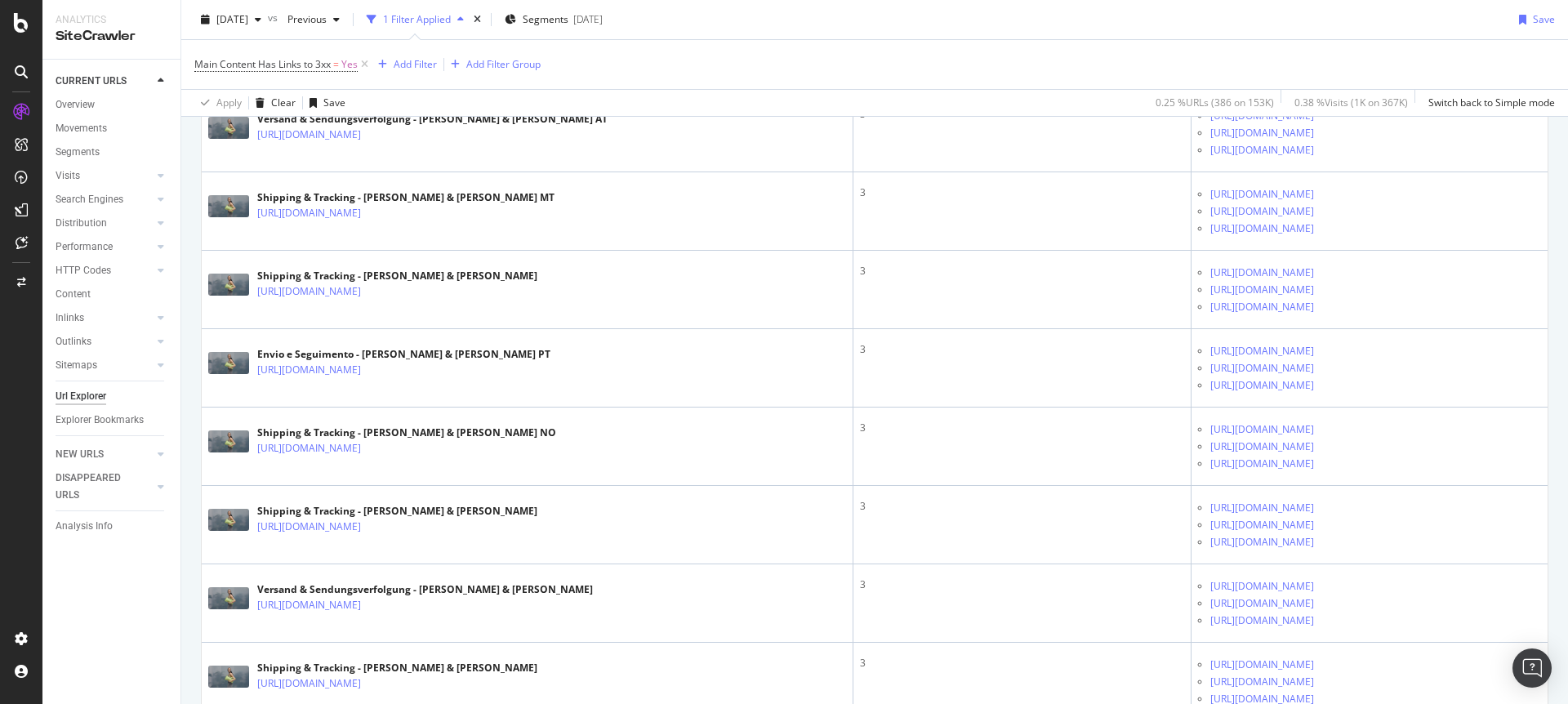
scroll to position [3804, 0]
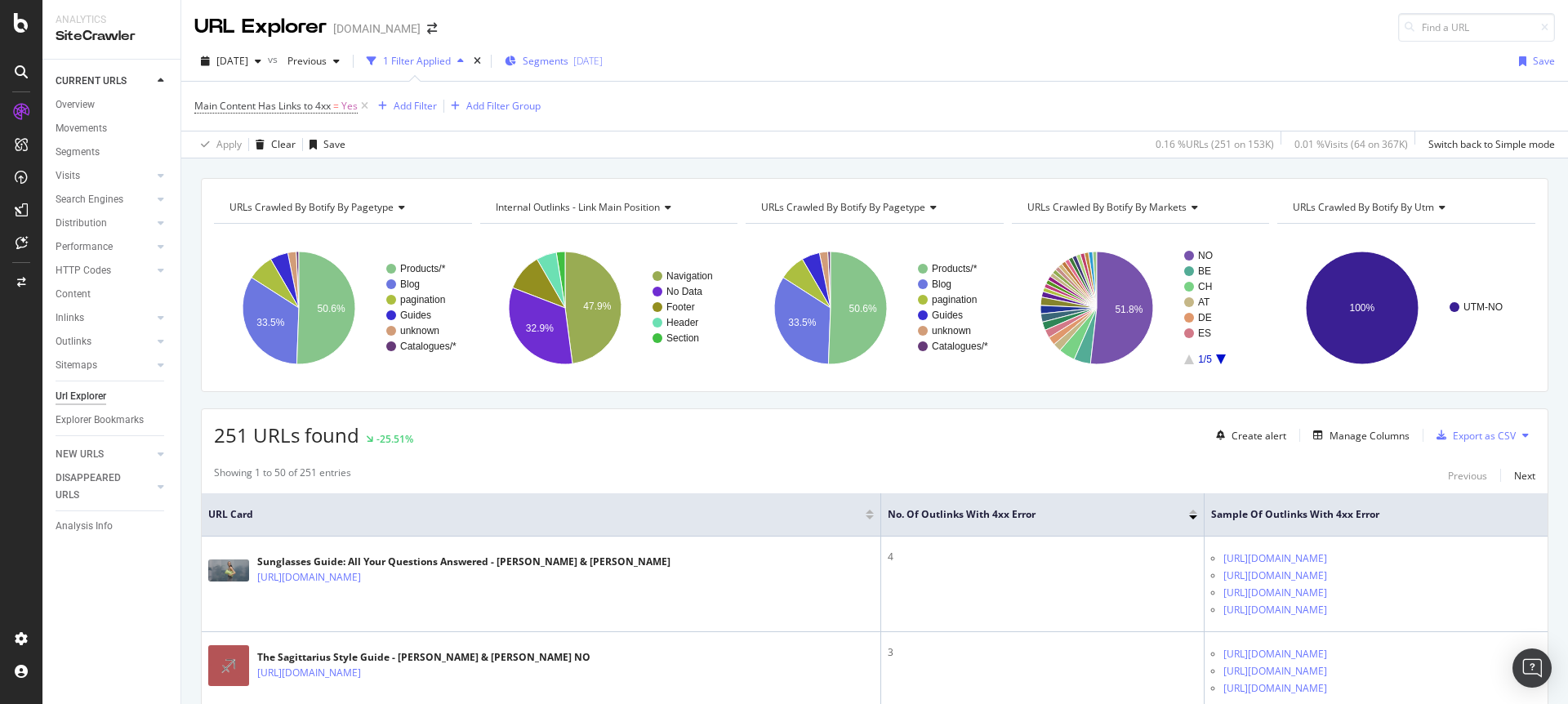
click at [569, 64] on span "Segments" at bounding box center [545, 61] width 46 height 14
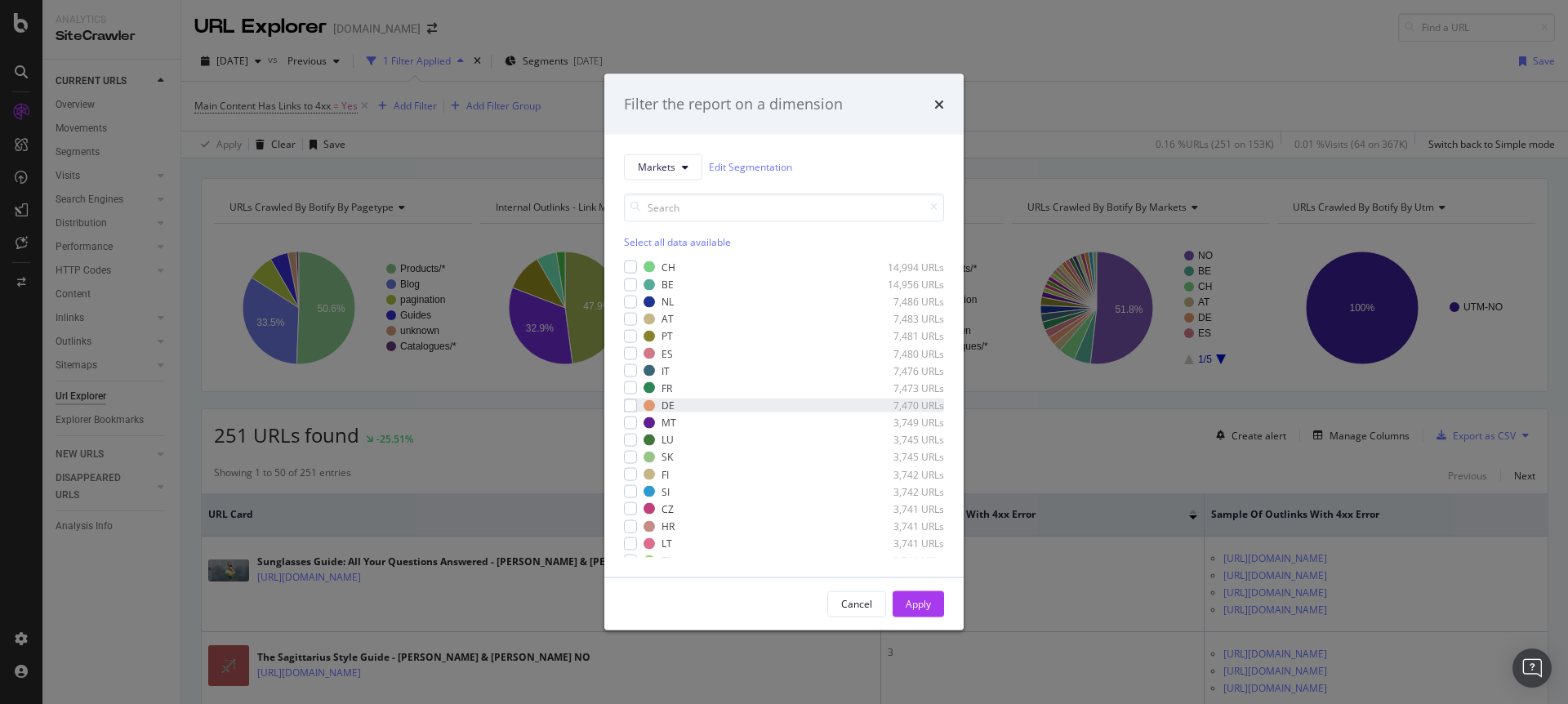
drag, startPoint x: 657, startPoint y: 243, endPoint x: 641, endPoint y: 410, distance: 167.8
click at [656, 243] on div "Select all data available" at bounding box center [784, 241] width 320 height 14
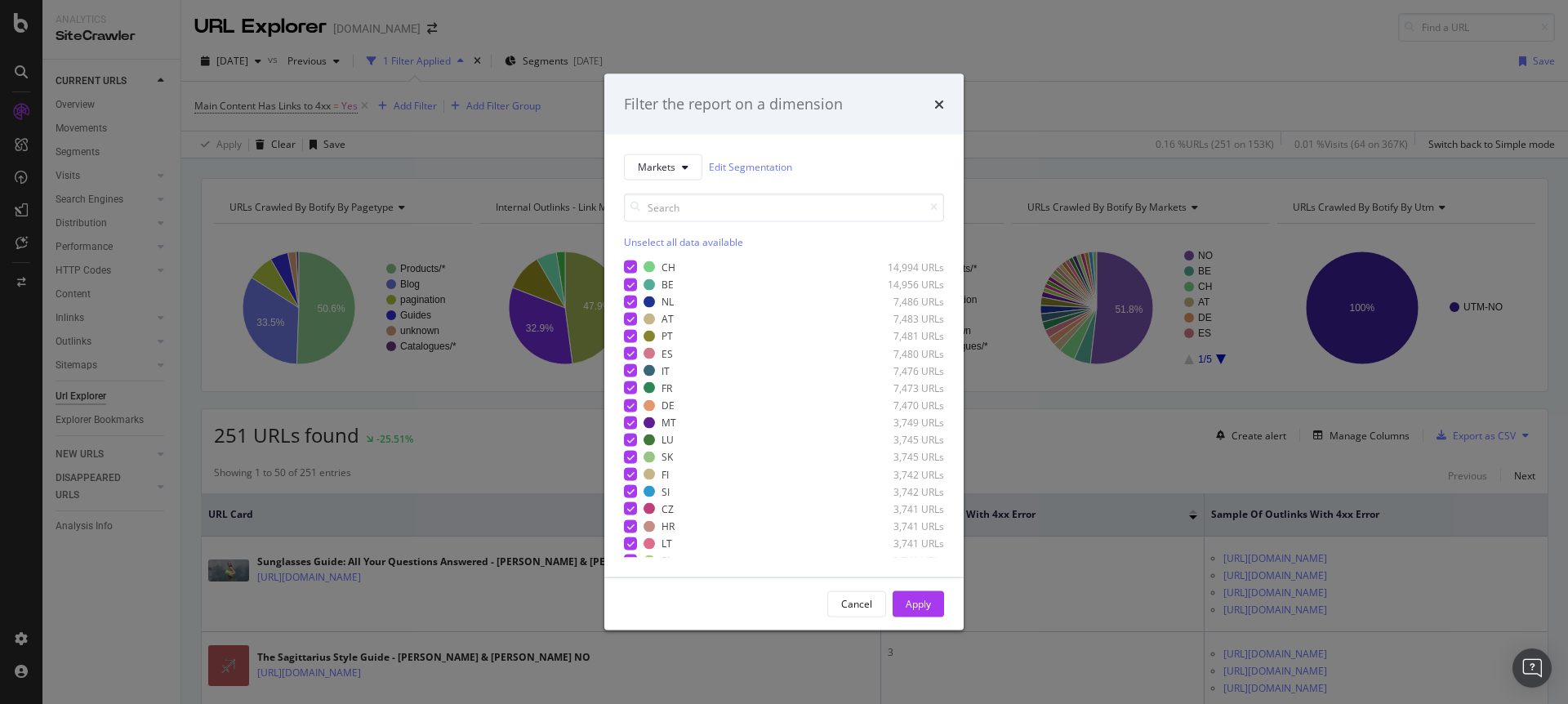
scroll to position [200, 0]
click at [630, 531] on icon "modal" at bounding box center [630, 534] width 8 height 8
click at [917, 604] on div "Apply" at bounding box center [918, 604] width 25 height 14
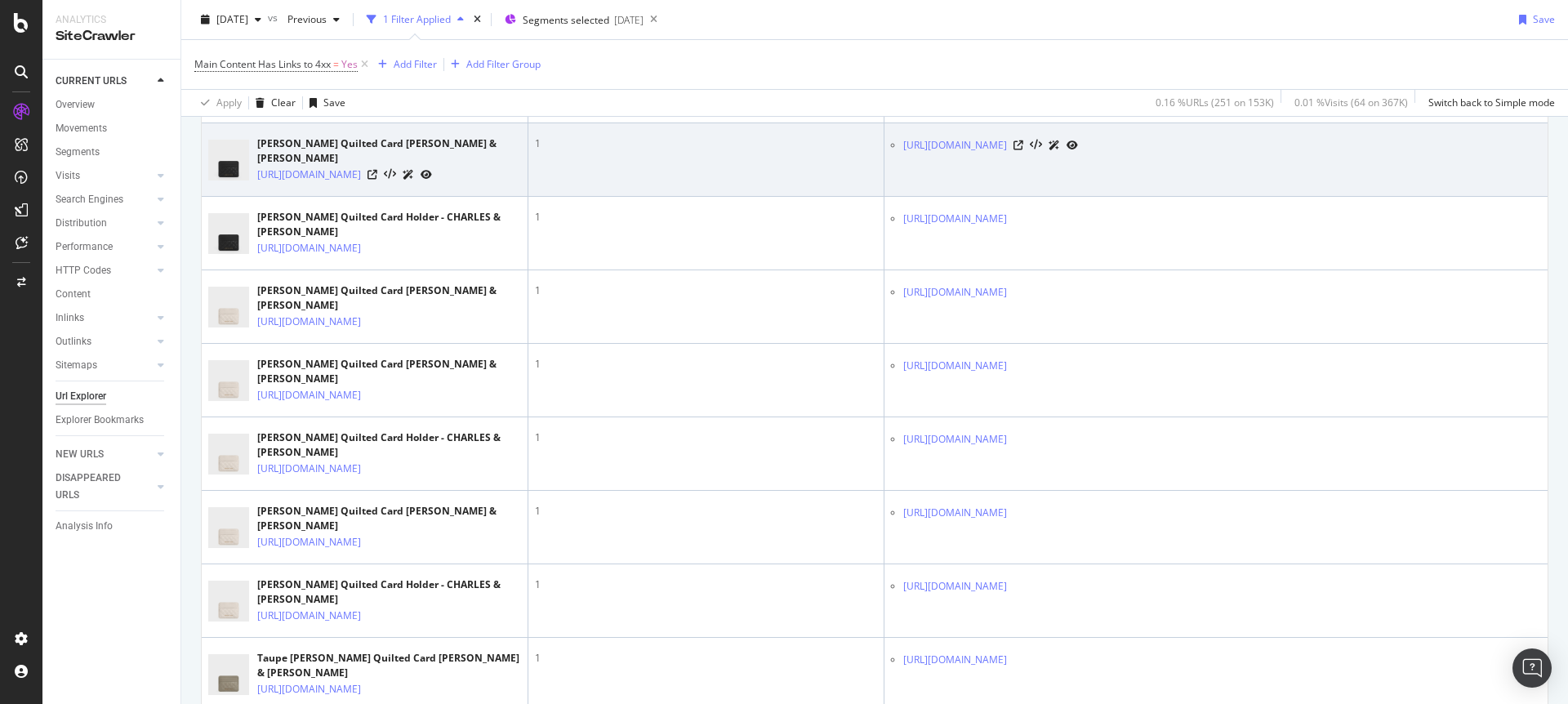
scroll to position [3821, 0]
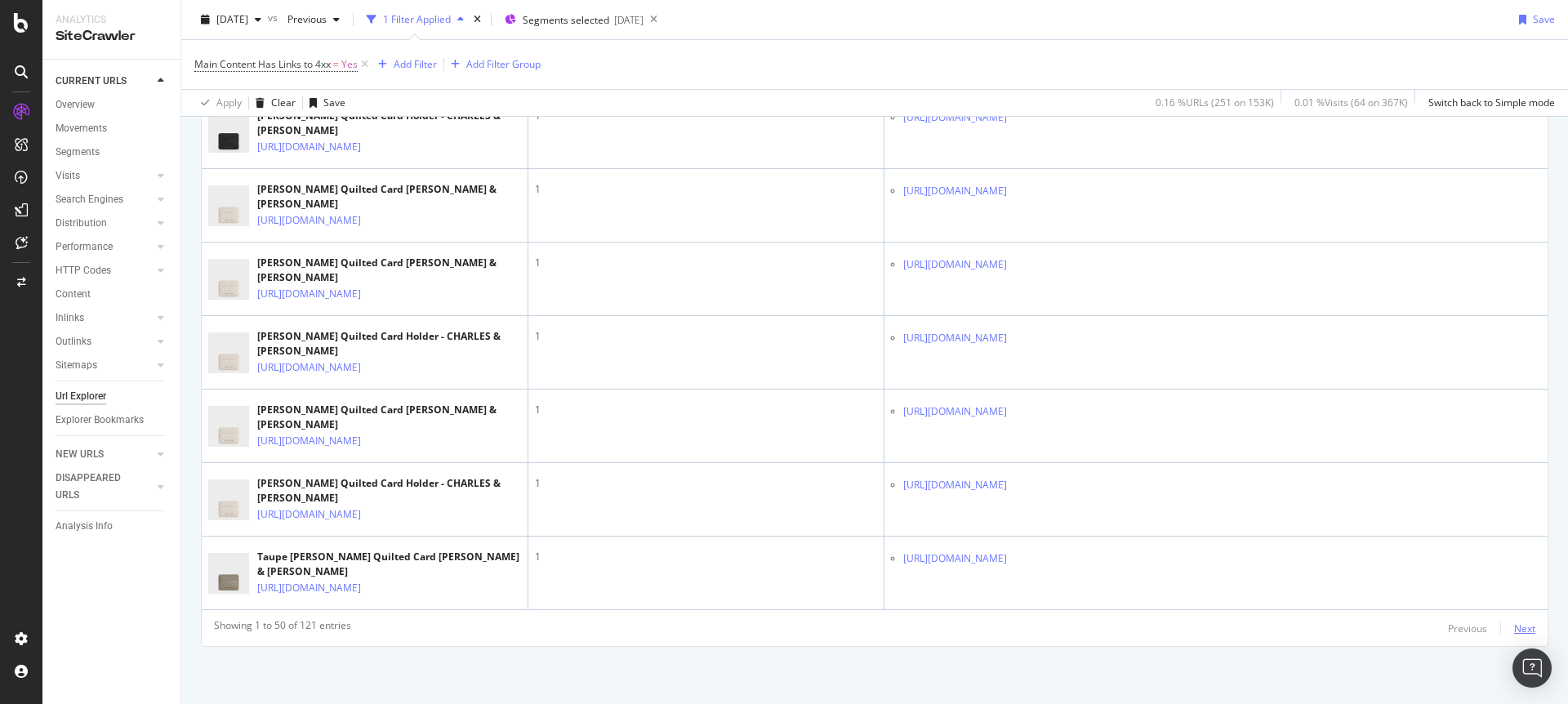
click at [1528, 624] on div "Next" at bounding box center [1524, 629] width 21 height 14
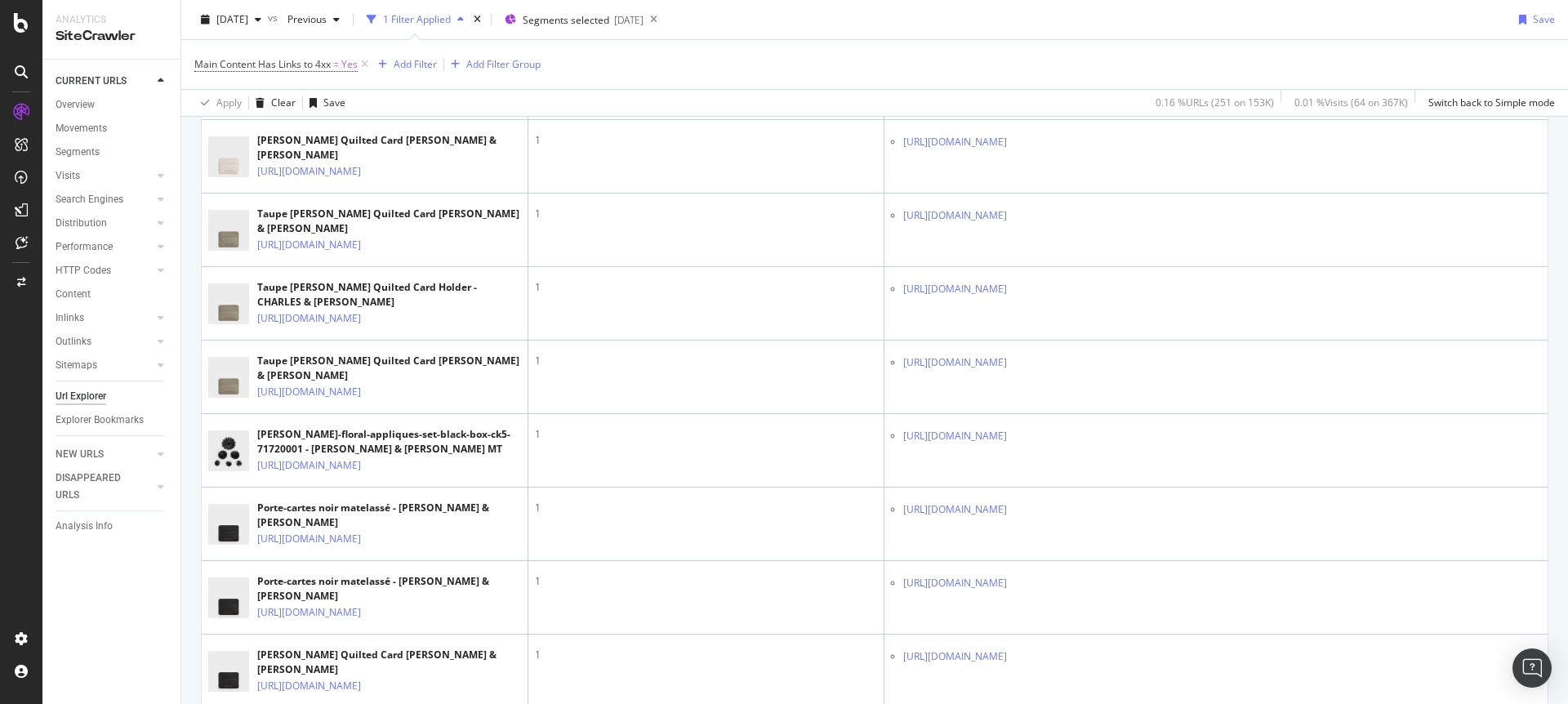
scroll to position [3748, 0]
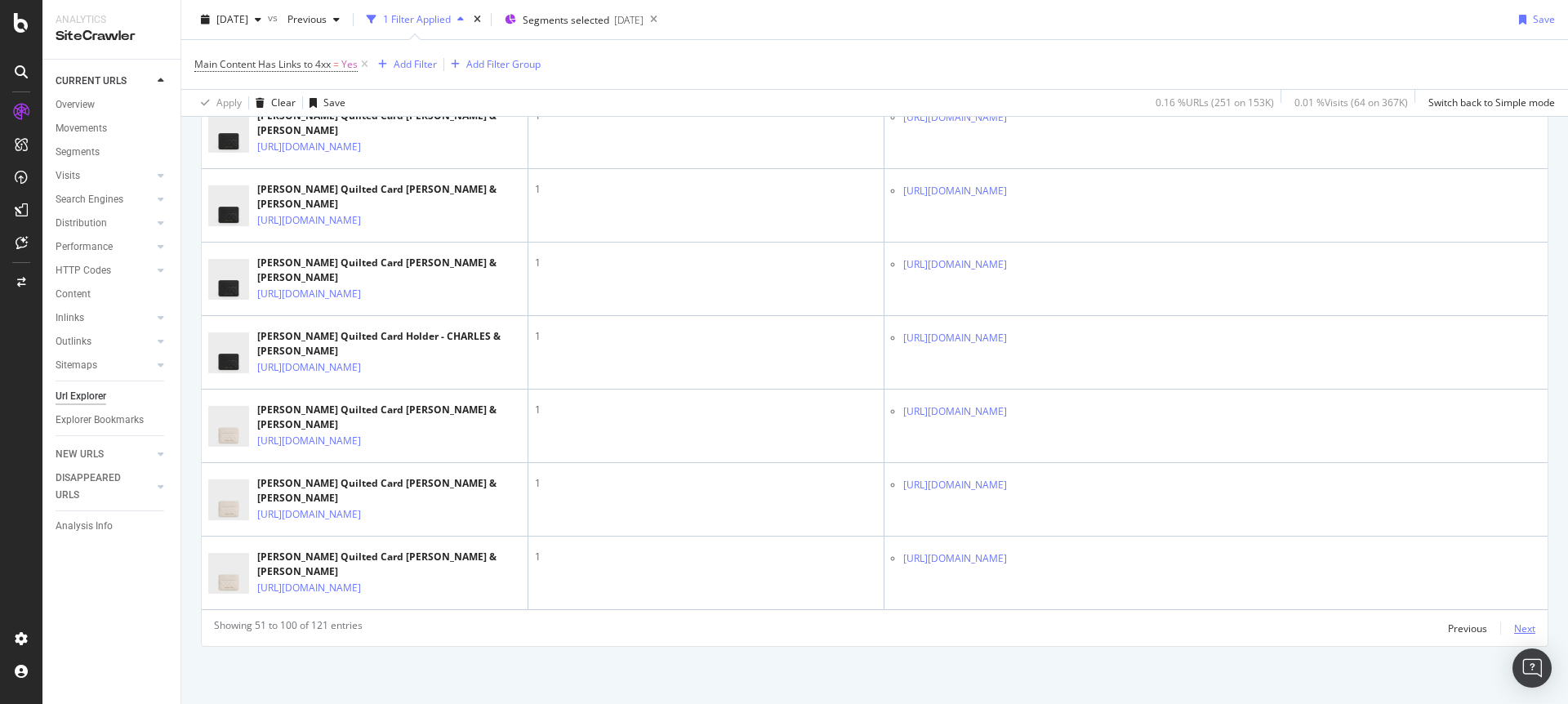
click at [1530, 622] on div "Next" at bounding box center [1524, 629] width 21 height 14
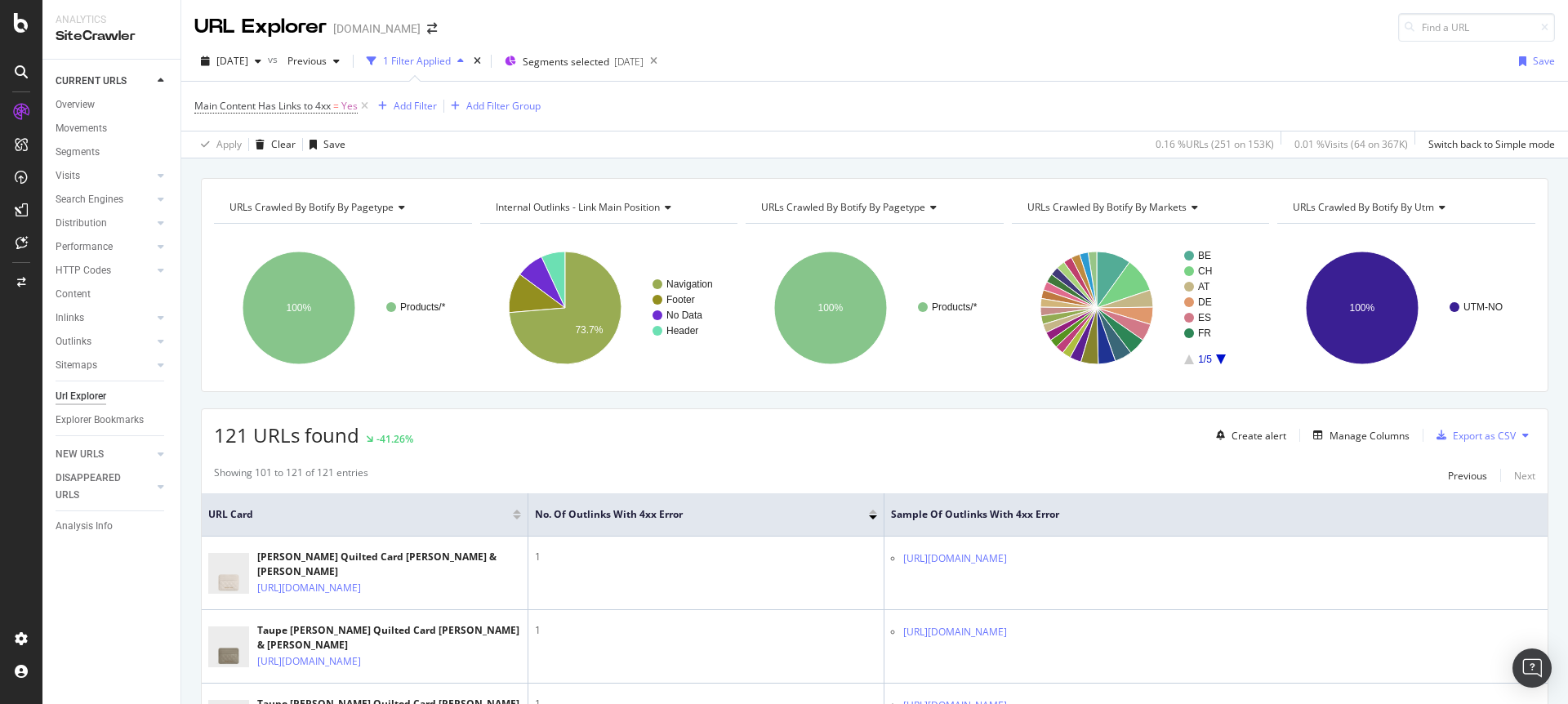
scroll to position [1488, 0]
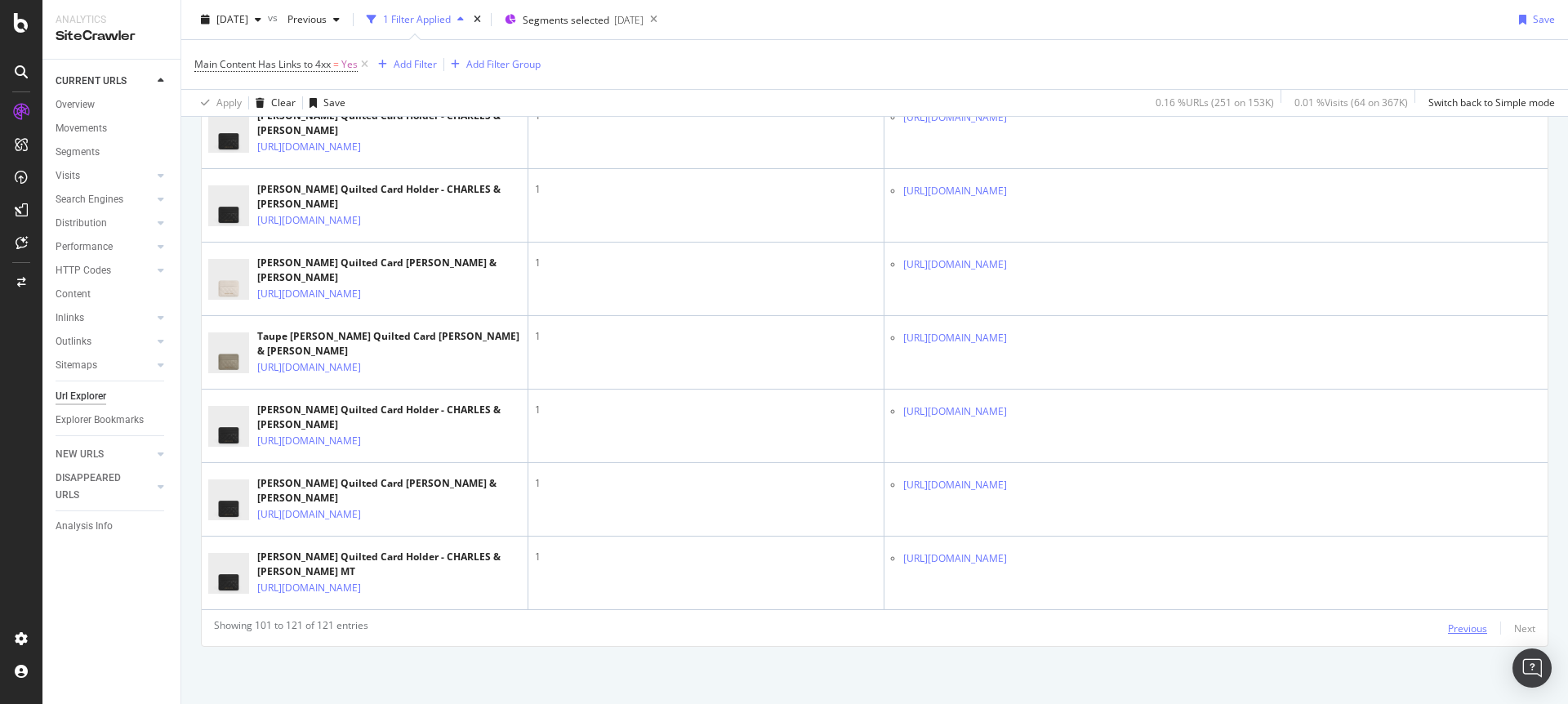
click at [1460, 626] on div "Previous" at bounding box center [1467, 629] width 39 height 14
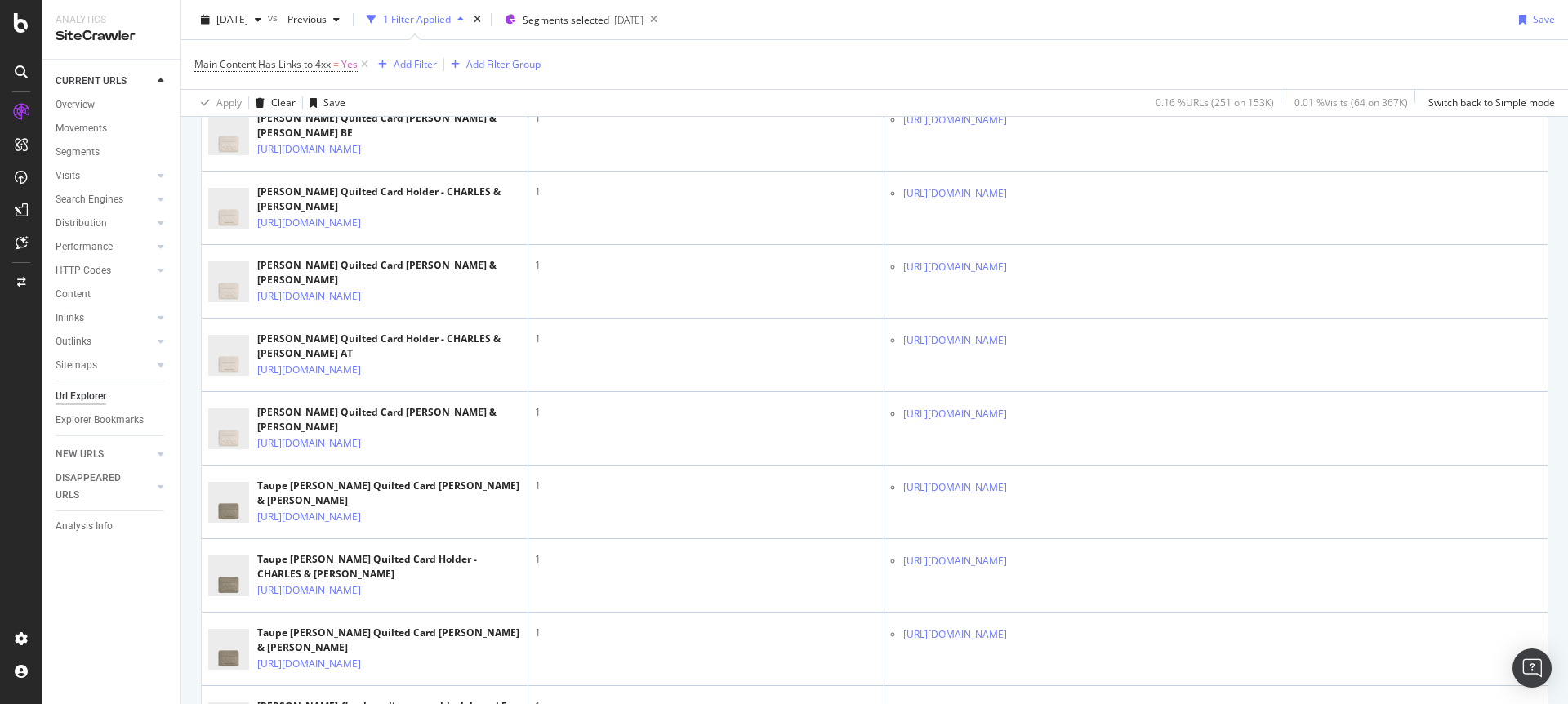
scroll to position [3748, 0]
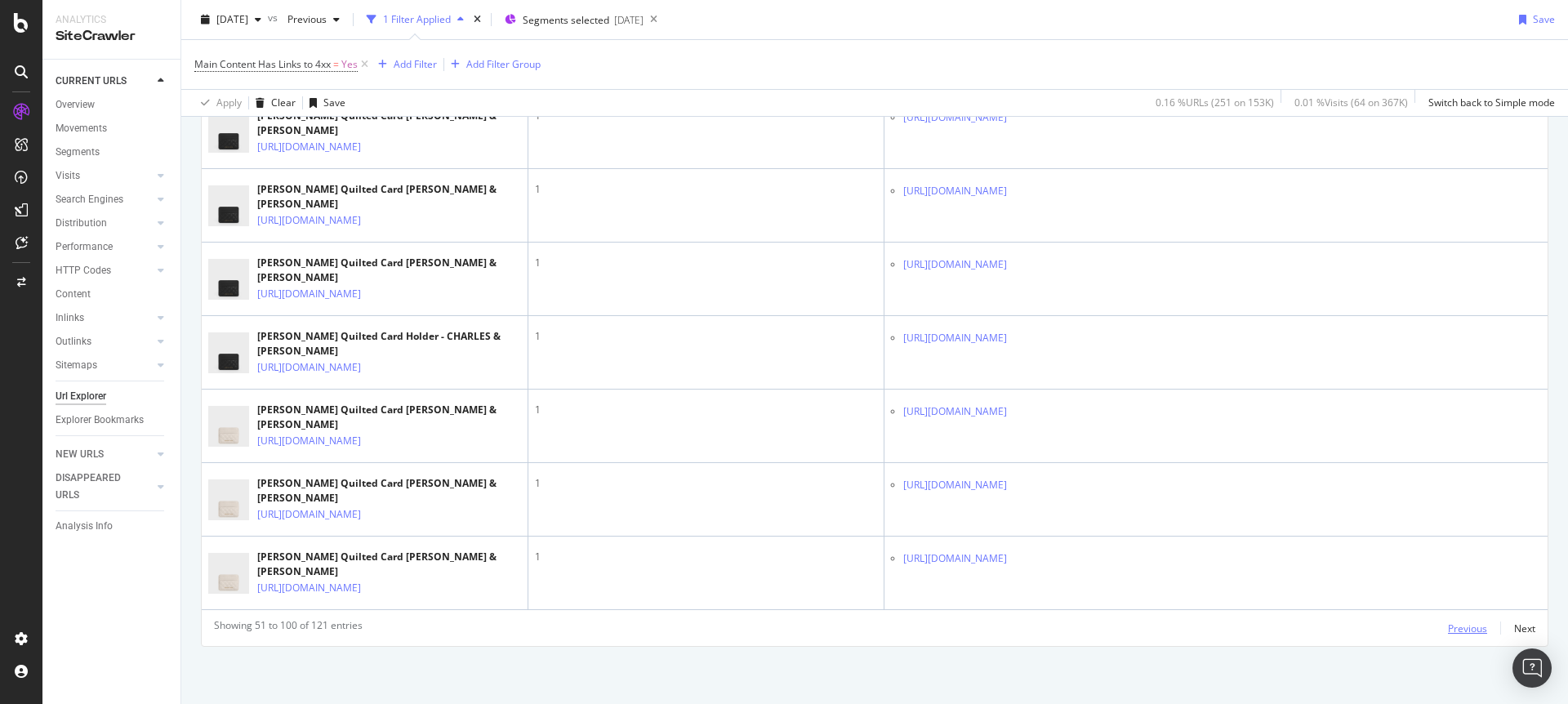
click at [1464, 628] on div "Previous" at bounding box center [1467, 629] width 39 height 14
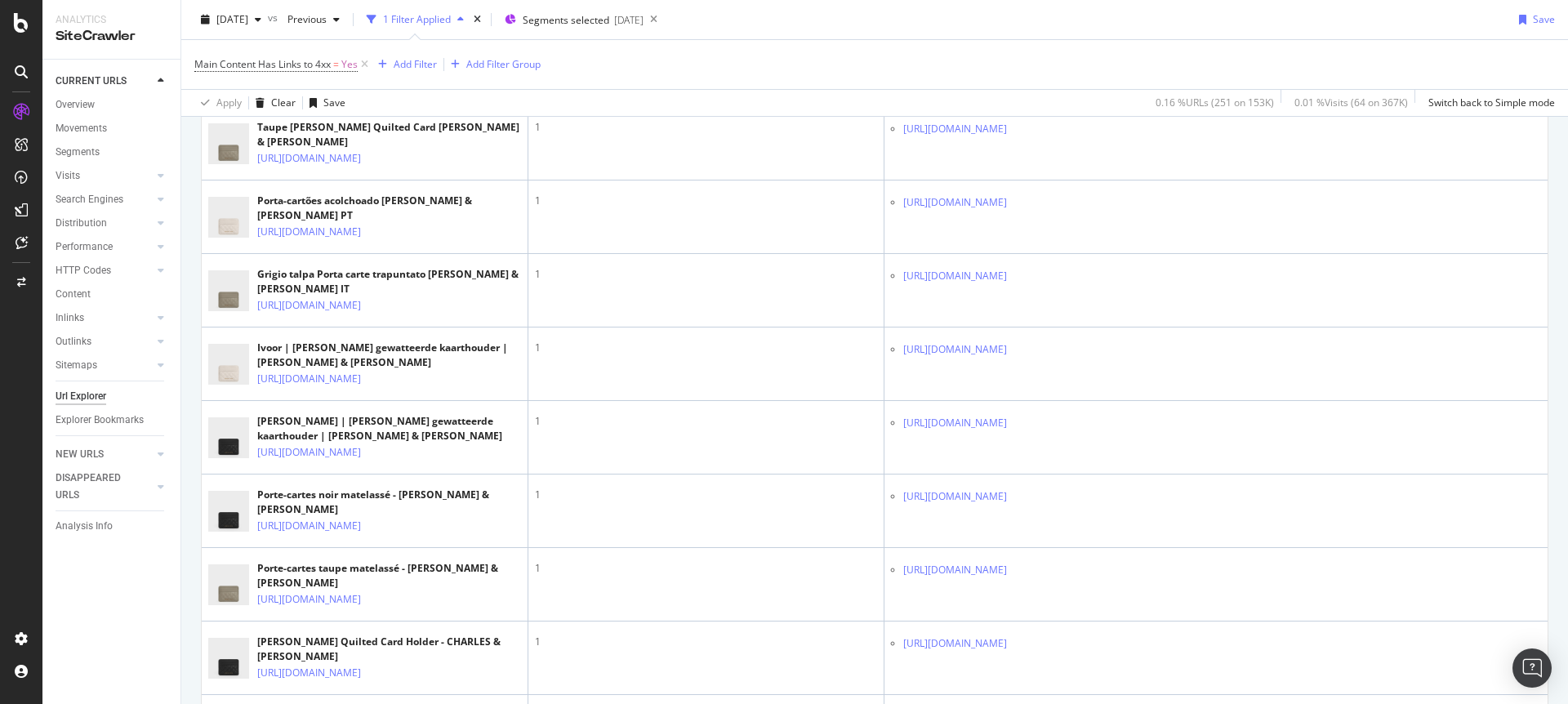
scroll to position [272, 0]
